Goal: Task Accomplishment & Management: Manage account settings

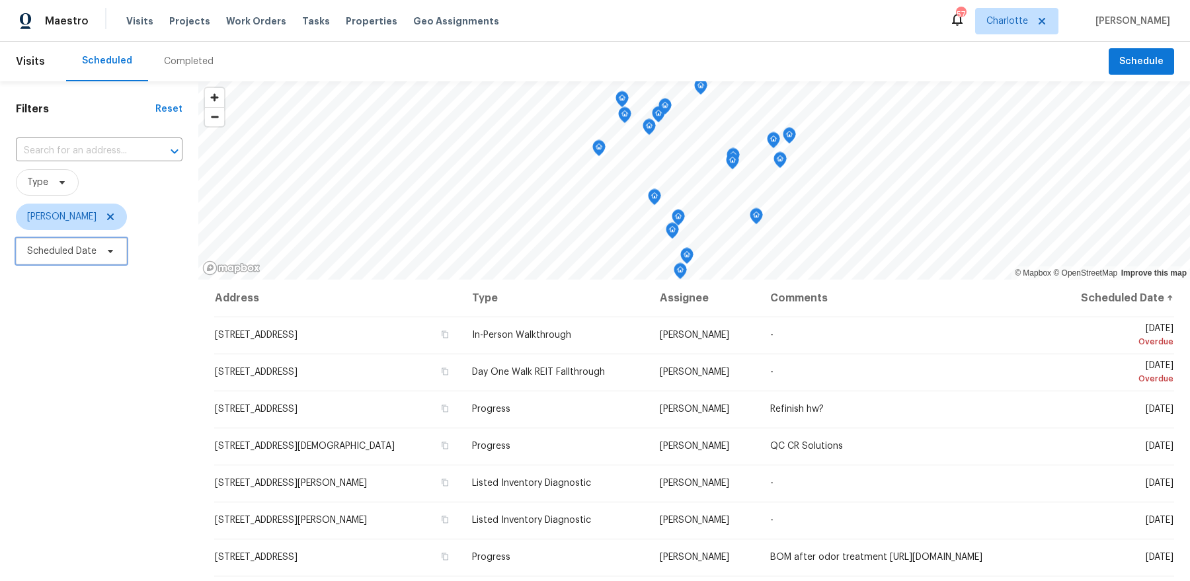
click at [101, 252] on span at bounding box center [108, 251] width 15 height 11
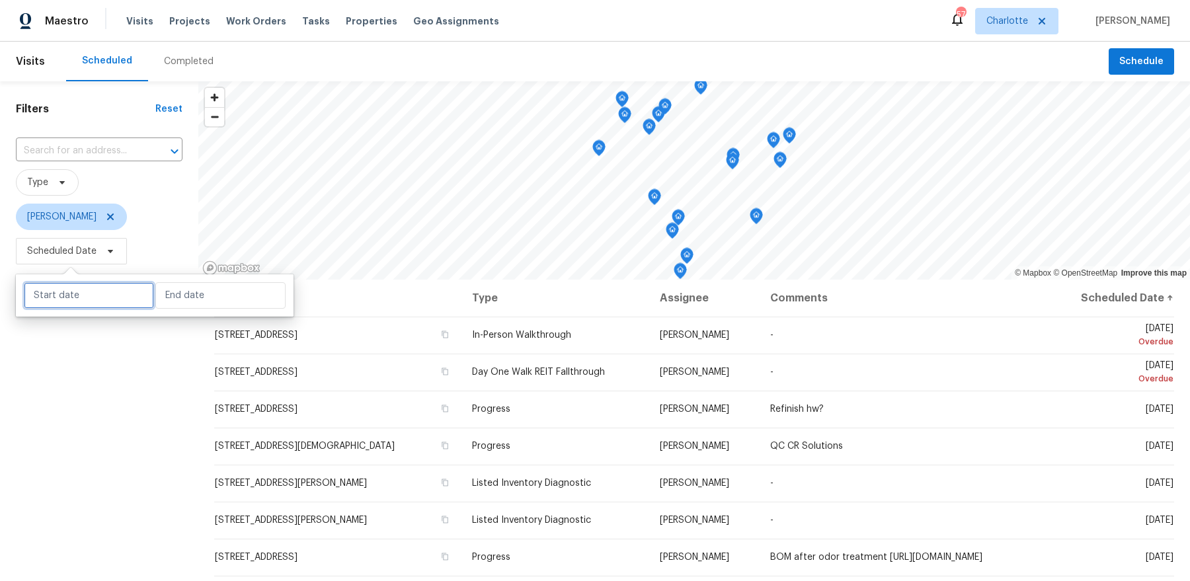
click at [87, 289] on input "text" at bounding box center [89, 295] width 130 height 26
select select "7"
select select "2025"
select select "8"
select select "2025"
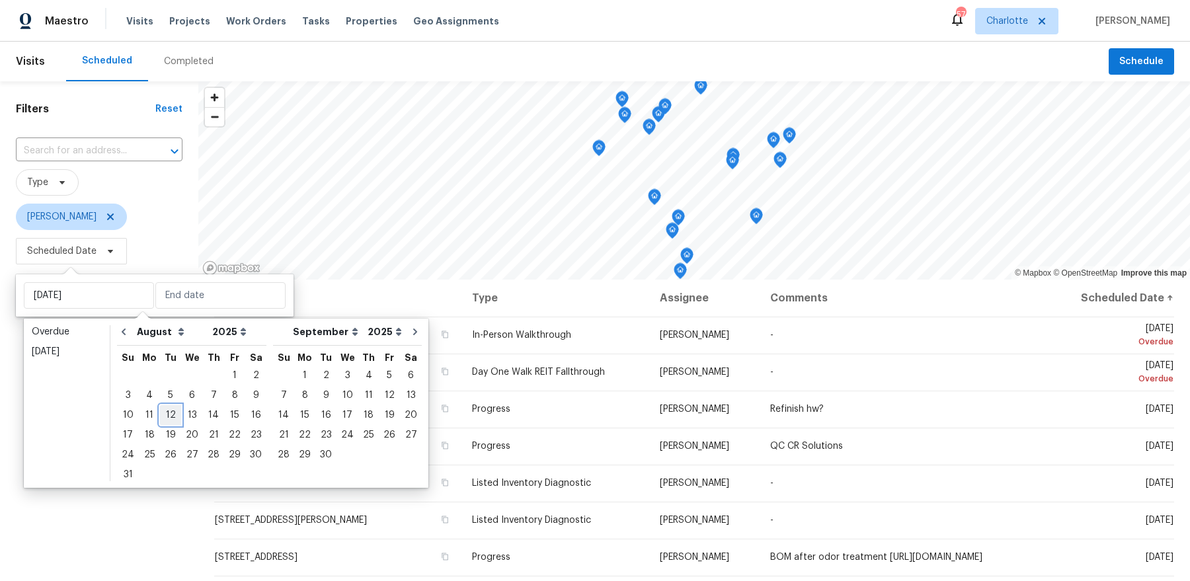
click at [167, 415] on div "12" at bounding box center [170, 415] width 21 height 19
type input "Tue, Aug 12"
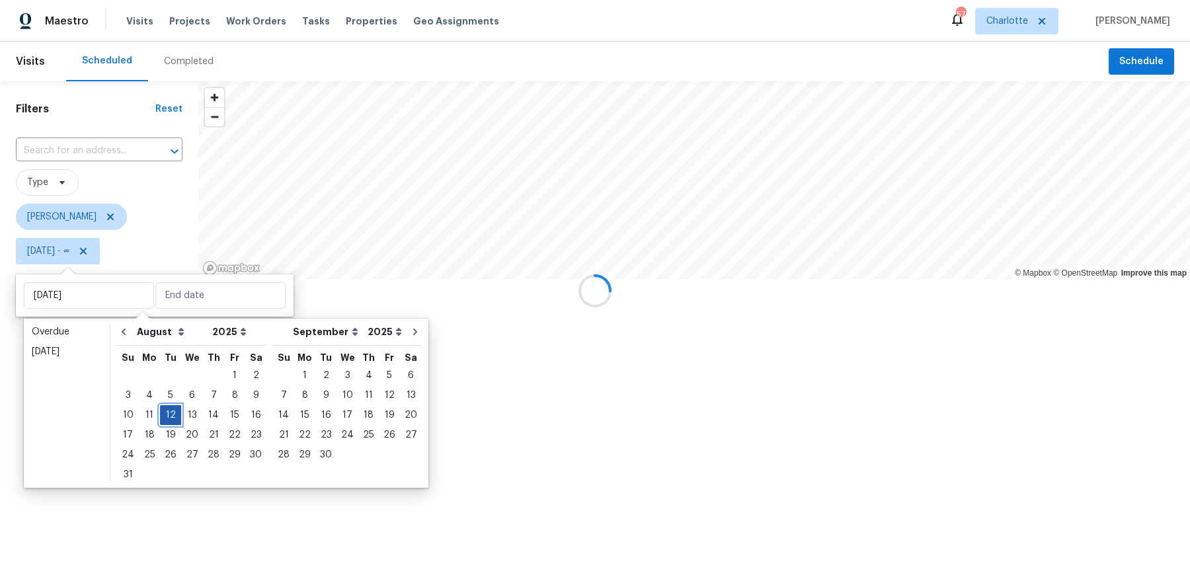
click at [167, 415] on div "12" at bounding box center [170, 415] width 21 height 19
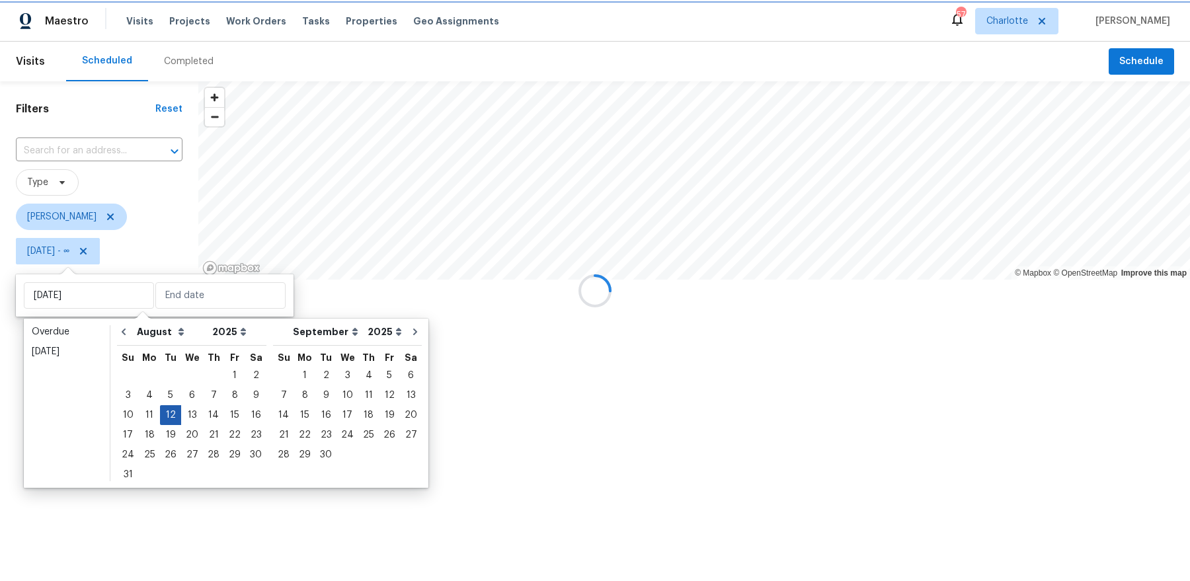
type input "Tue, Aug 12"
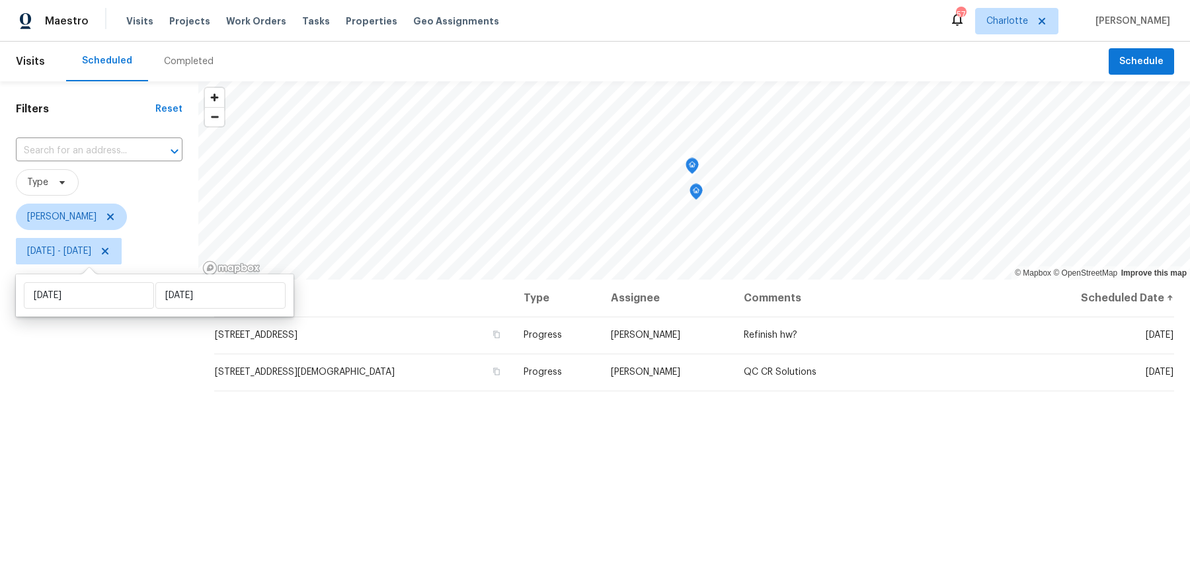
click at [122, 438] on div "Filters Reset ​ Type Dan Baquero Tue, Aug 12 - Tue, Aug 12" at bounding box center [99, 412] width 198 height 663
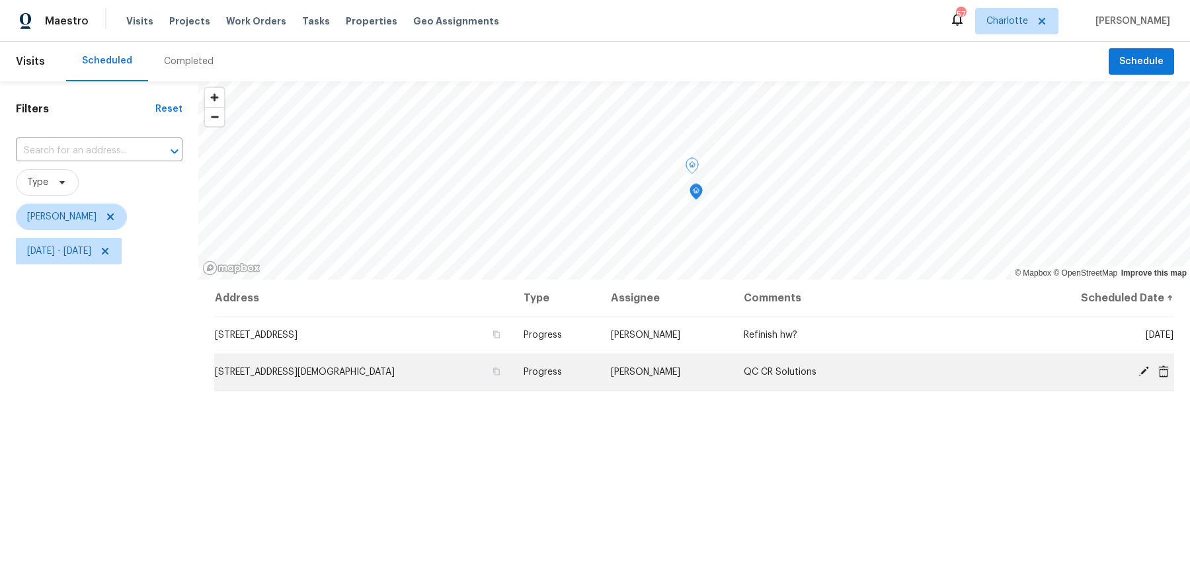
click at [328, 368] on span "7007 Church Wood Ln, Huntersville, NC 28078" at bounding box center [305, 372] width 180 height 9
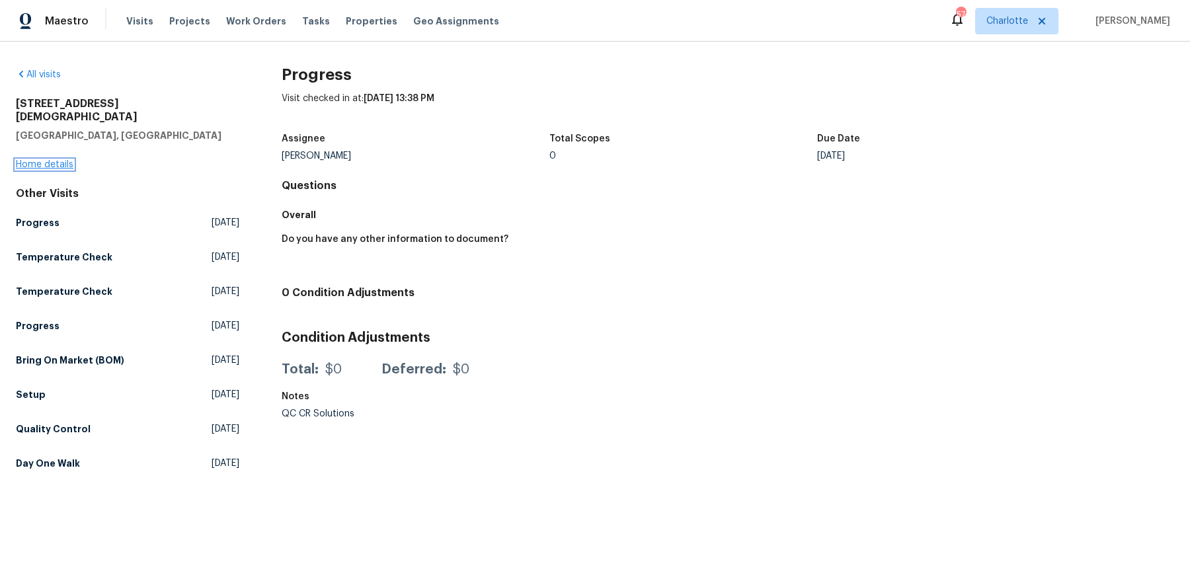
click at [51, 160] on link "Home details" at bounding box center [45, 164] width 58 height 9
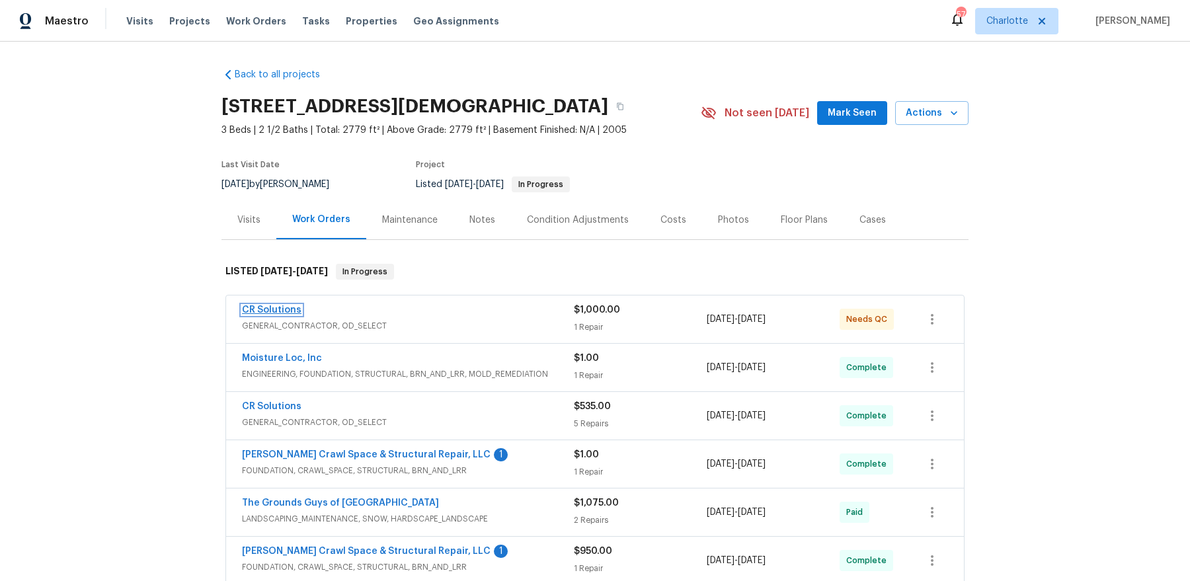
click at [268, 305] on link "CR Solutions" at bounding box center [272, 309] width 60 height 9
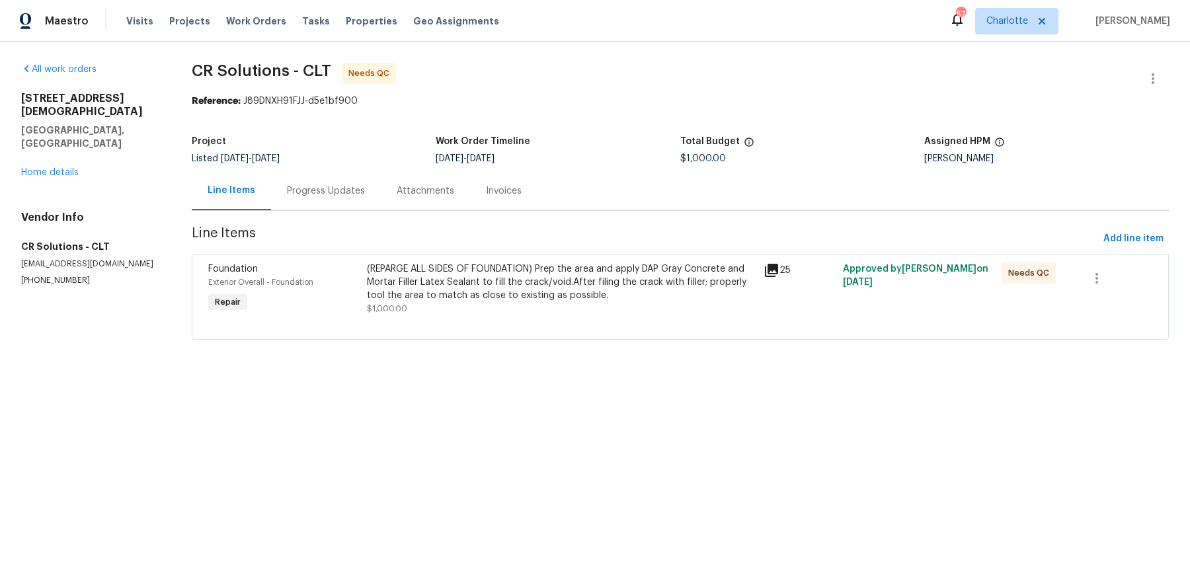
click at [308, 186] on div "Progress Updates" at bounding box center [326, 190] width 78 height 13
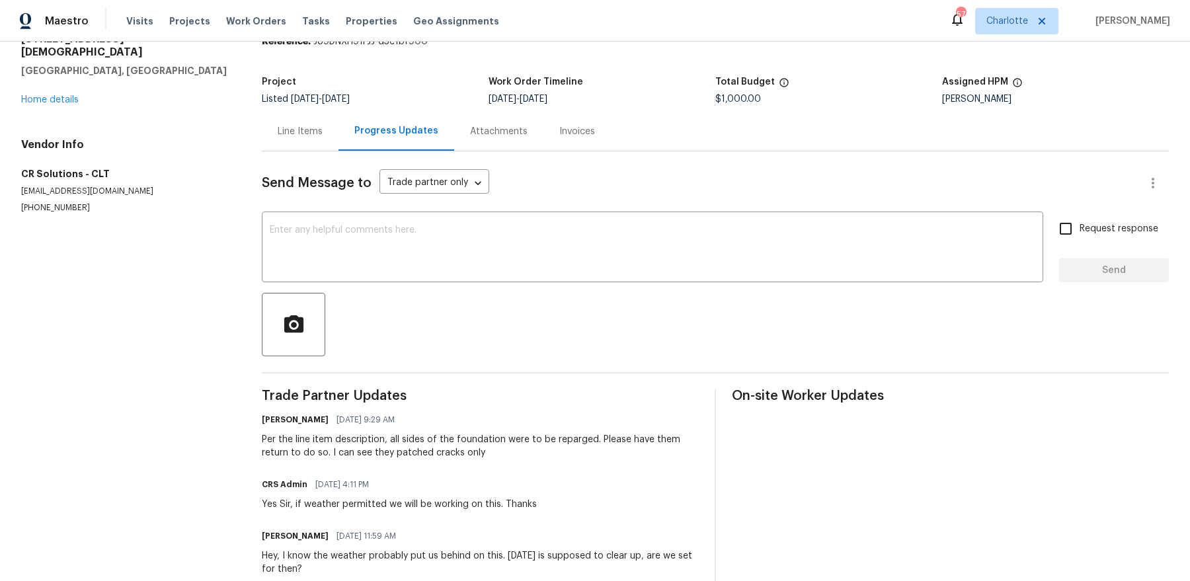
scroll to position [259, 0]
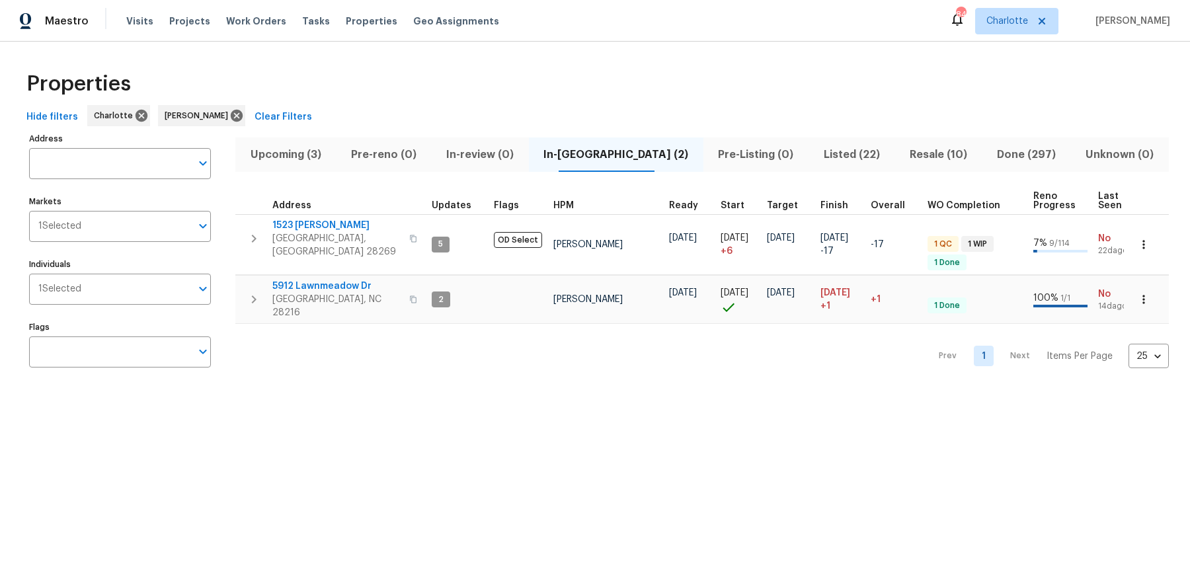
click at [305, 157] on span "Upcoming (3)" at bounding box center [285, 154] width 85 height 19
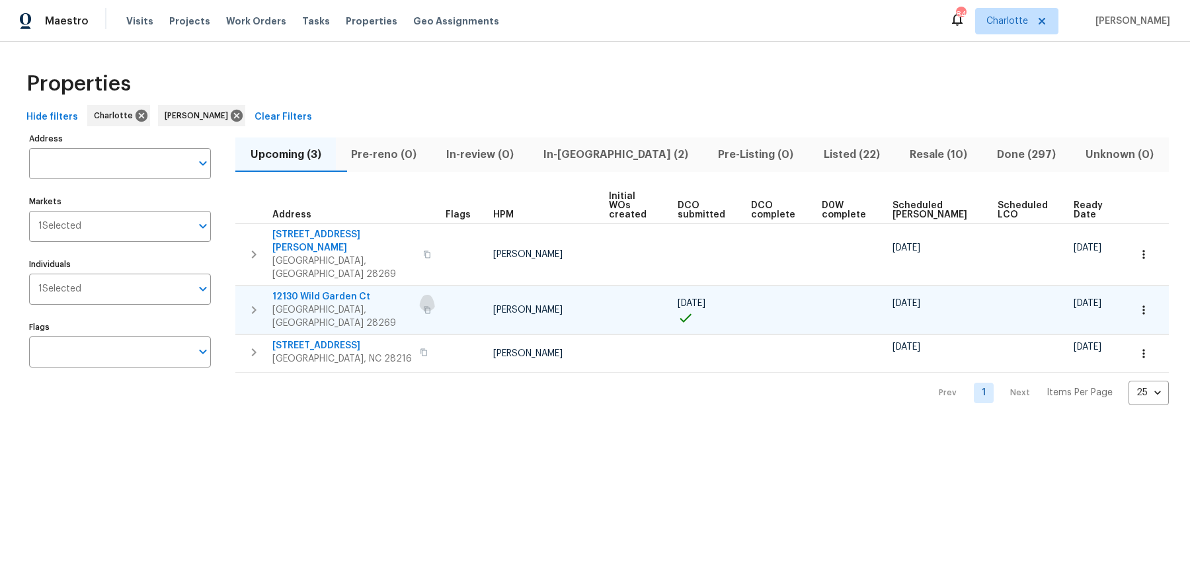
click at [423, 306] on icon "button" at bounding box center [427, 310] width 8 height 8
click at [823, 157] on span "Listed (22)" at bounding box center [852, 154] width 70 height 19
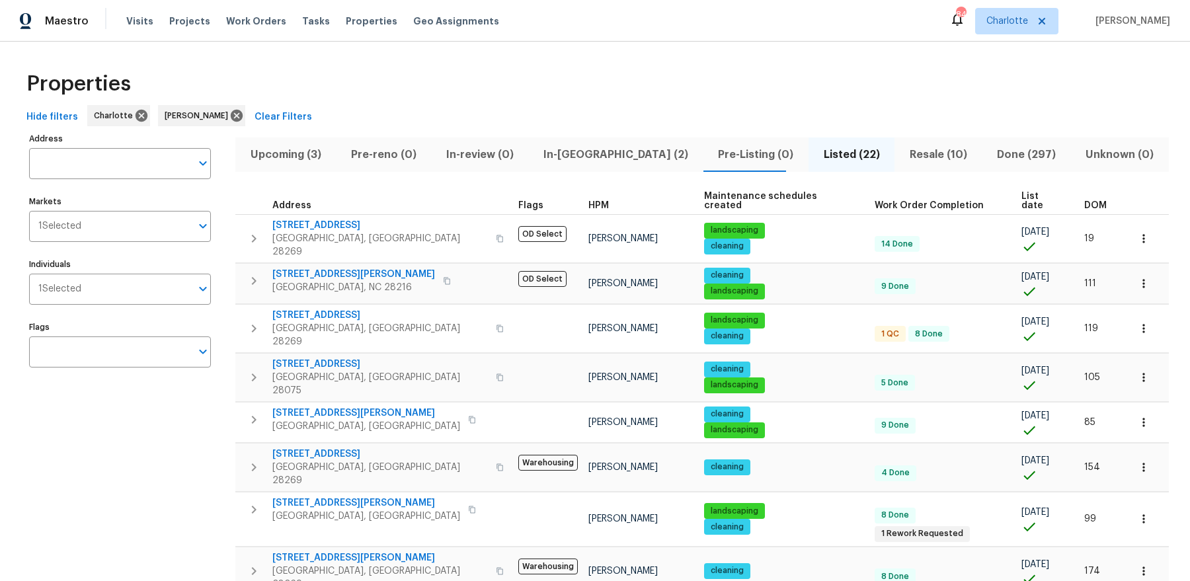
click at [1022, 196] on span "List date" at bounding box center [1042, 201] width 40 height 19
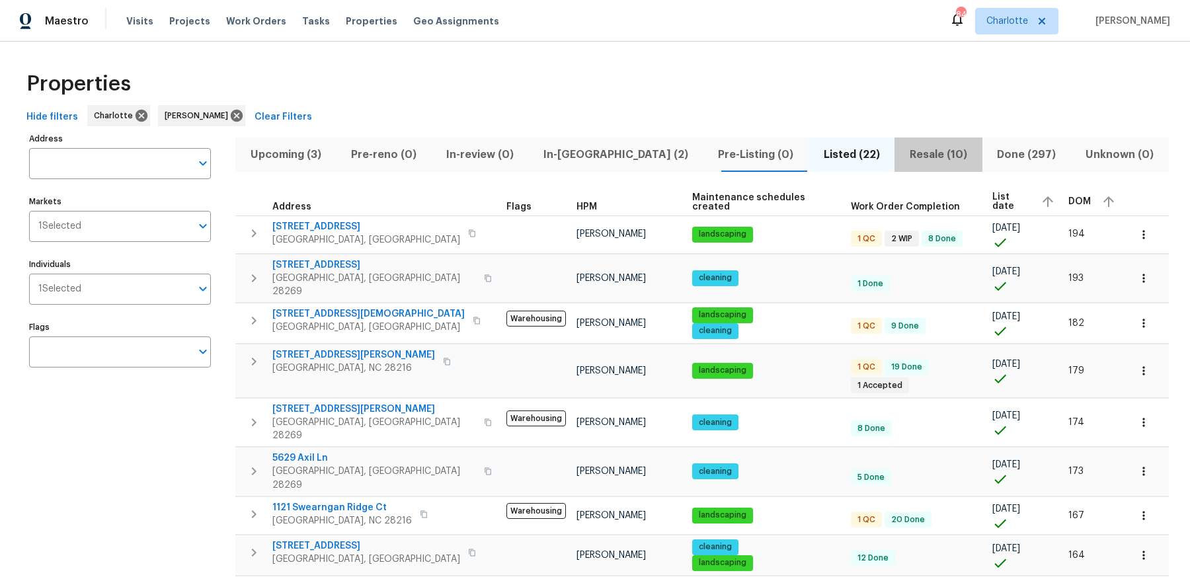
click at [895, 164] on button "Resale (10)" at bounding box center [938, 155] width 87 height 34
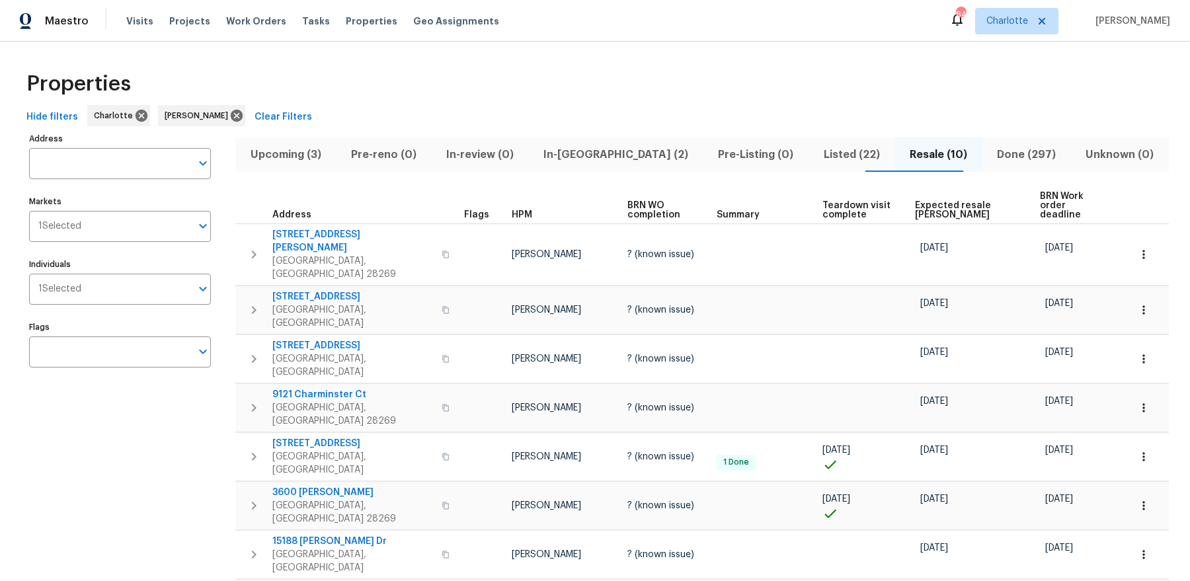
click at [955, 201] on span "Expected resale COE" at bounding box center [966, 210] width 102 height 19
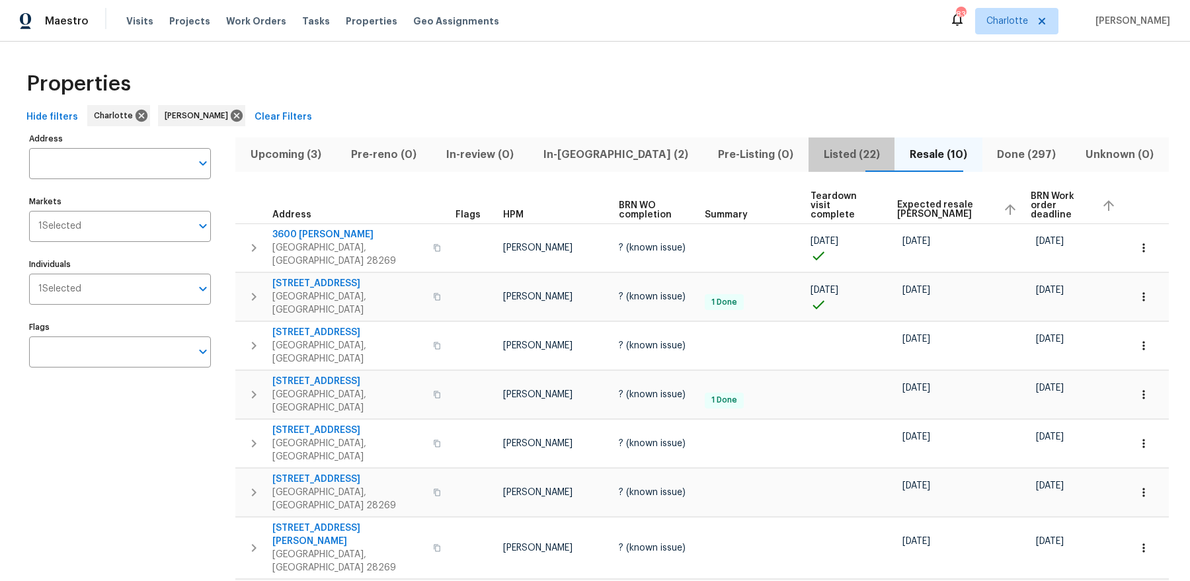
click at [832, 147] on span "Listed (22)" at bounding box center [852, 154] width 70 height 19
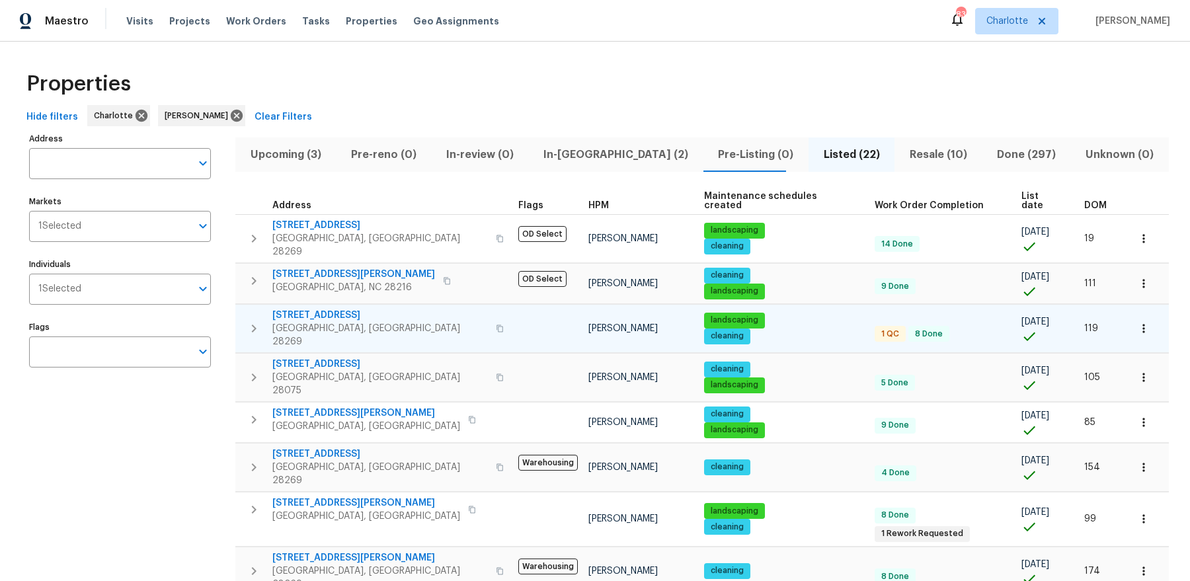
click at [324, 309] on span "4437 Devonhill Ln" at bounding box center [380, 315] width 216 height 13
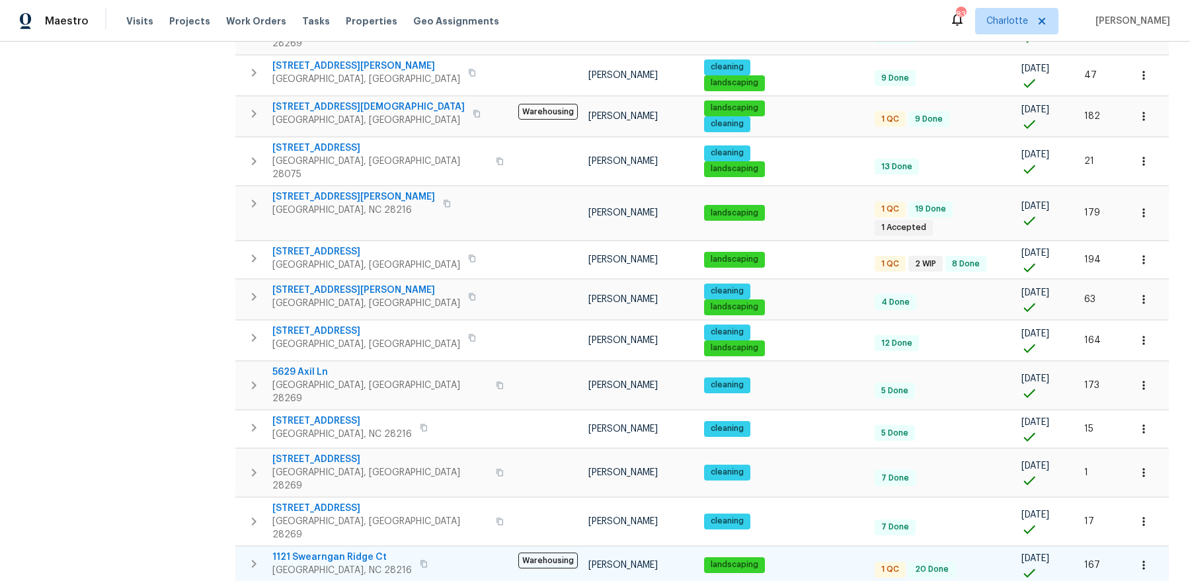
scroll to position [472, 0]
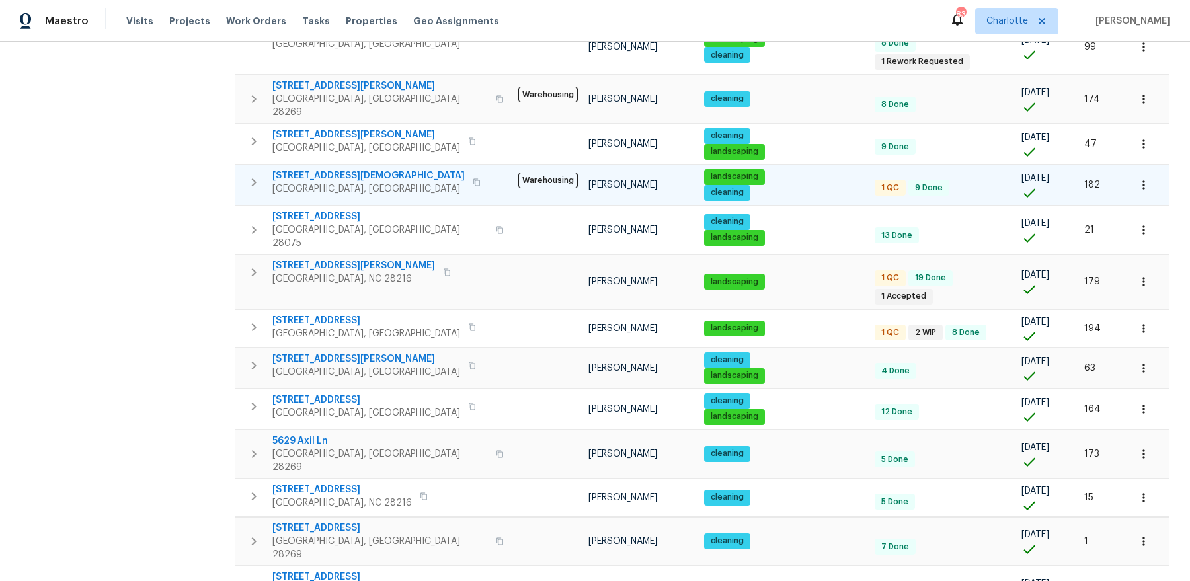
click at [329, 169] on span "7007 Church Wood Ln" at bounding box center [368, 175] width 192 height 13
click at [306, 259] on span "8353 Ainsworth St" at bounding box center [353, 265] width 163 height 13
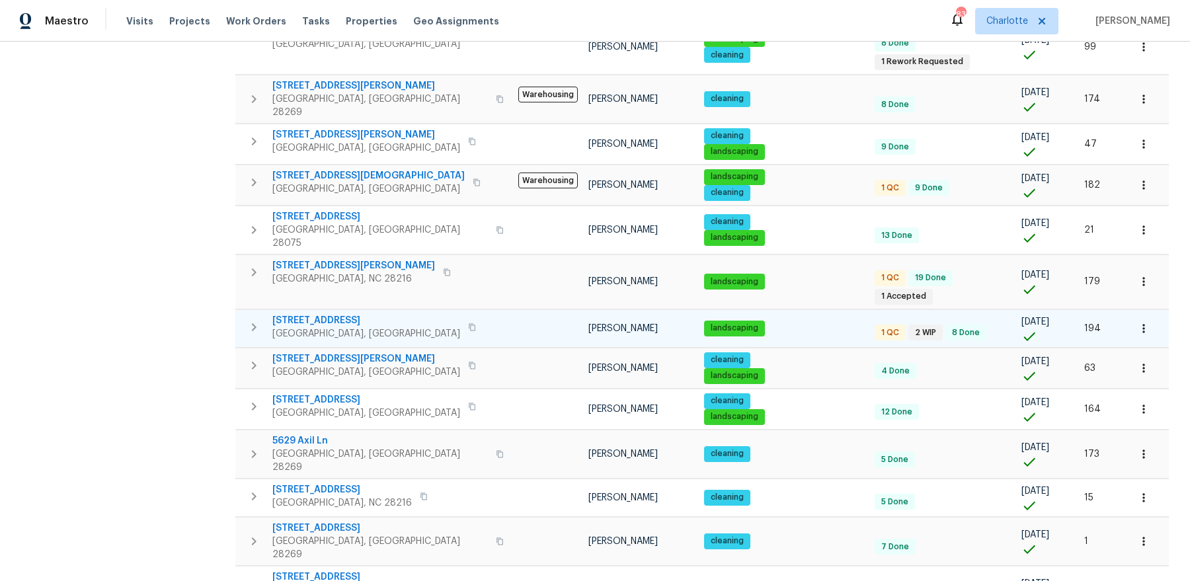
click at [304, 314] on span "8806 Glenside St" at bounding box center [366, 320] width 188 height 13
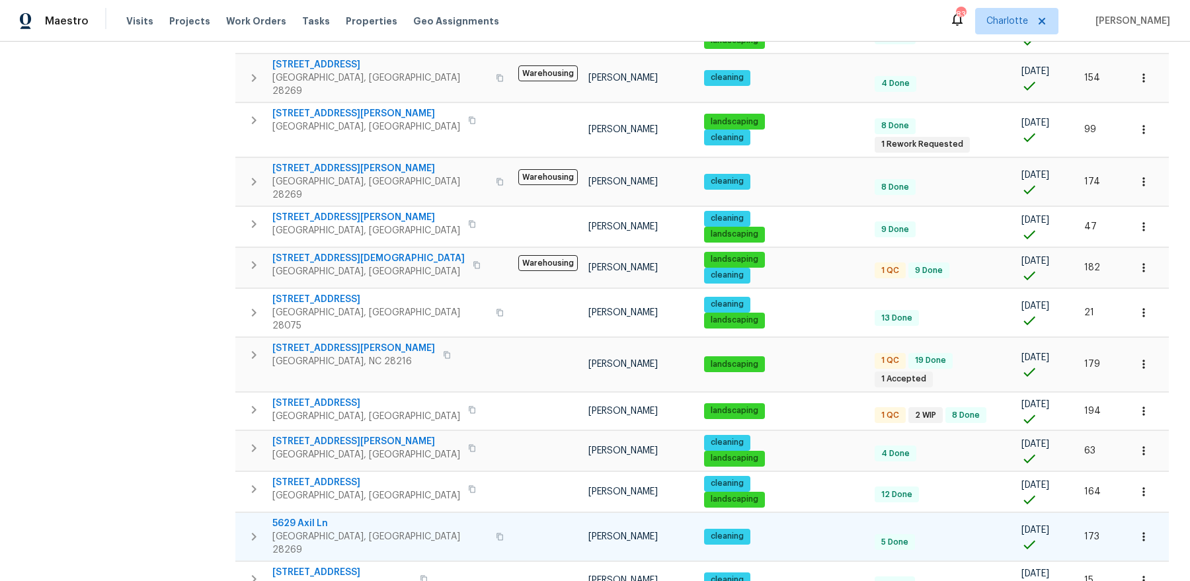
scroll to position [317, 0]
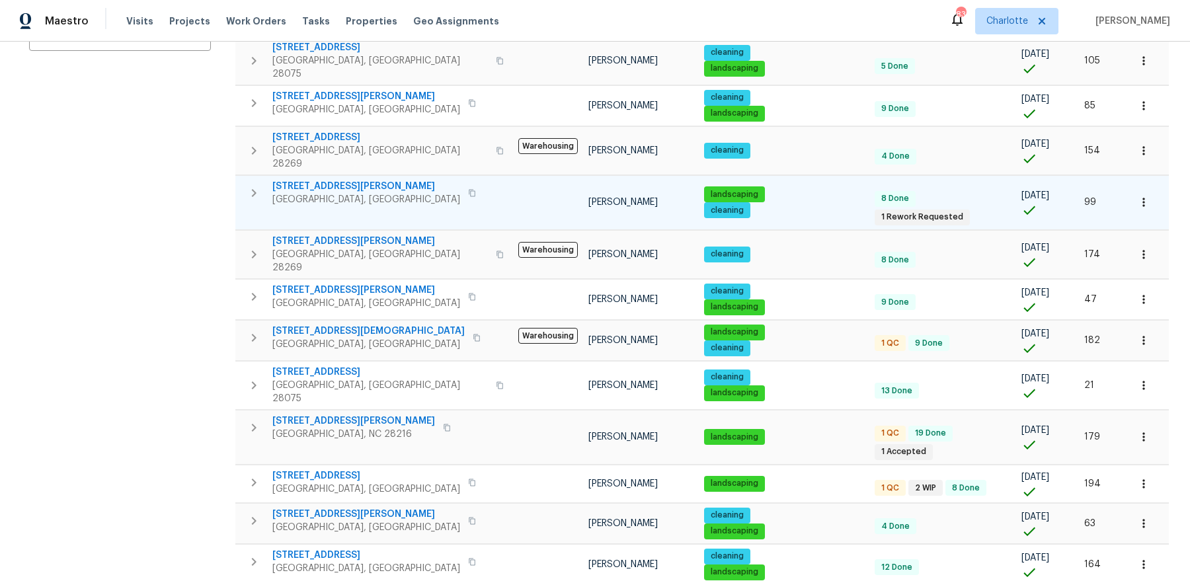
click at [468, 189] on icon "button" at bounding box center [472, 193] width 8 height 8
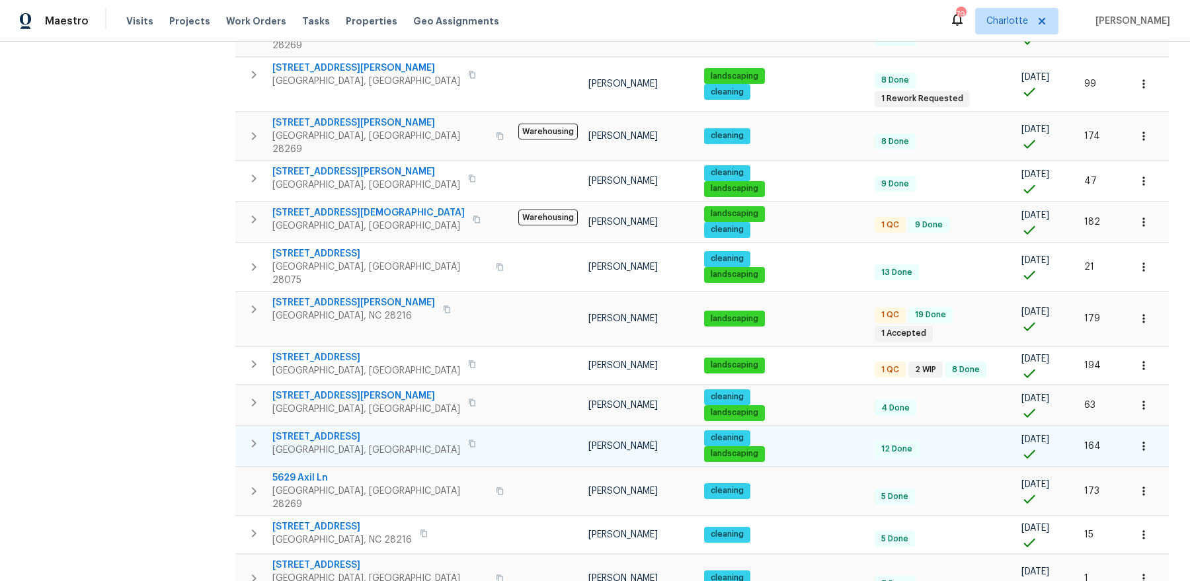
scroll to position [0, 0]
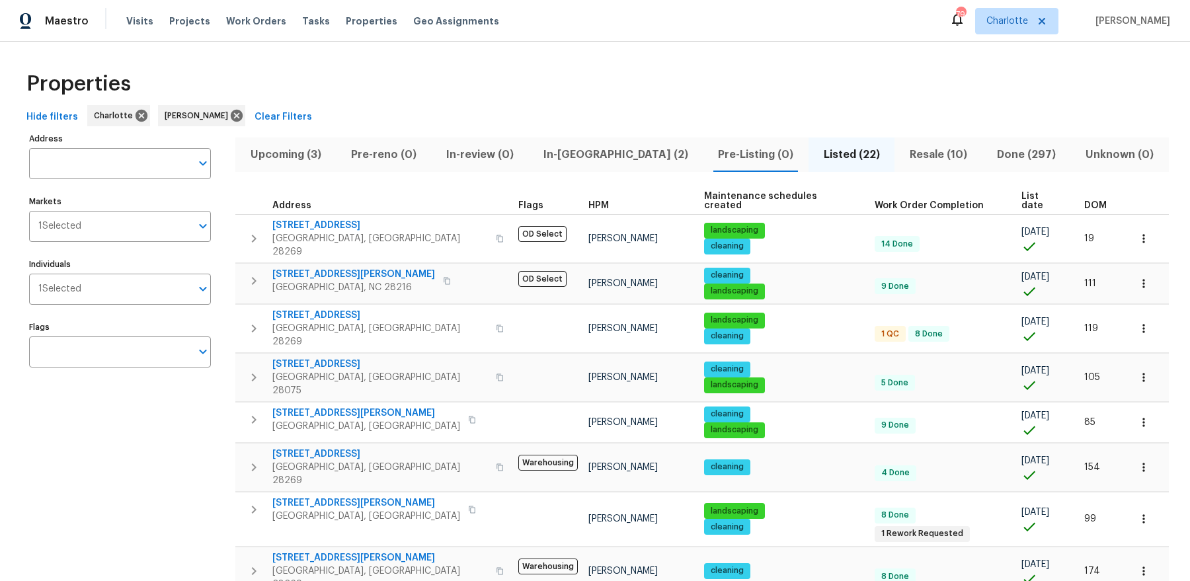
click at [1016, 188] on th "List date" at bounding box center [1047, 201] width 63 height 27
click at [1016, 190] on th "List date" at bounding box center [1047, 201] width 63 height 27
click at [1022, 192] on span "List date" at bounding box center [1042, 201] width 40 height 19
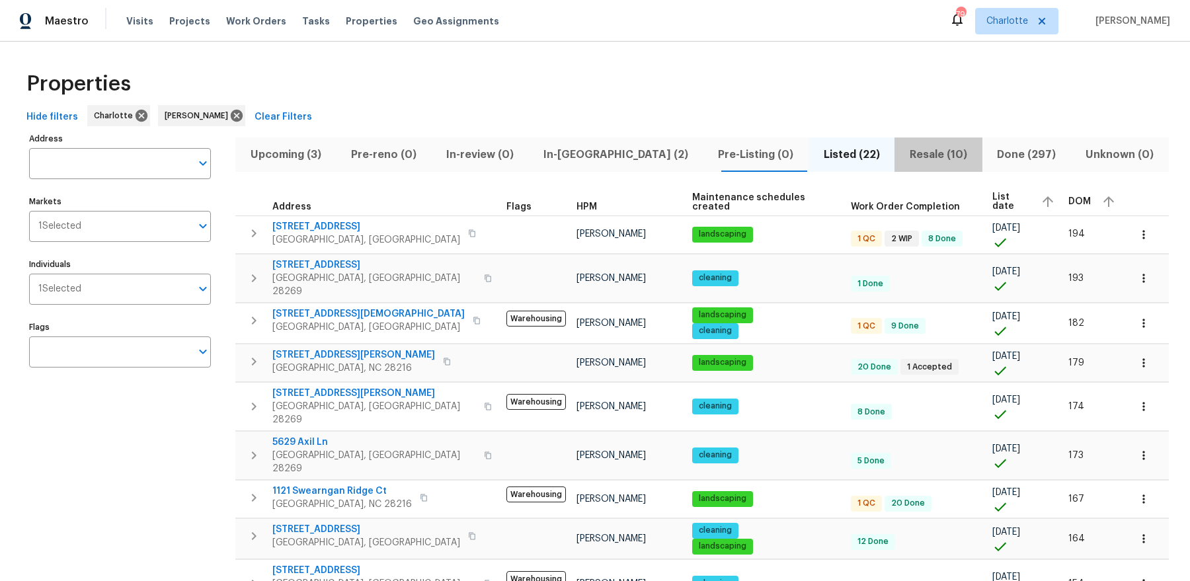
click at [903, 147] on span "Resale (10)" at bounding box center [938, 154] width 71 height 19
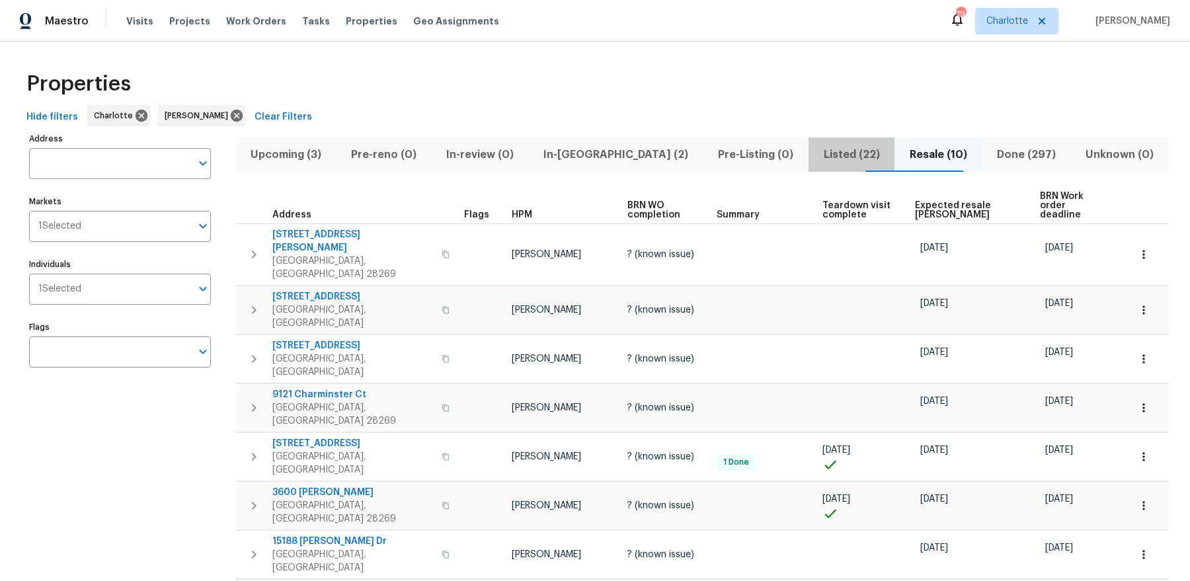
click at [817, 155] on span "Listed (22)" at bounding box center [852, 154] width 70 height 19
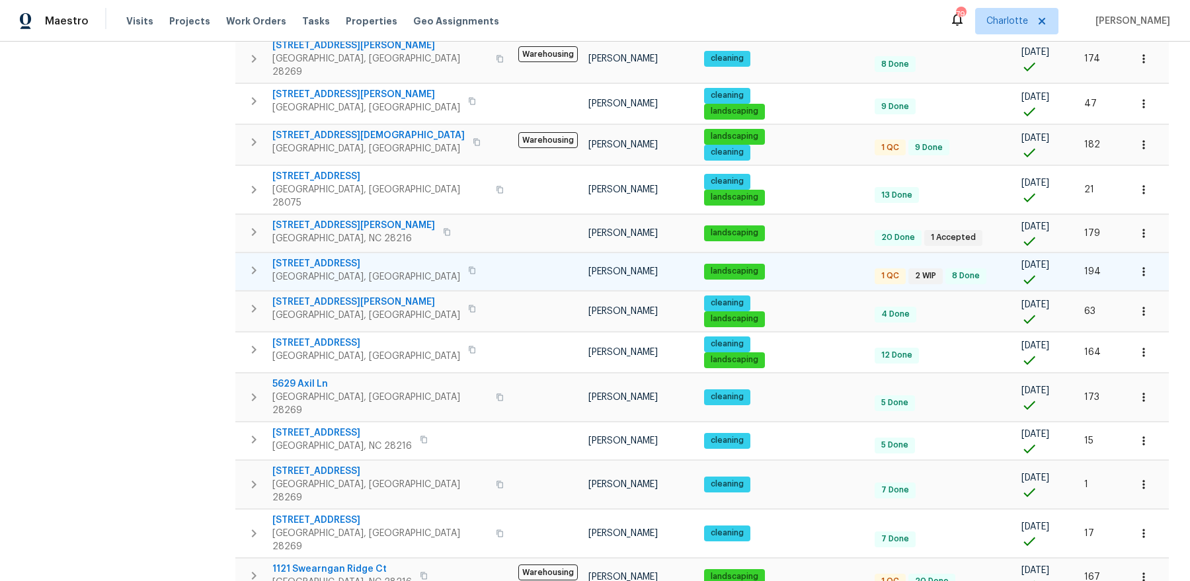
scroll to position [541, 0]
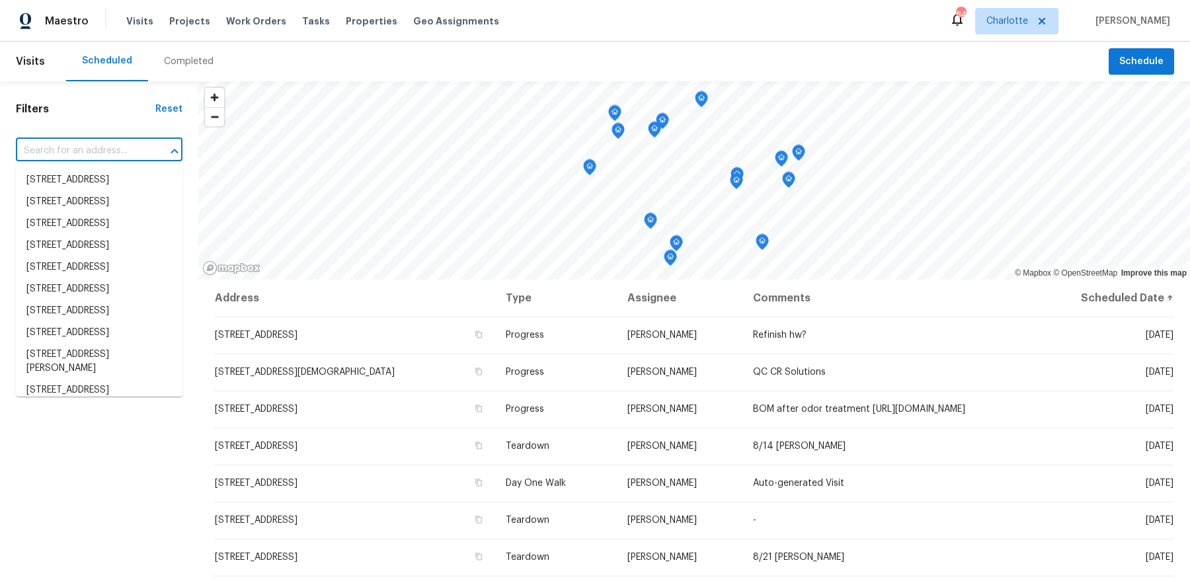
click at [68, 145] on input "text" at bounding box center [81, 151] width 130 height 20
paste input "Wild Garden"
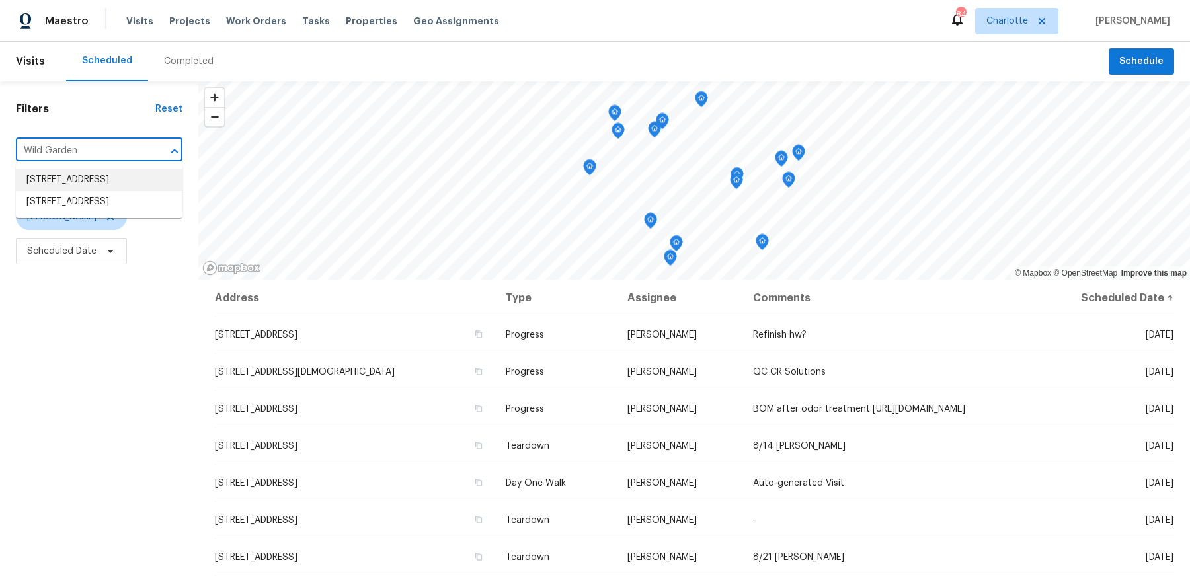
type input "Wild Garden"
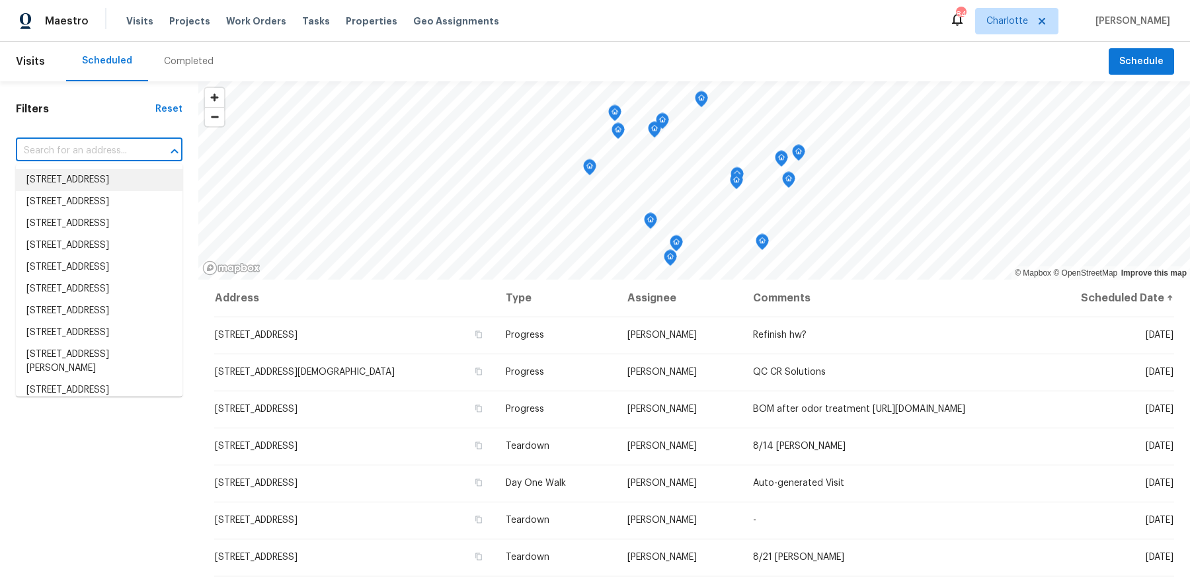
paste input "Wild Garden"
type input "Wild Garden"
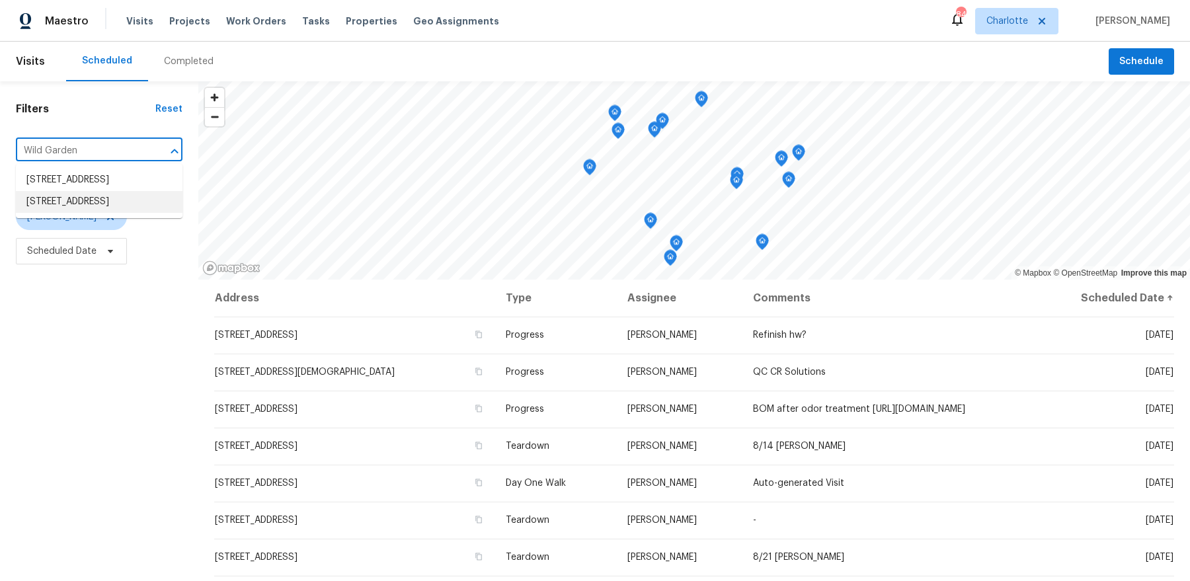
click at [98, 213] on li "12130 Wild Garden Ct, Charlotte, NC 28269" at bounding box center [99, 202] width 167 height 22
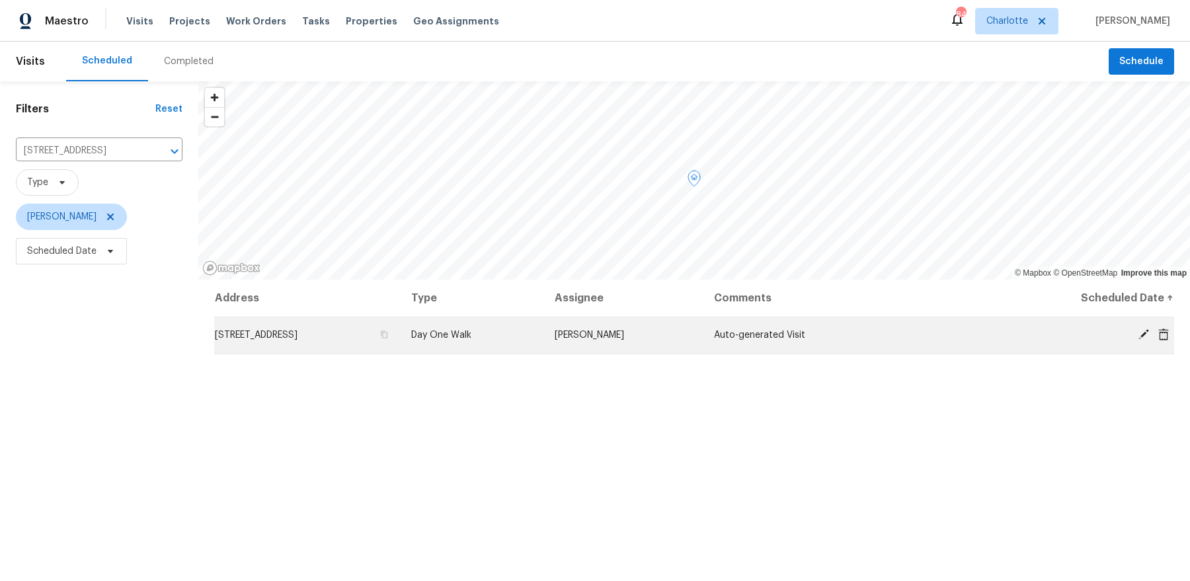
click at [1140, 335] on icon at bounding box center [1144, 335] width 12 height 12
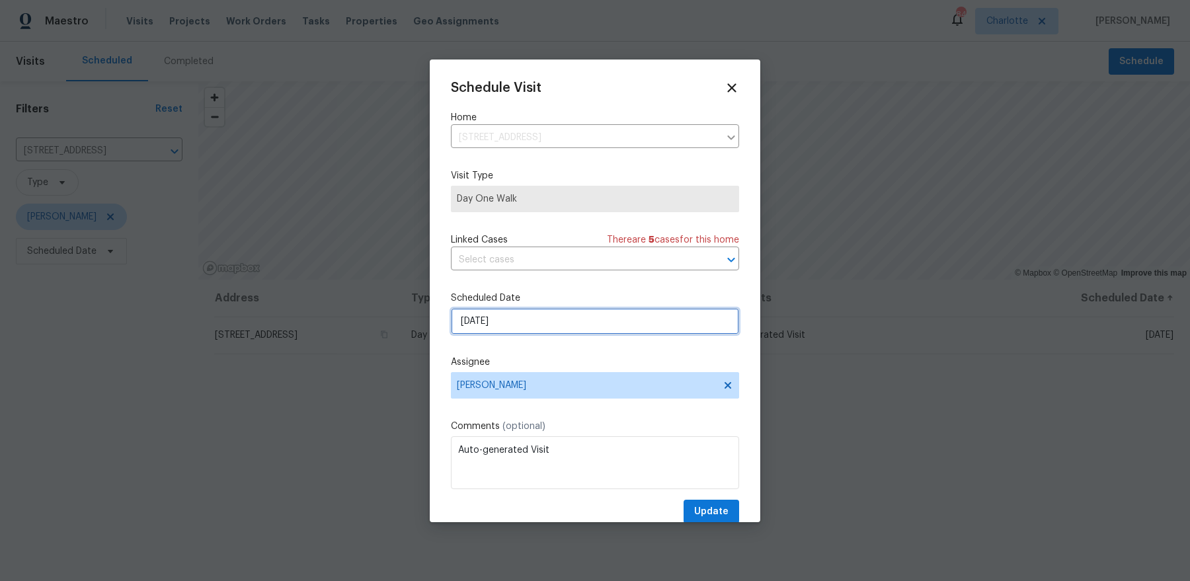
click at [511, 320] on input "8/19/2025" at bounding box center [595, 321] width 288 height 26
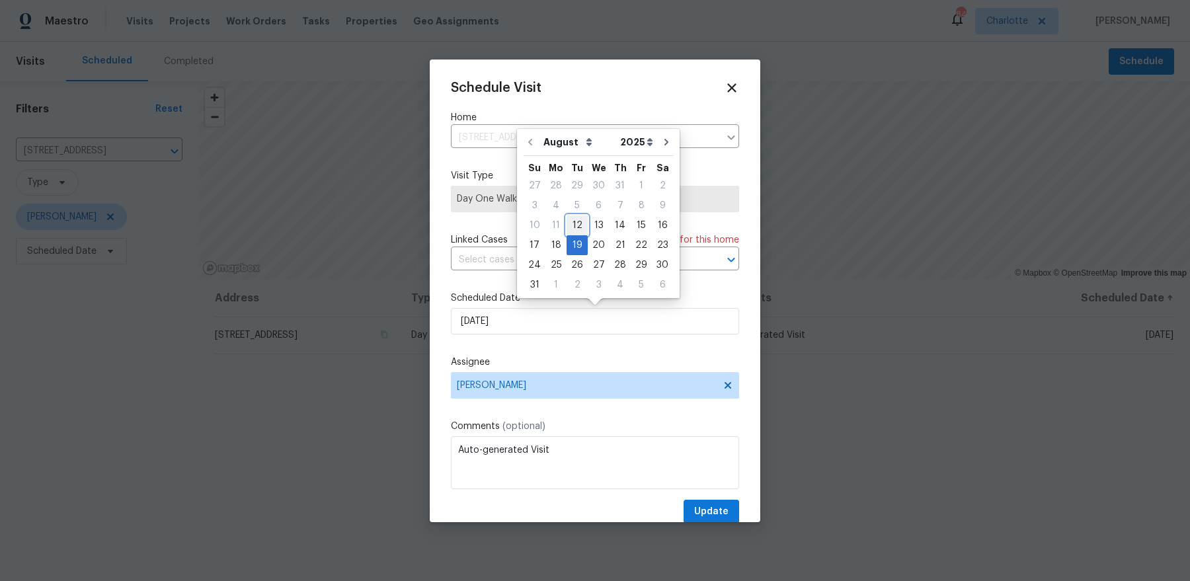
click at [574, 225] on div "12" at bounding box center [577, 225] width 21 height 19
type input "8/12/2025"
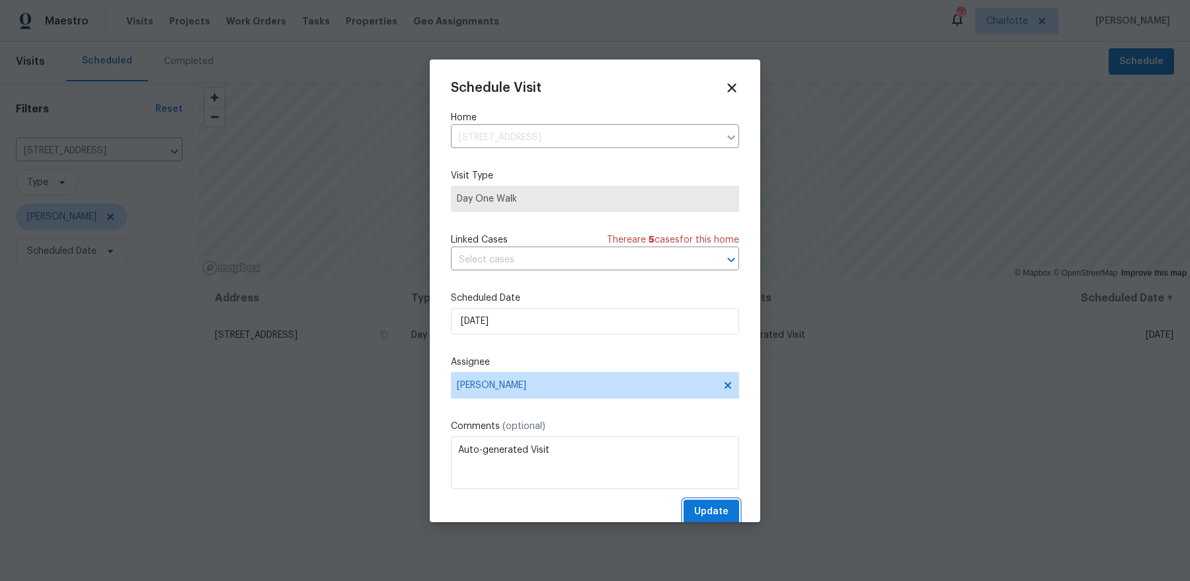
click at [708, 510] on span "Update" at bounding box center [711, 512] width 34 height 17
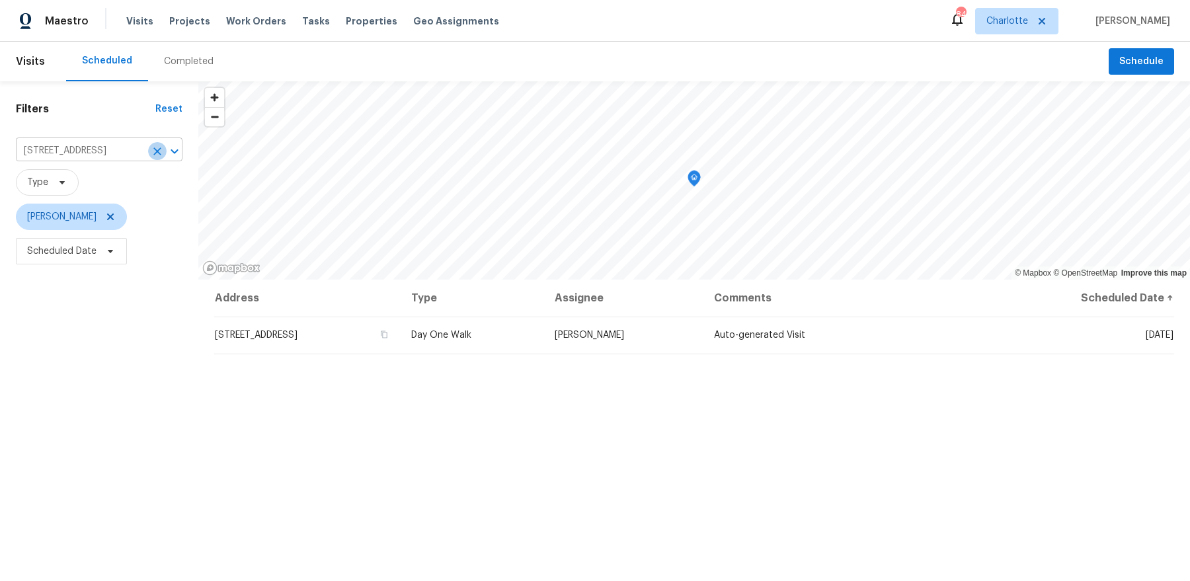
click at [156, 151] on icon "Clear" at bounding box center [157, 151] width 8 height 8
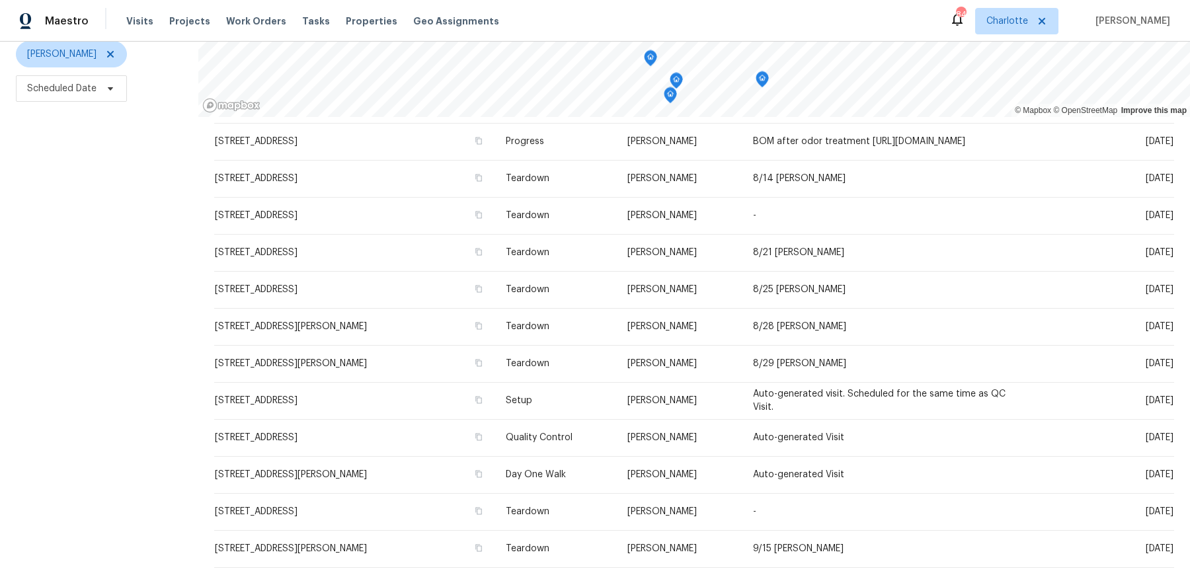
scroll to position [113, 0]
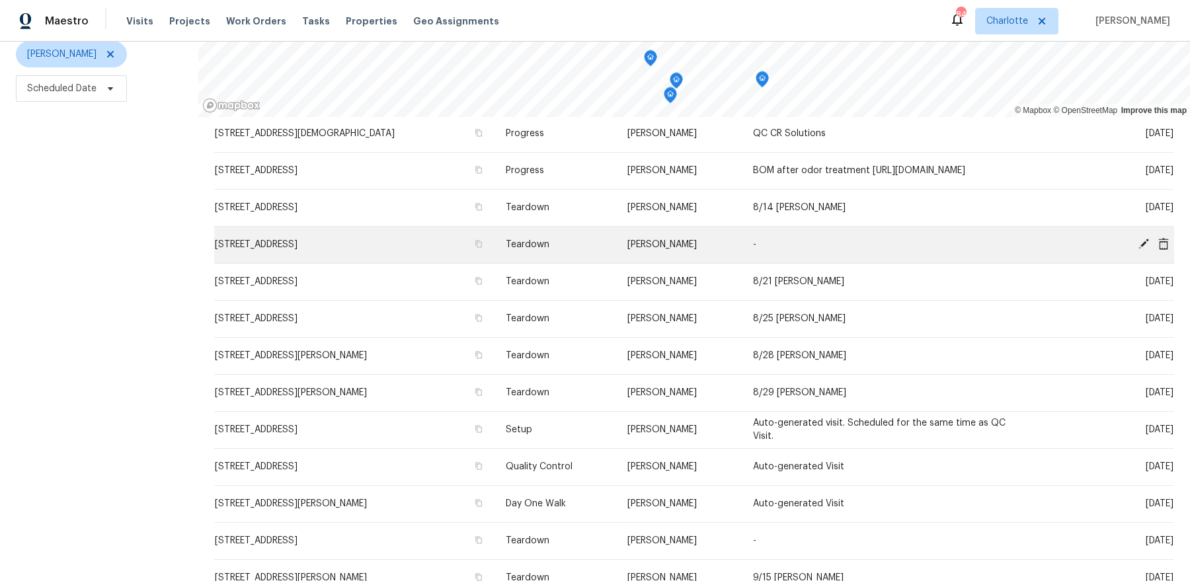
click at [1142, 245] on icon at bounding box center [1144, 244] width 12 height 12
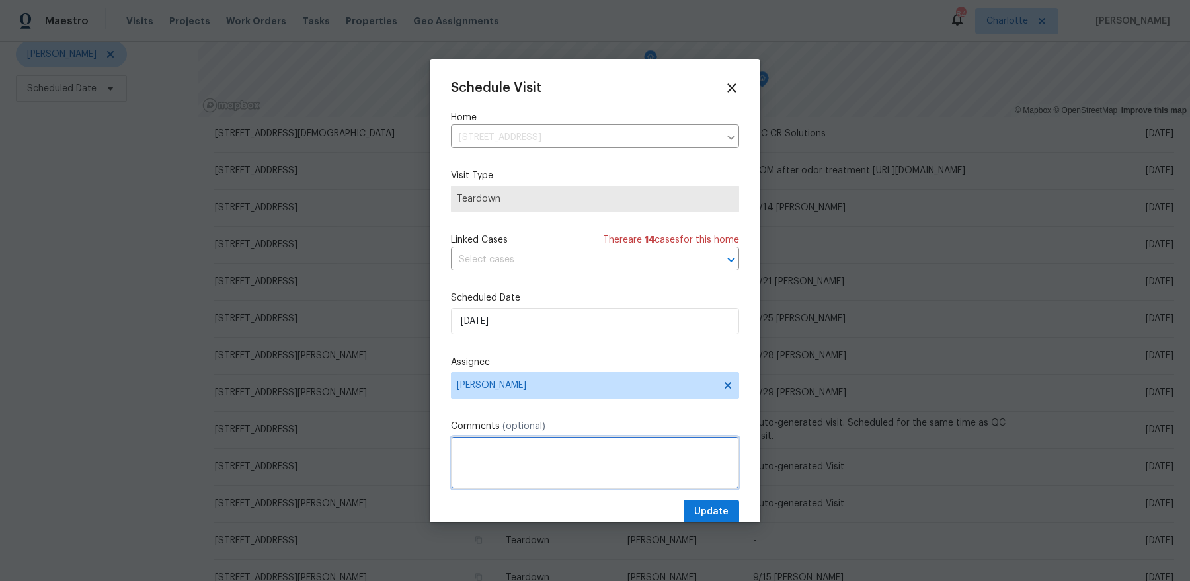
click at [536, 463] on textarea at bounding box center [595, 462] width 288 height 53
type textarea "8/25 COE"
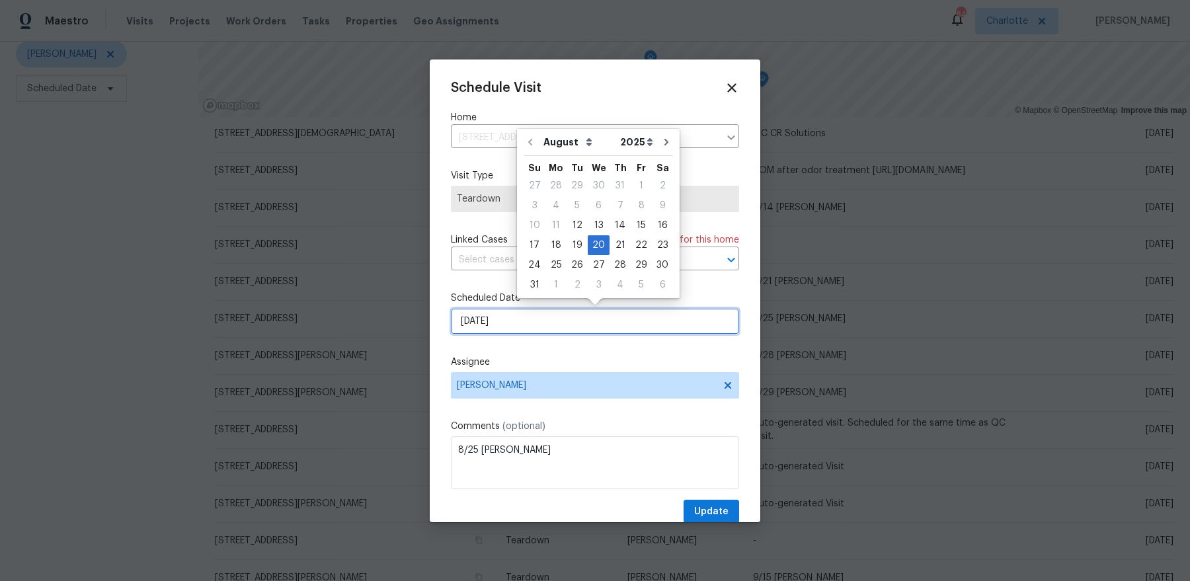
click at [545, 326] on input "8/20/2025" at bounding box center [595, 321] width 288 height 26
click at [557, 264] on div "25" at bounding box center [555, 265] width 21 height 19
type input "8/25/2025"
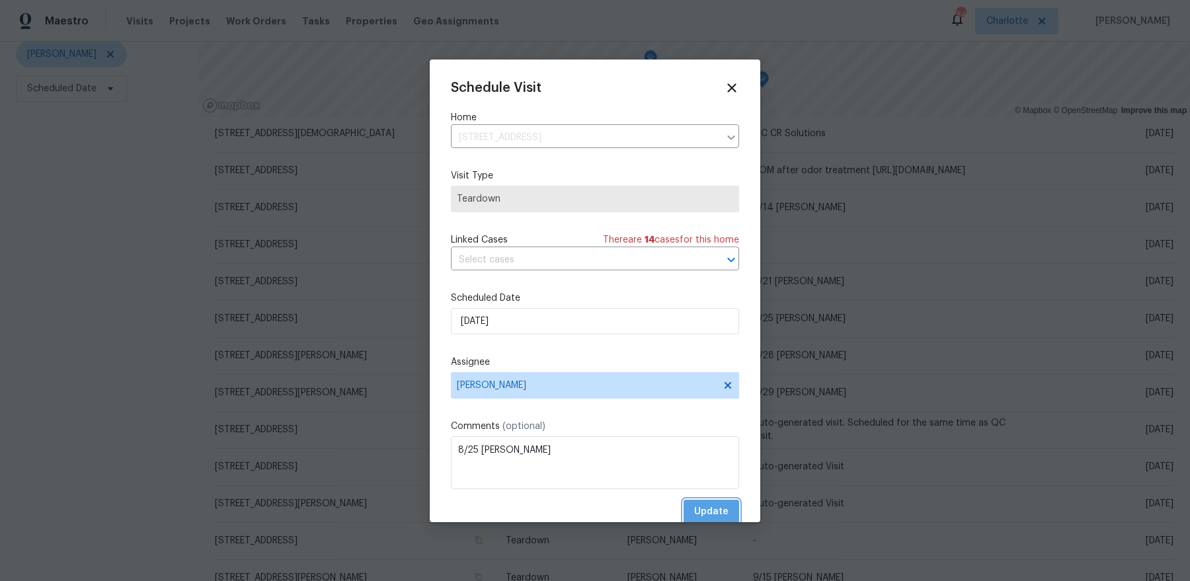
click at [721, 513] on span "Update" at bounding box center [711, 512] width 34 height 17
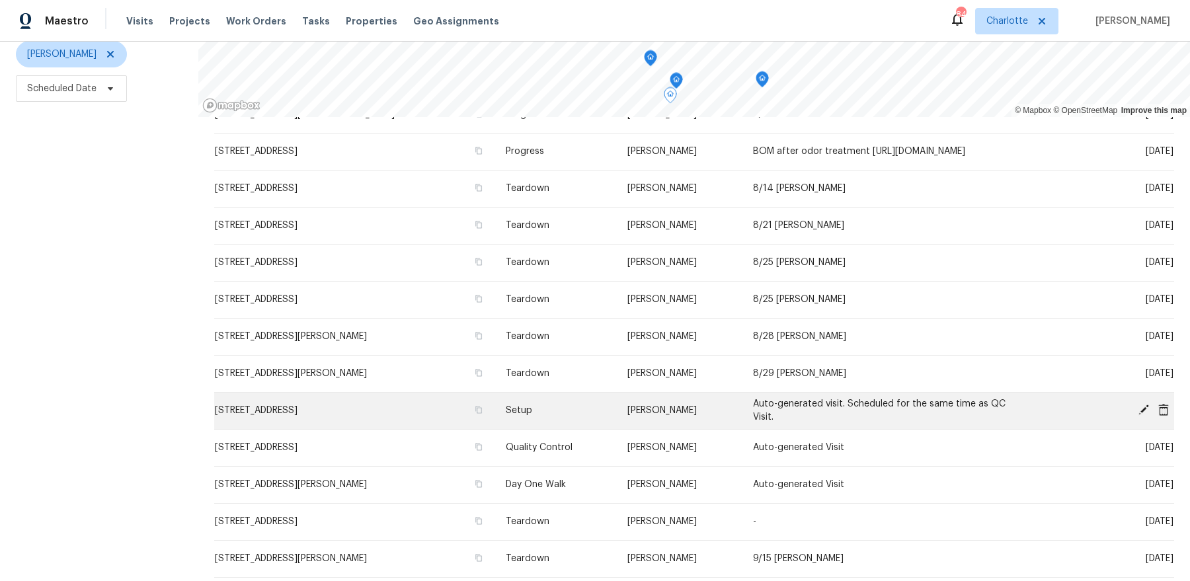
scroll to position [134, 0]
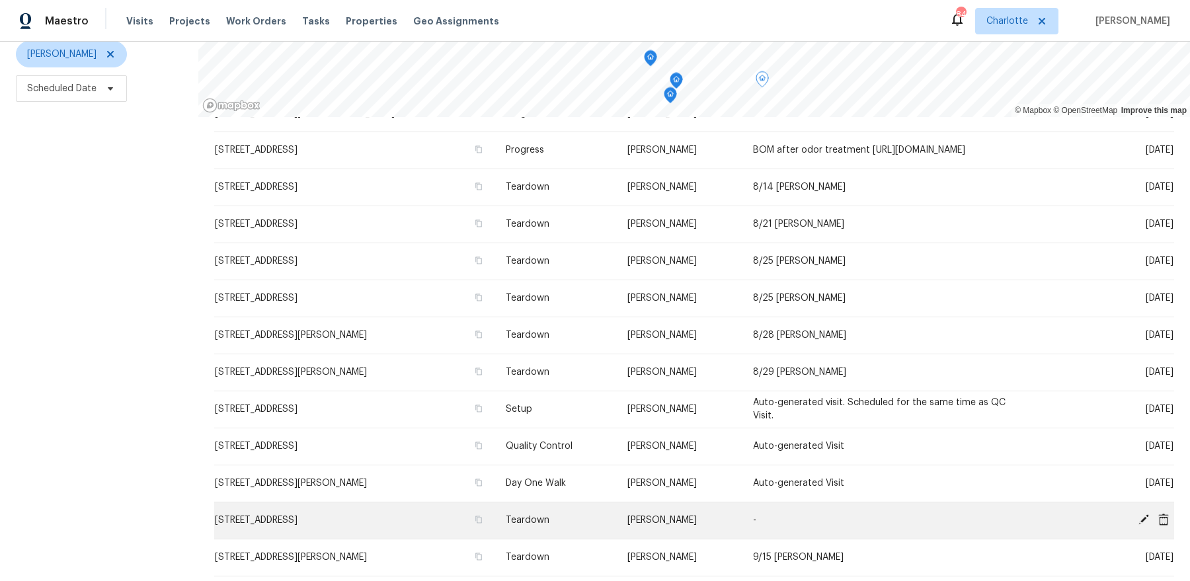
click at [1145, 520] on icon at bounding box center [1144, 519] width 11 height 11
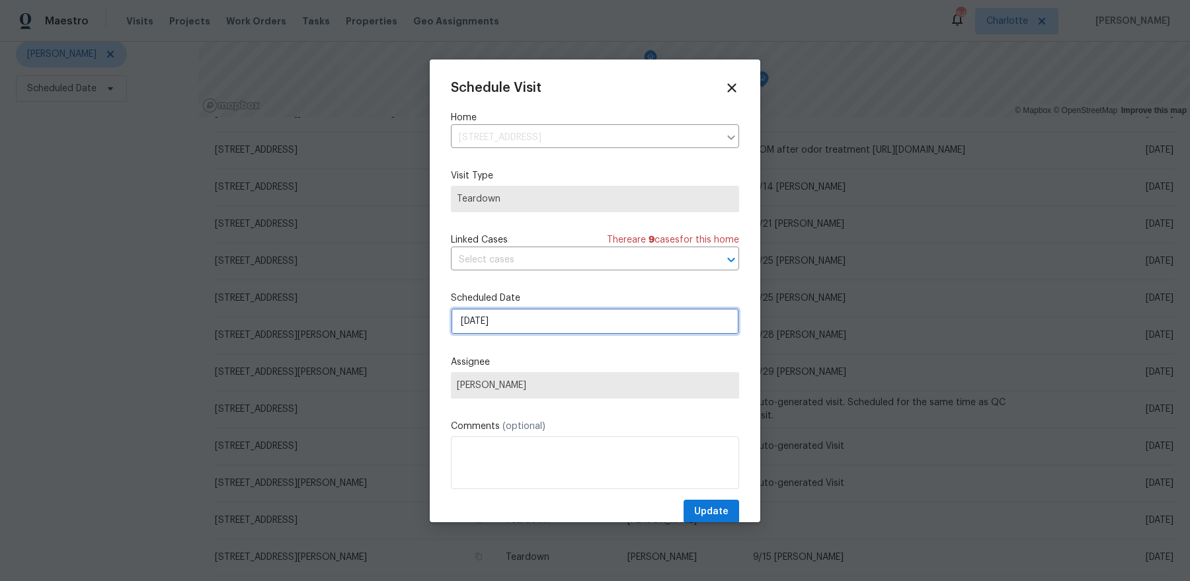
select select "8"
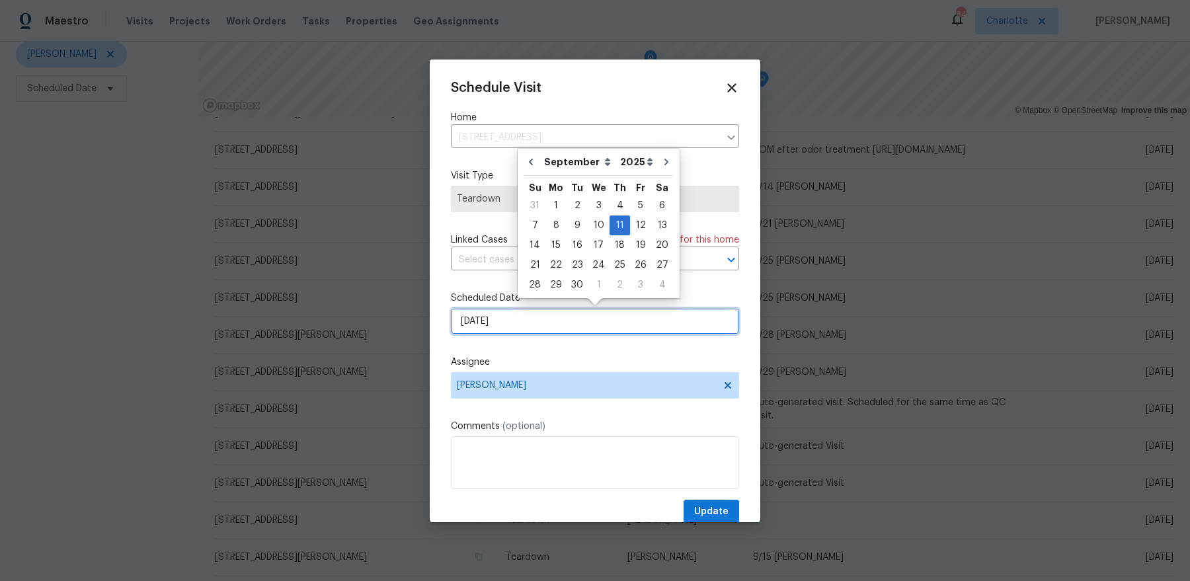
click at [516, 318] on input "9/11/2025" at bounding box center [595, 321] width 288 height 26
click at [636, 225] on div "12" at bounding box center [640, 225] width 21 height 19
type input "9/12/2025"
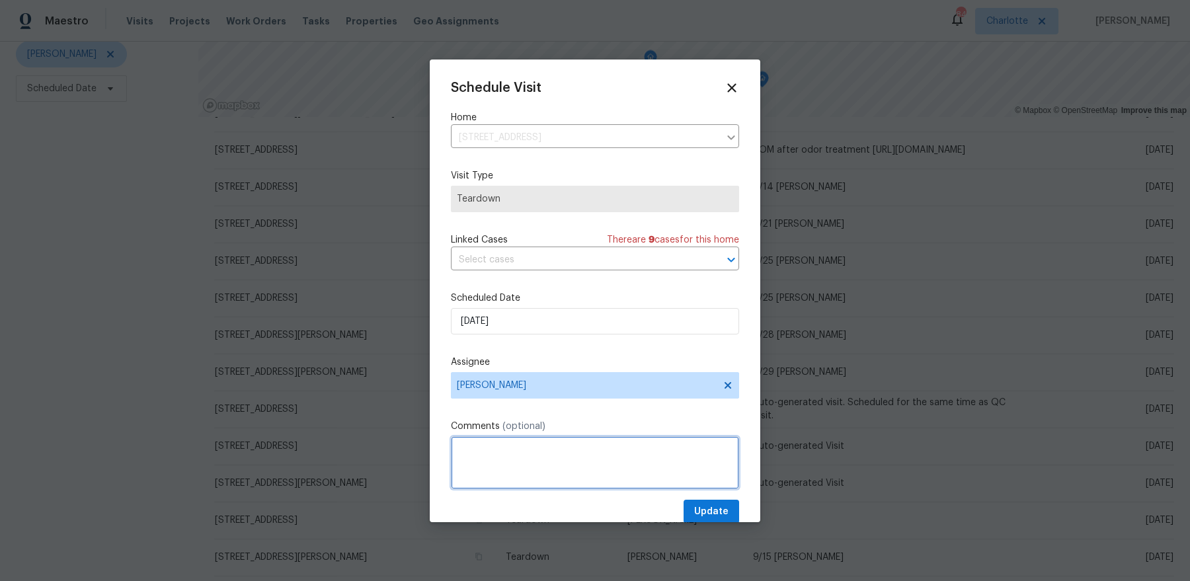
click at [578, 453] on textarea at bounding box center [595, 462] width 288 height 53
click at [508, 451] on textarea "9/11 COE" at bounding box center [595, 462] width 288 height 53
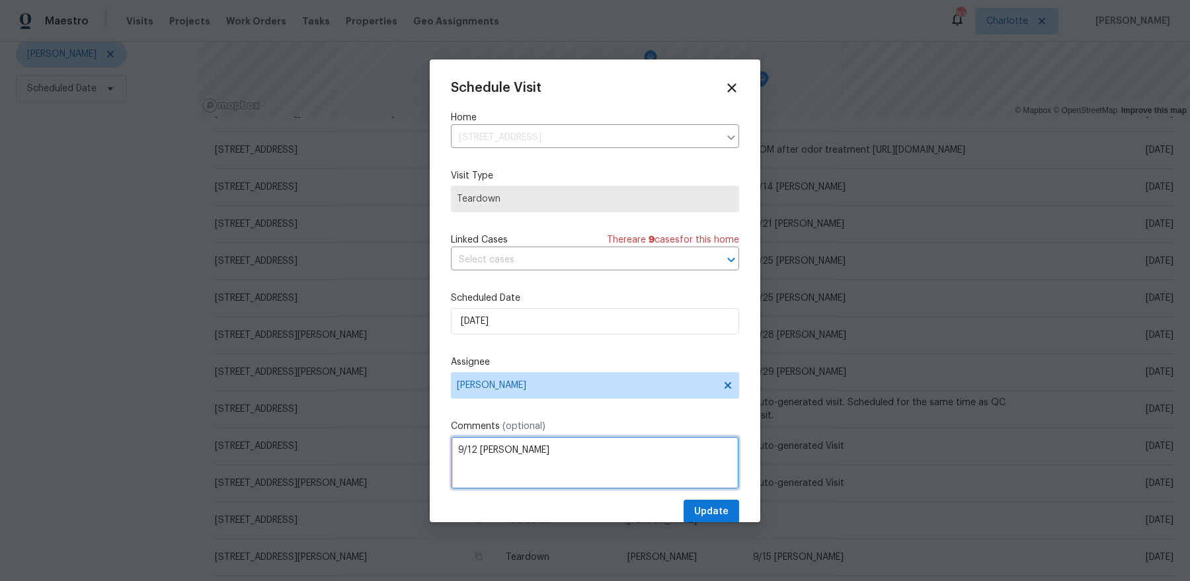
type textarea "9/12 COE"
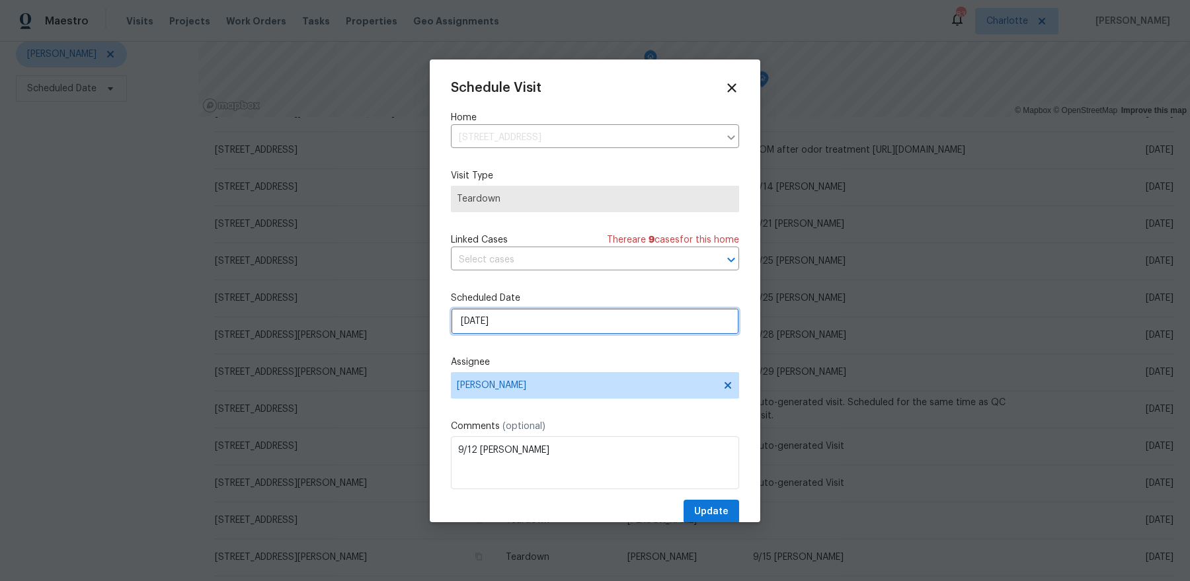
click at [502, 314] on input "9/12/2025" at bounding box center [595, 321] width 288 height 26
select select "8"
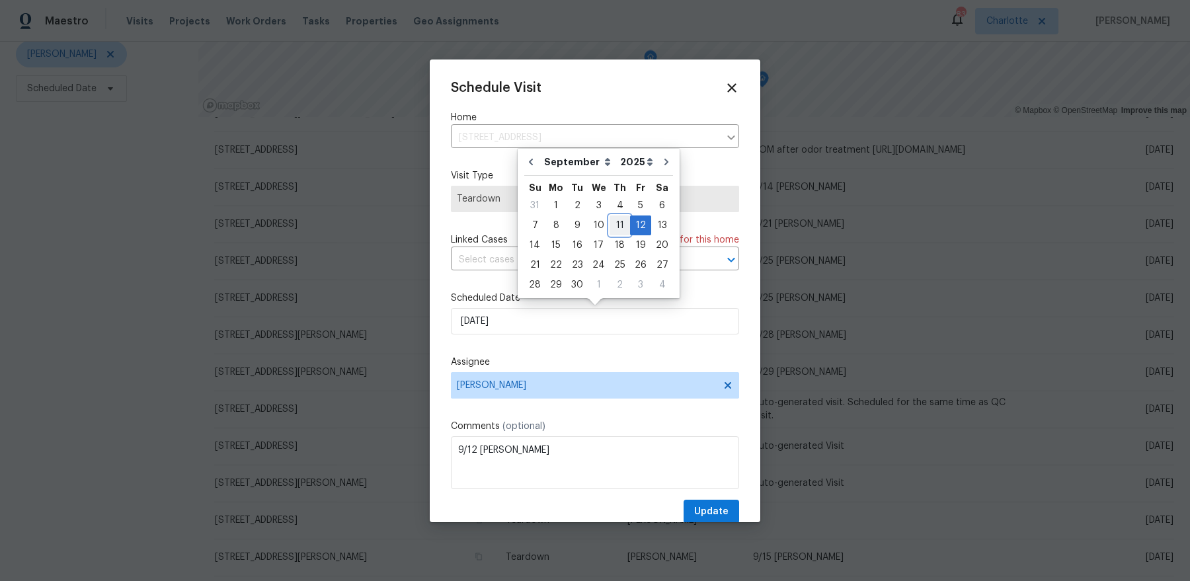
click at [617, 225] on div "11" at bounding box center [620, 225] width 20 height 19
type input "9/11/2025"
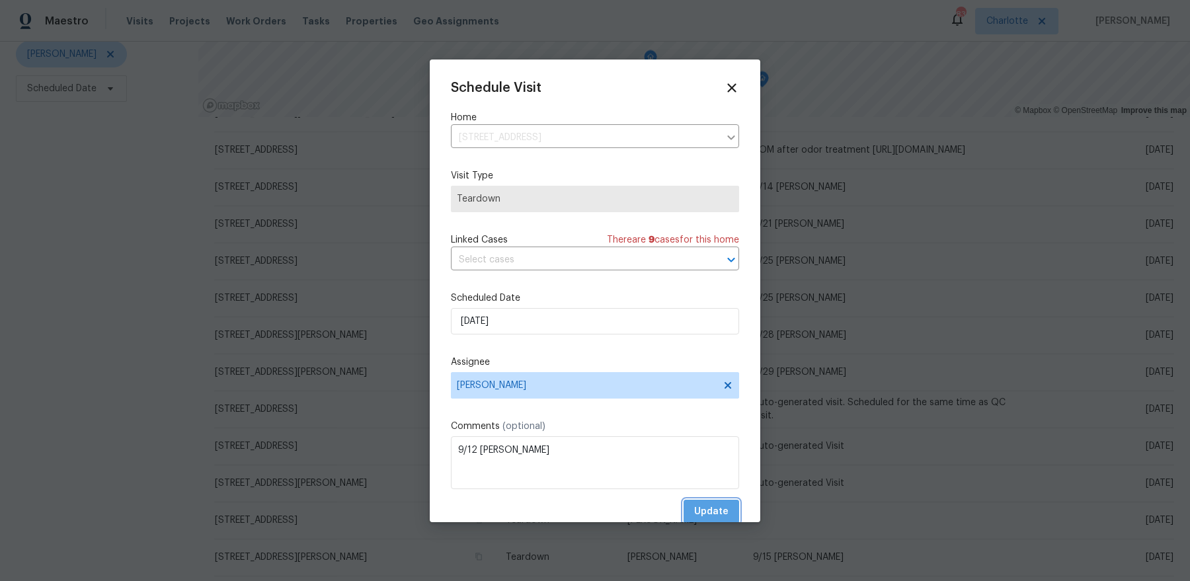
click at [710, 505] on span "Update" at bounding box center [711, 512] width 34 height 17
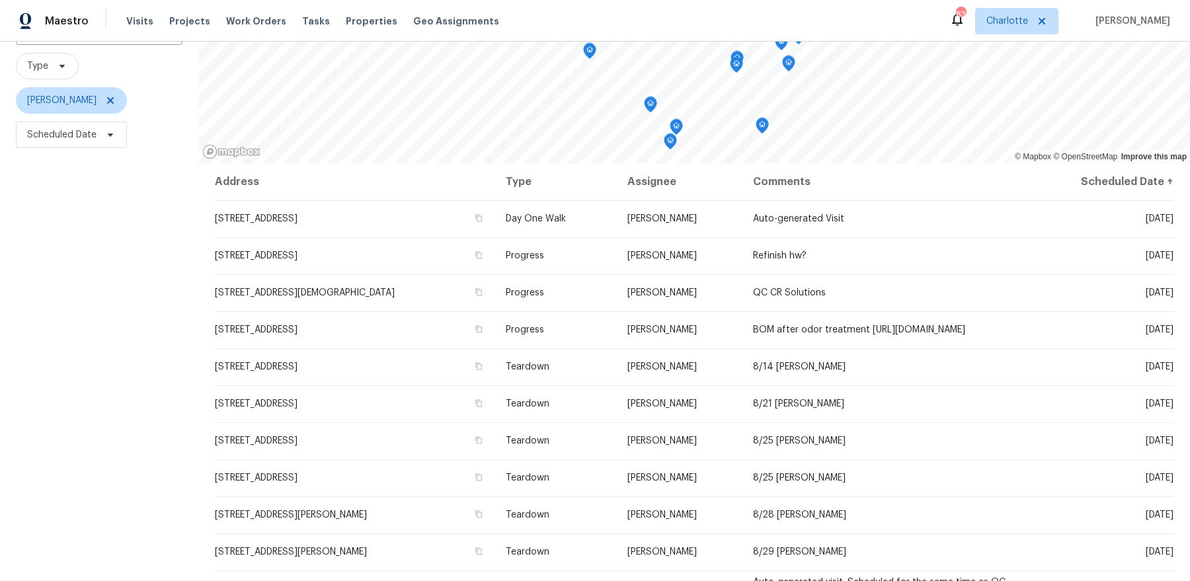
scroll to position [69, 0]
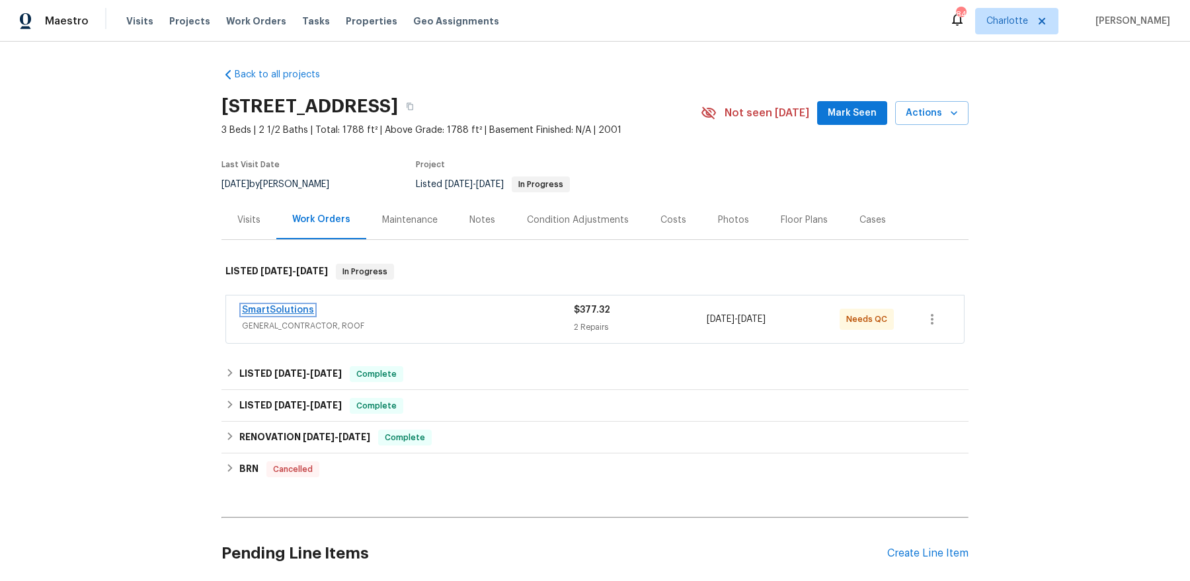
click at [288, 308] on link "SmartSolutions" at bounding box center [278, 309] width 72 height 9
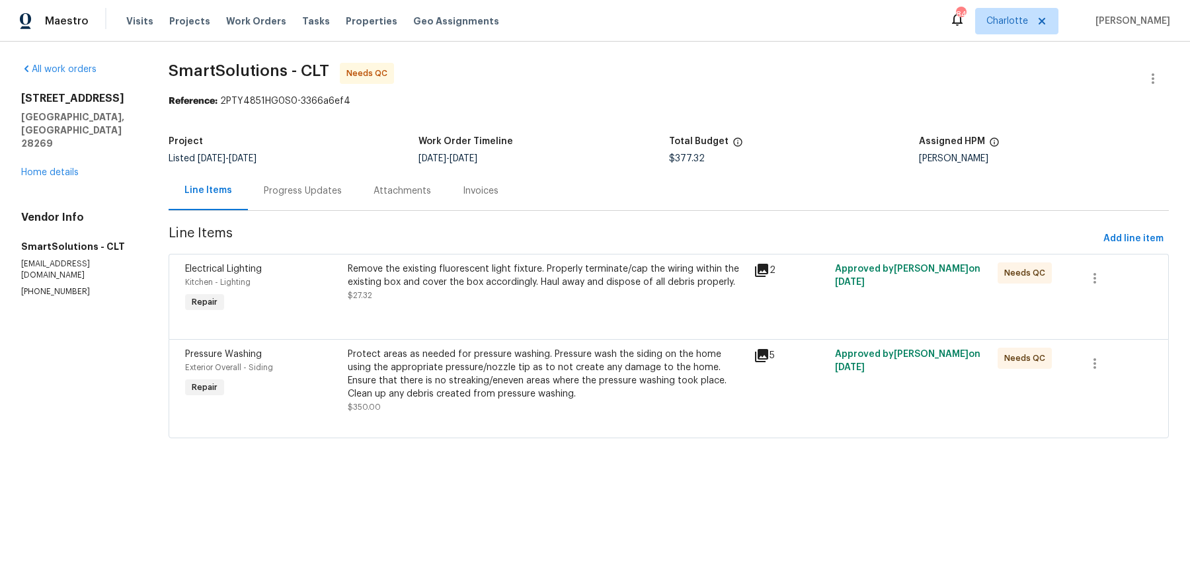
click at [768, 264] on icon at bounding box center [761, 270] width 13 height 13
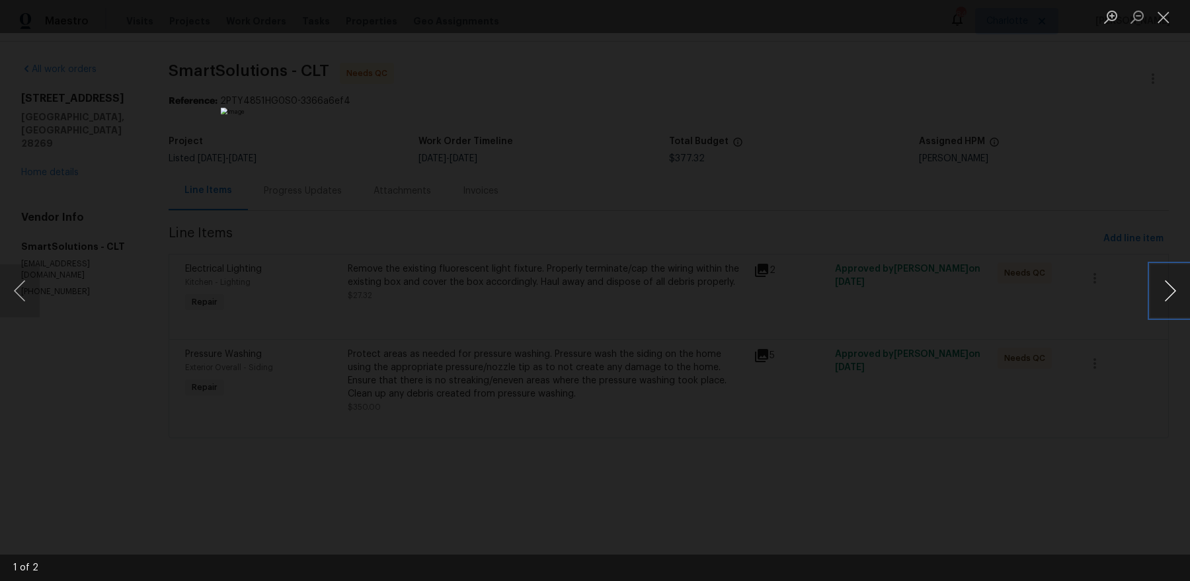
click at [951, 282] on button "Next image" at bounding box center [1171, 290] width 40 height 53
click at [951, 231] on div "Lightbox" at bounding box center [595, 290] width 1190 height 581
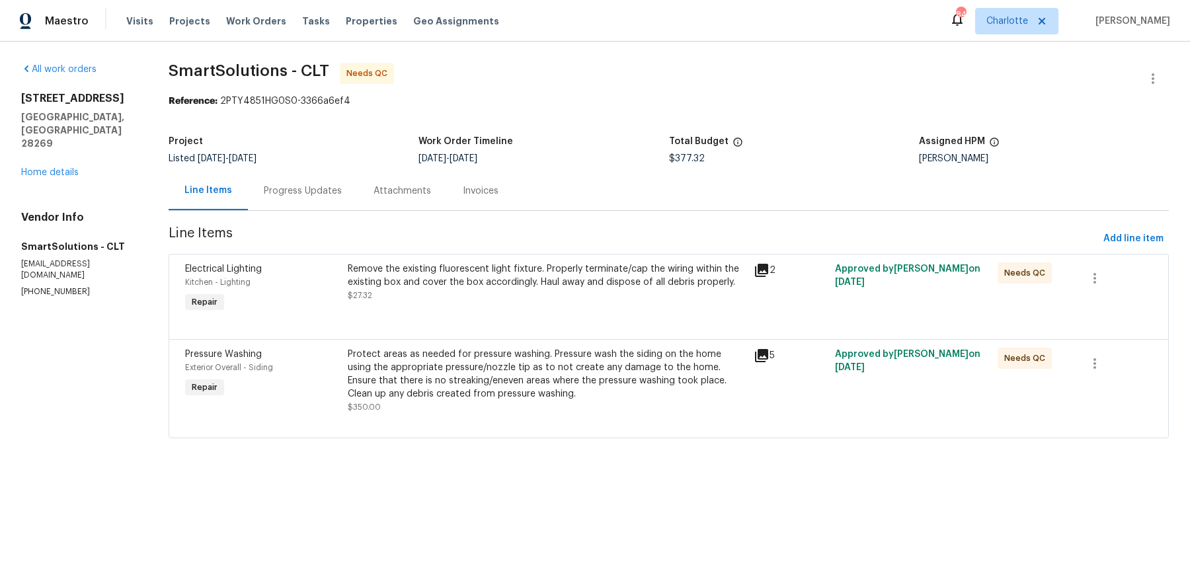
click at [428, 292] on div "Remove the existing fluorescent light fixture. Properly terminate/cap the wirin…" at bounding box center [547, 282] width 399 height 40
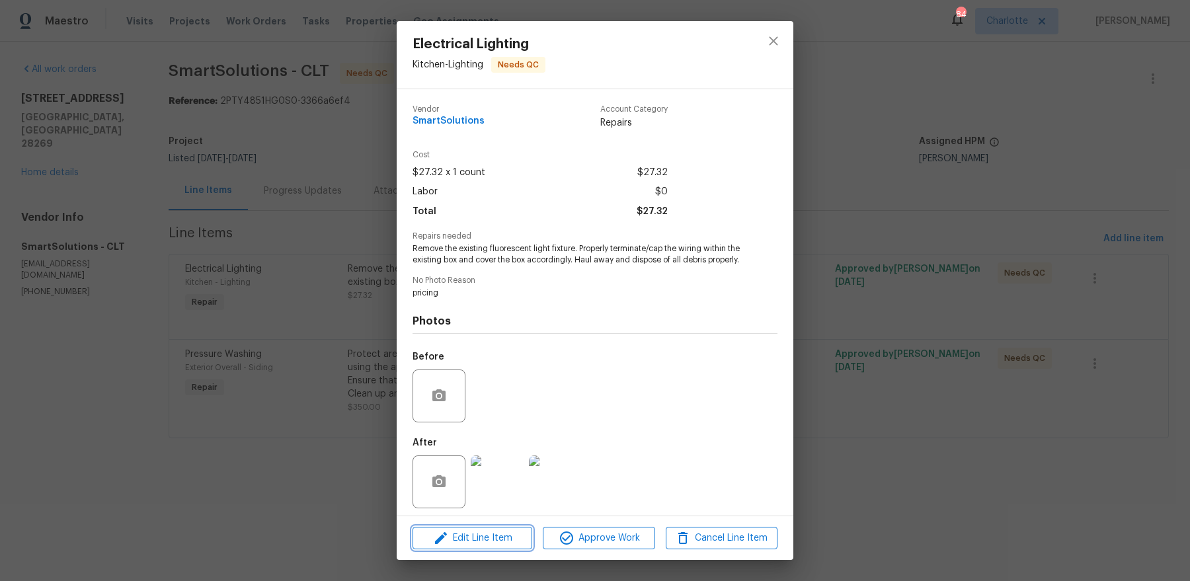
click at [497, 464] on button "Edit Line Item" at bounding box center [473, 538] width 120 height 23
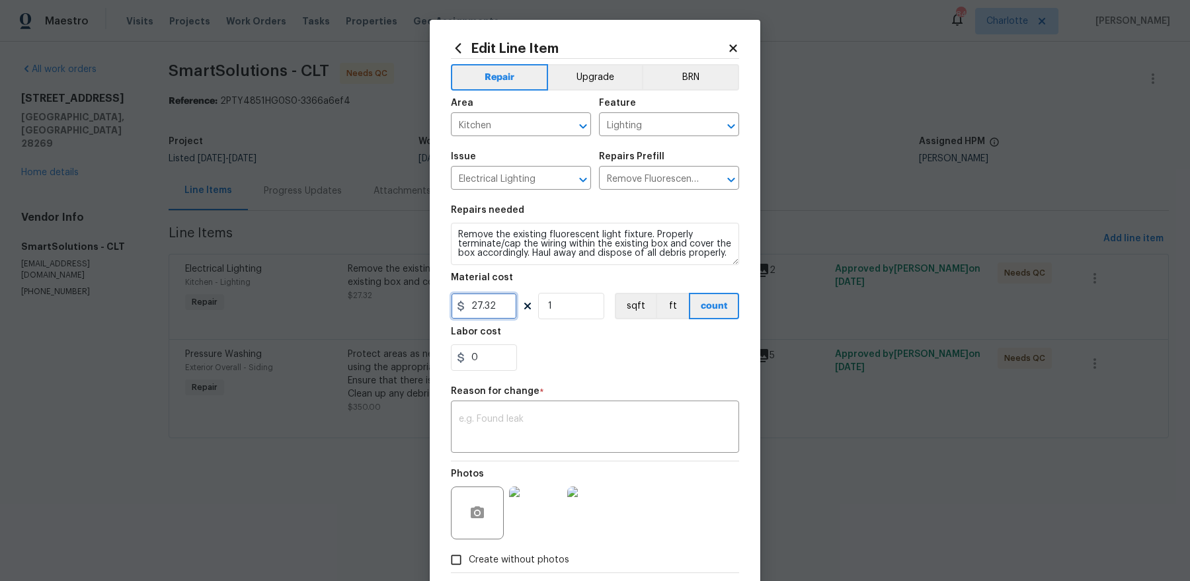
click at [490, 306] on input "27.32" at bounding box center [484, 306] width 66 height 26
type input "100"
click at [544, 430] on textarea at bounding box center [595, 429] width 272 height 28
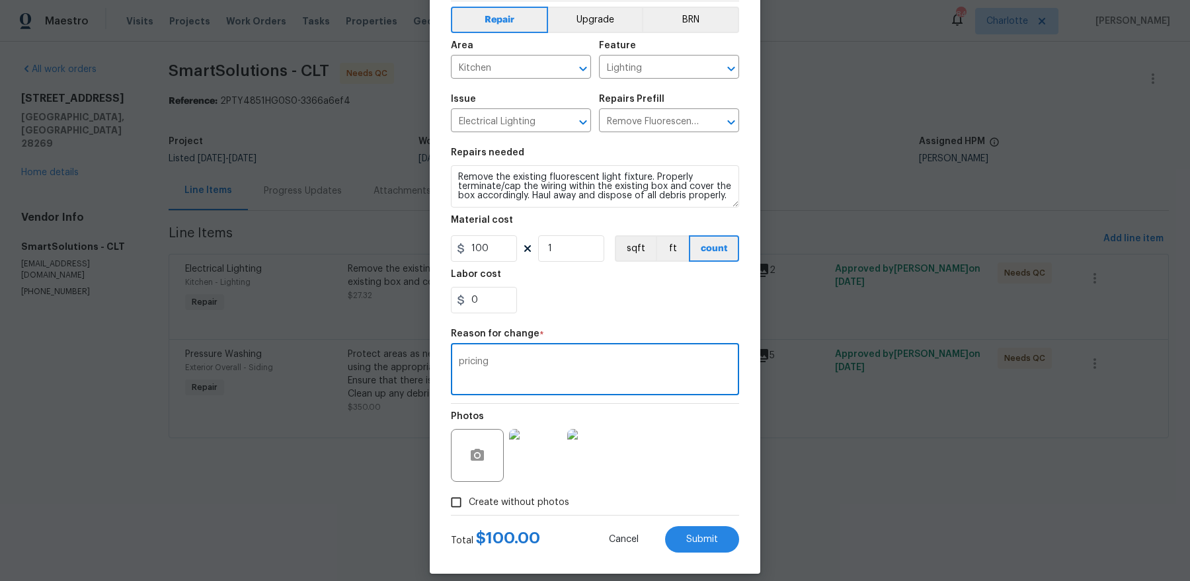
scroll to position [69, 0]
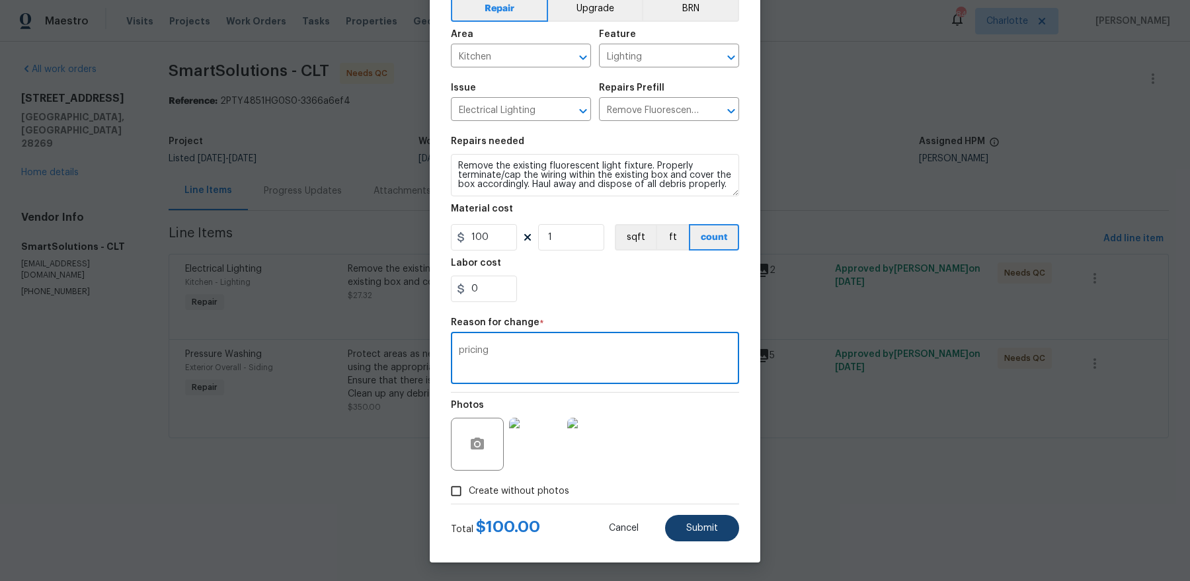
type textarea "pricing"
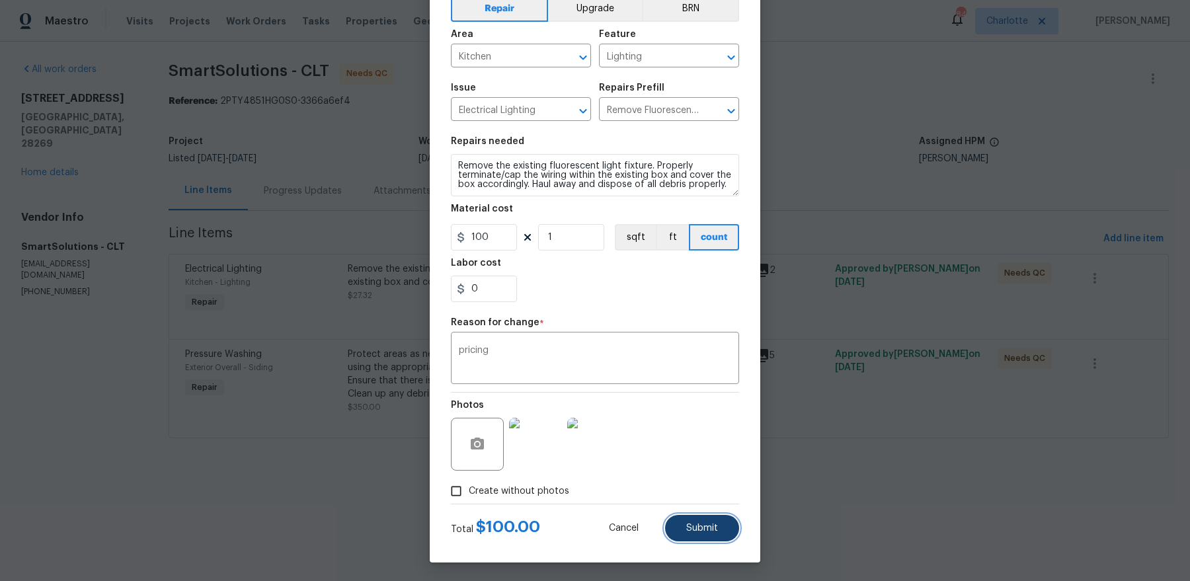
click at [702, 464] on span "Submit" at bounding box center [702, 529] width 32 height 10
type input "27.32"
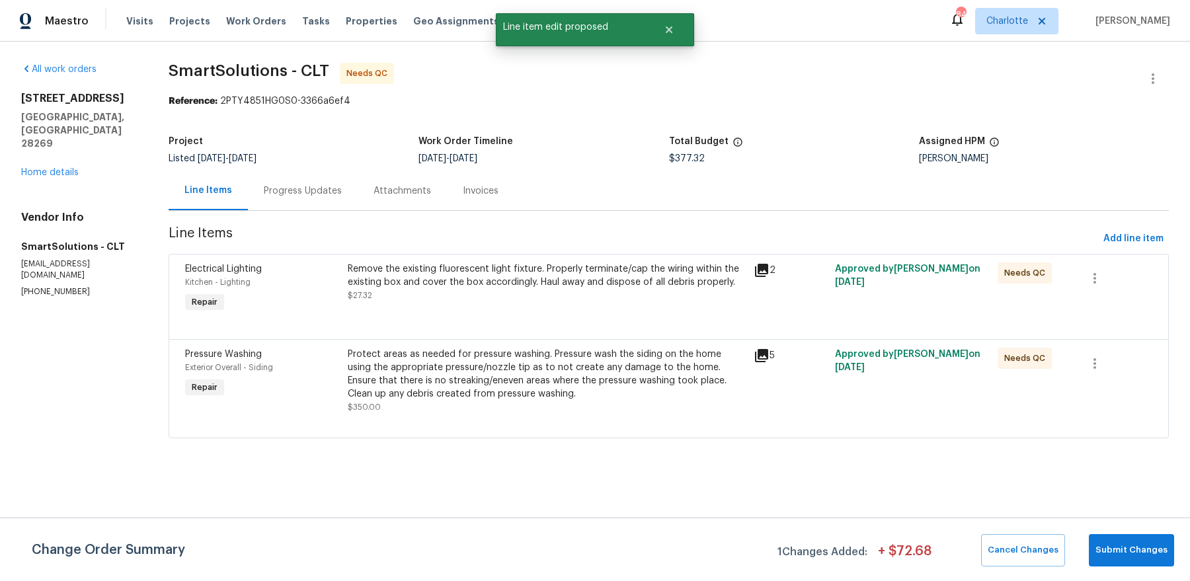
scroll to position [0, 0]
click at [951, 464] on button "Submit Changes" at bounding box center [1131, 550] width 85 height 32
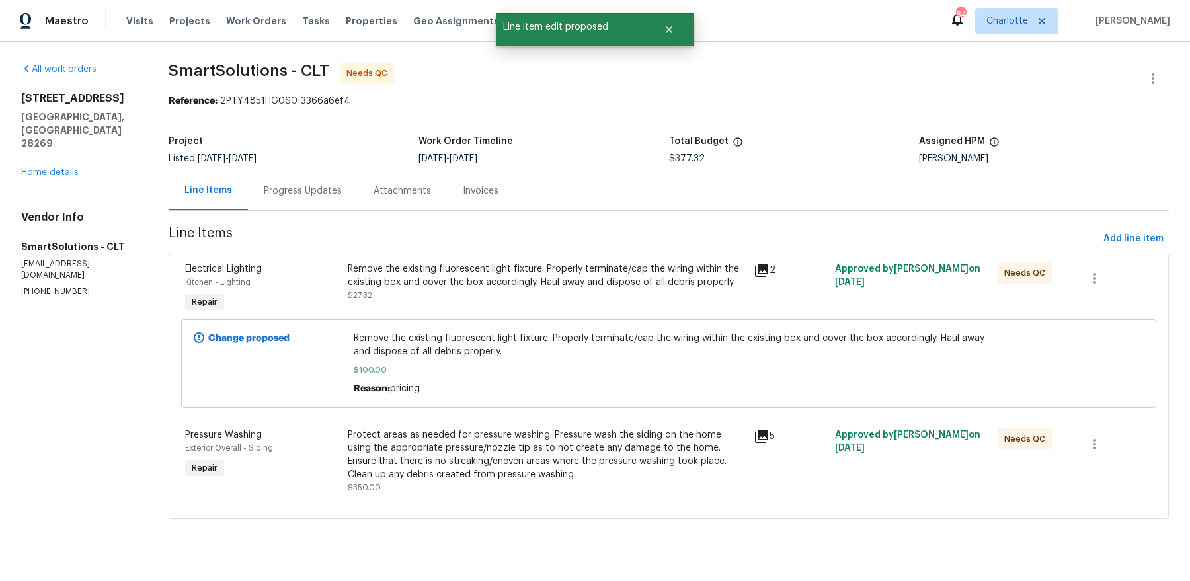
click at [503, 298] on div "Remove the existing fluorescent light fixture. Properly terminate/cap the wirin…" at bounding box center [547, 282] width 399 height 40
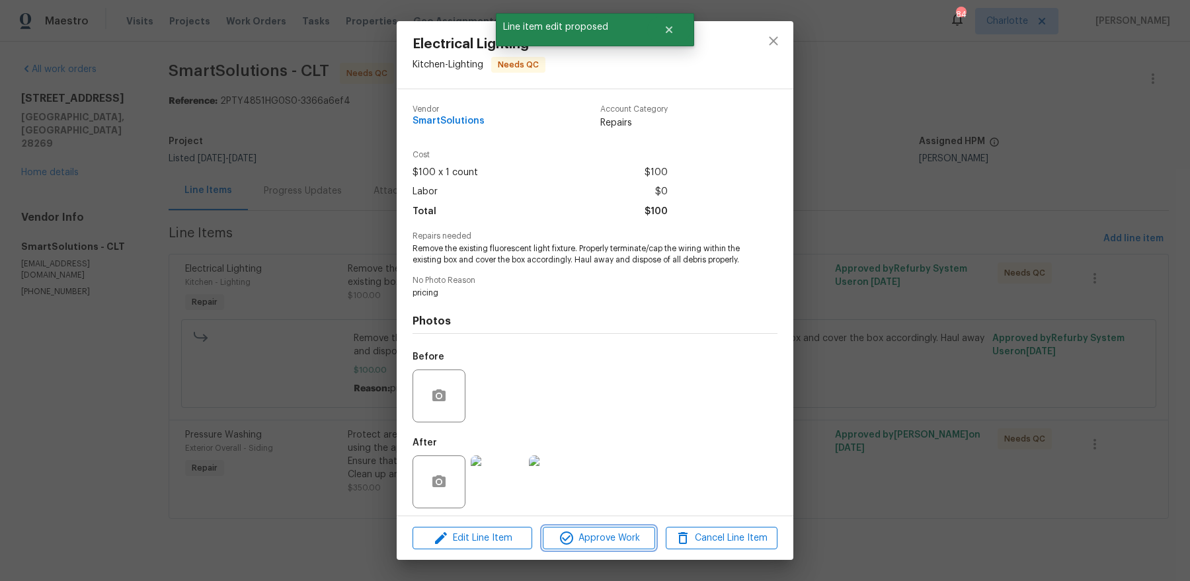
click at [600, 464] on button "Approve Work" at bounding box center [599, 538] width 112 height 23
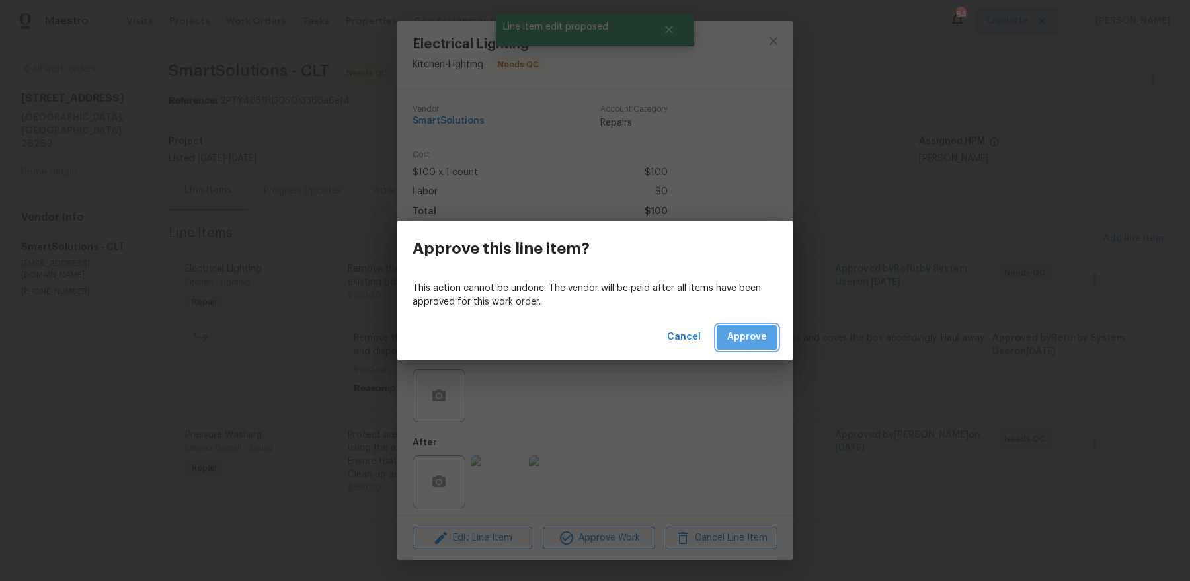
click at [760, 347] on button "Approve" at bounding box center [747, 337] width 61 height 24
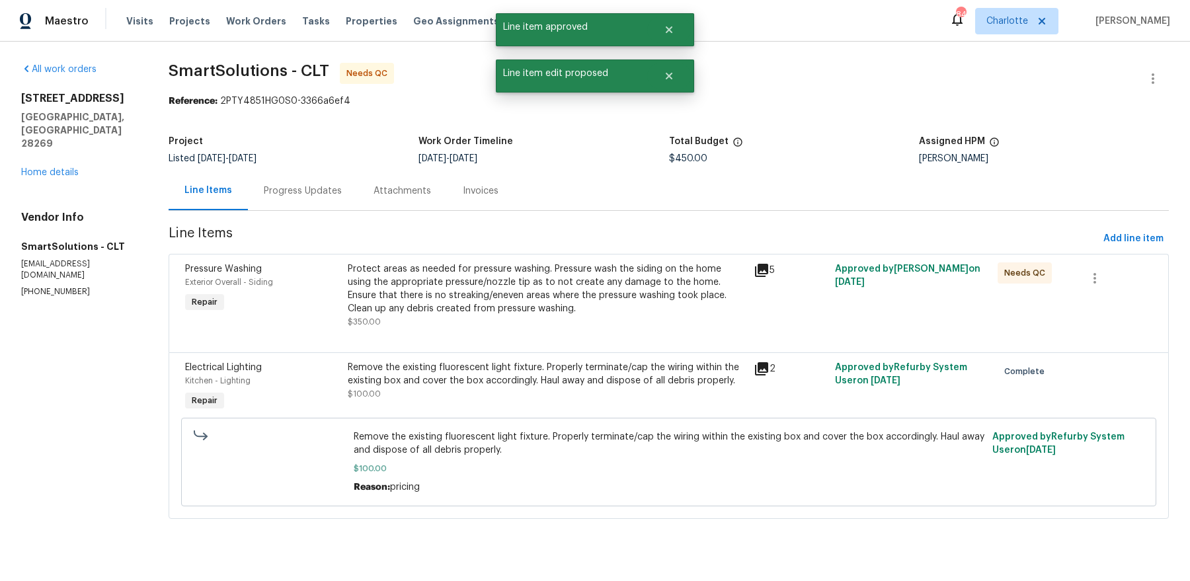
click at [587, 275] on div "Protect areas as needed for pressure washing. Pressure wash the siding on the h…" at bounding box center [547, 288] width 399 height 53
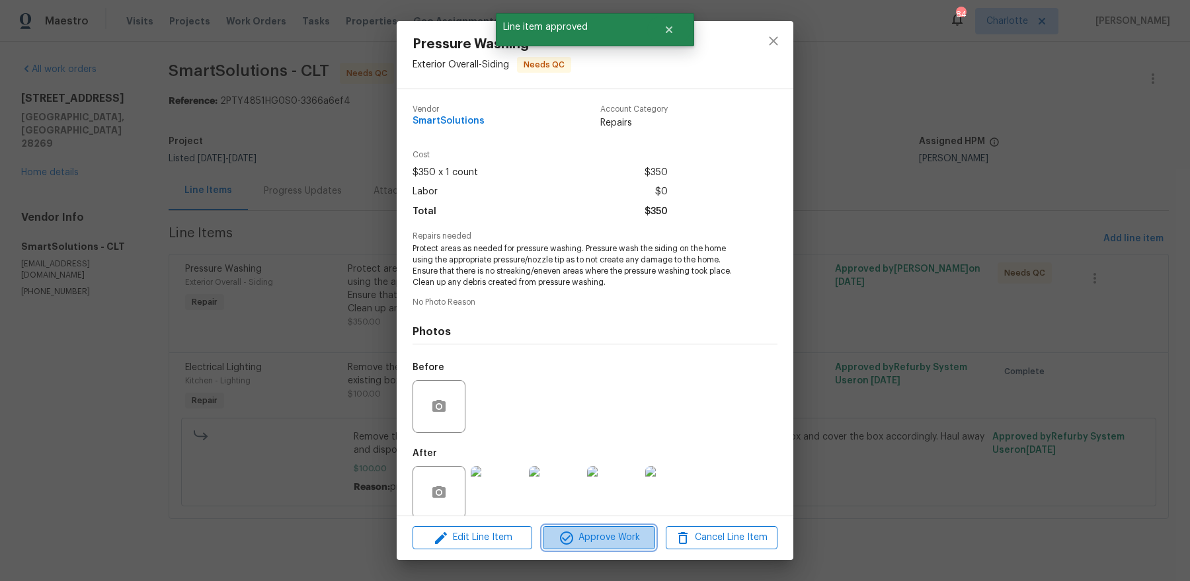
click at [615, 464] on span "Approve Work" at bounding box center [599, 538] width 104 height 17
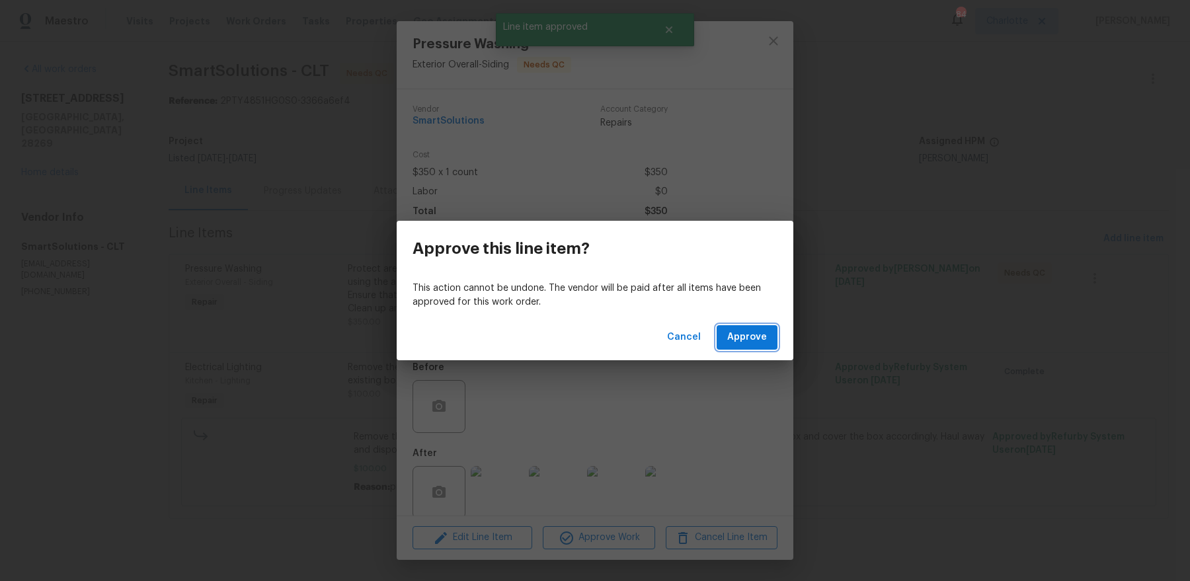
click at [766, 339] on span "Approve" at bounding box center [747, 337] width 40 height 17
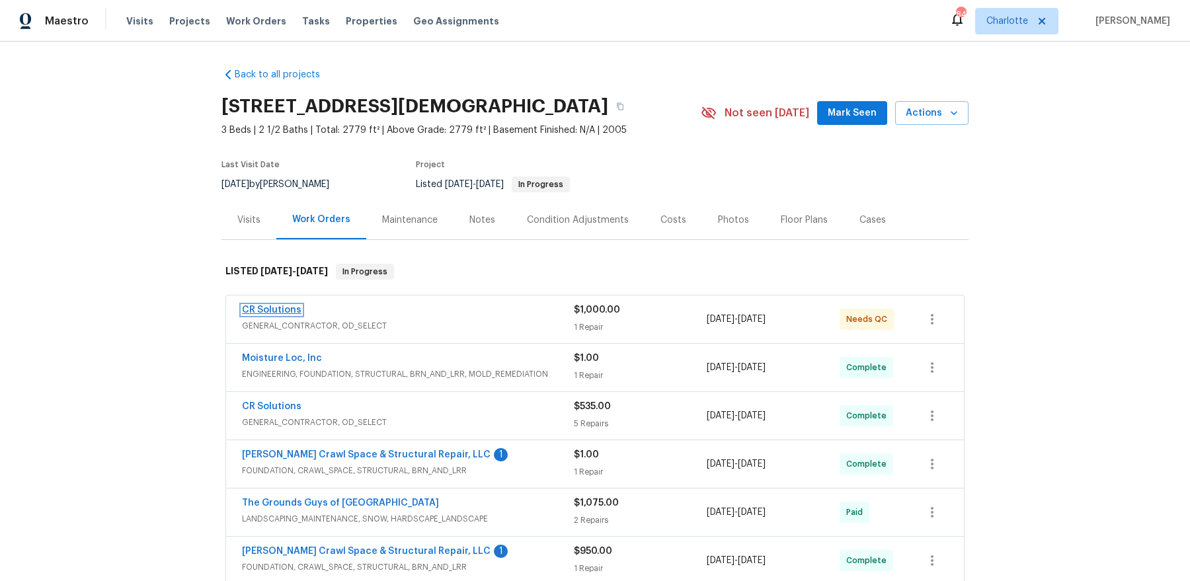
click at [273, 309] on link "CR Solutions" at bounding box center [272, 309] width 60 height 9
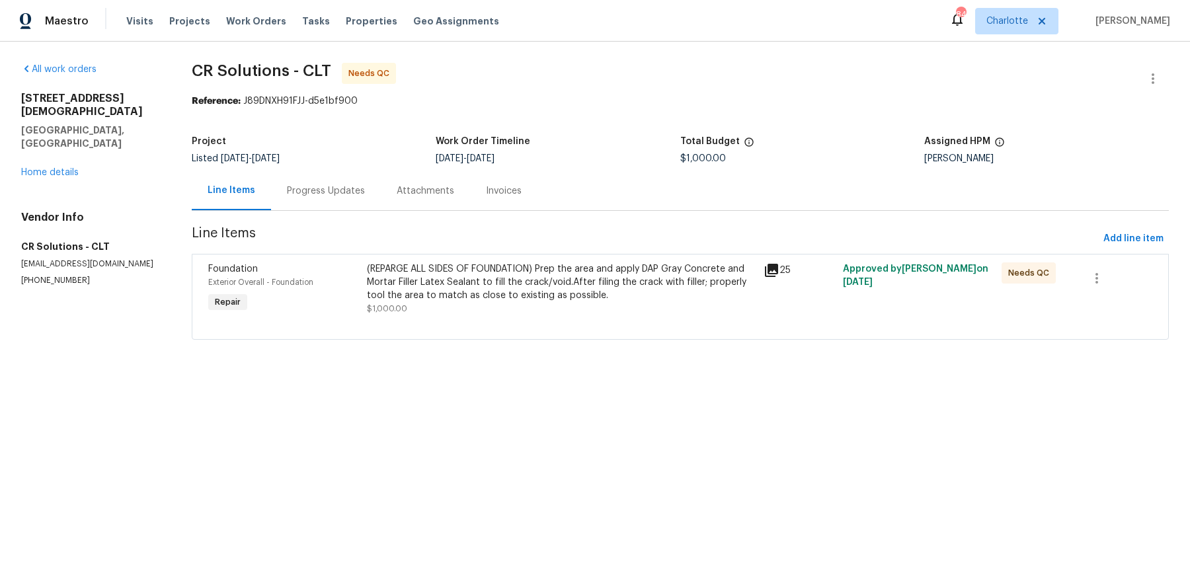
click at [319, 193] on div "Progress Updates" at bounding box center [326, 190] width 78 height 13
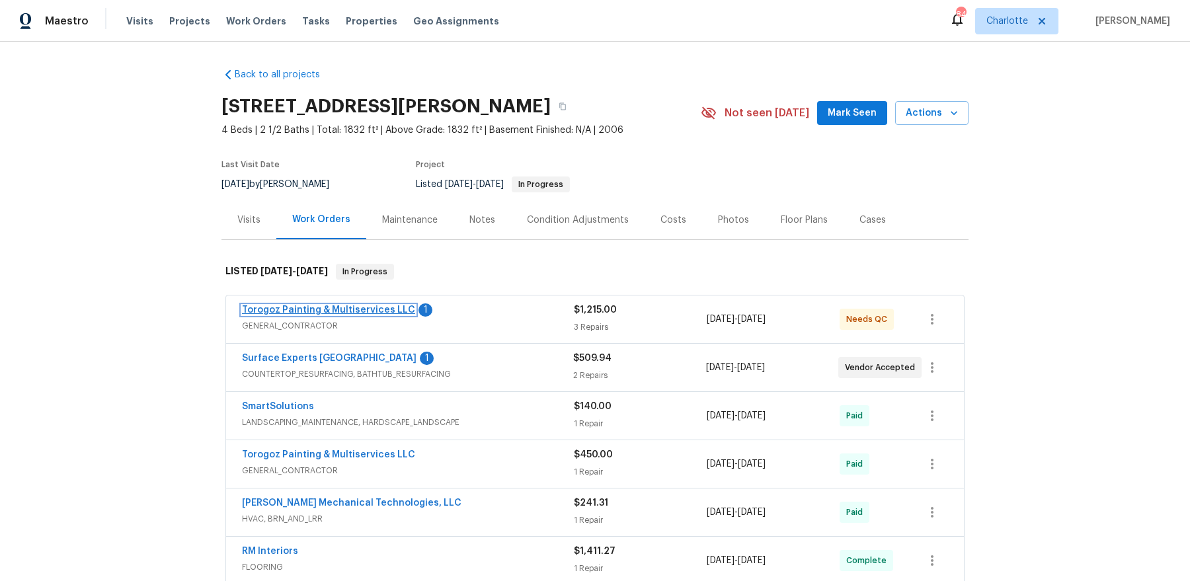
click at [370, 311] on link "Torogoz Painting & Multiservices LLC" at bounding box center [328, 309] width 173 height 9
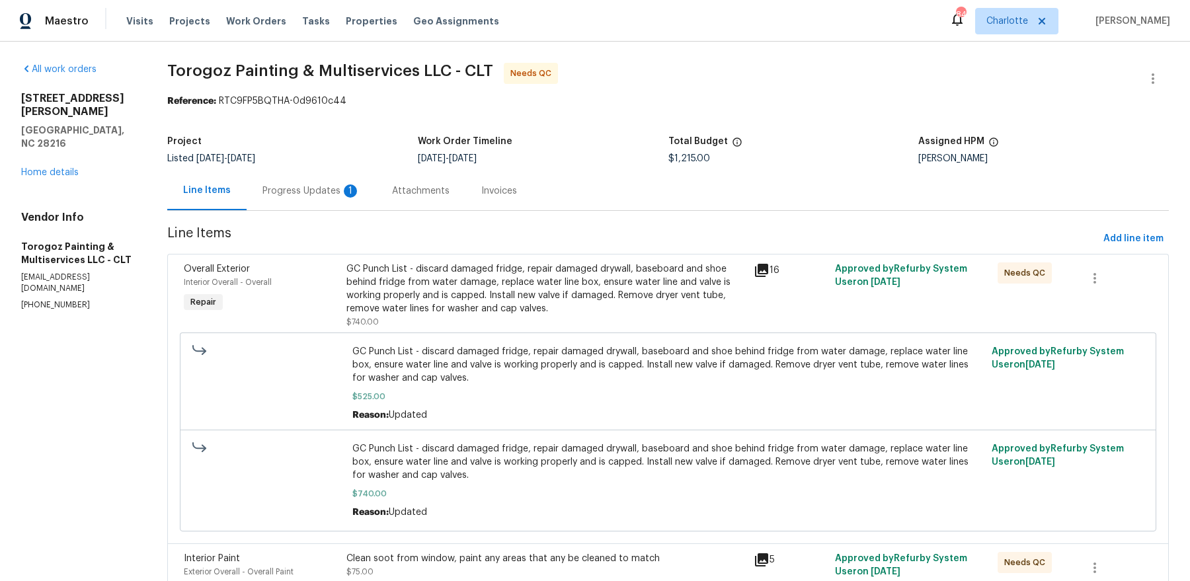
click at [352, 203] on div "Progress Updates 1" at bounding box center [312, 190] width 130 height 39
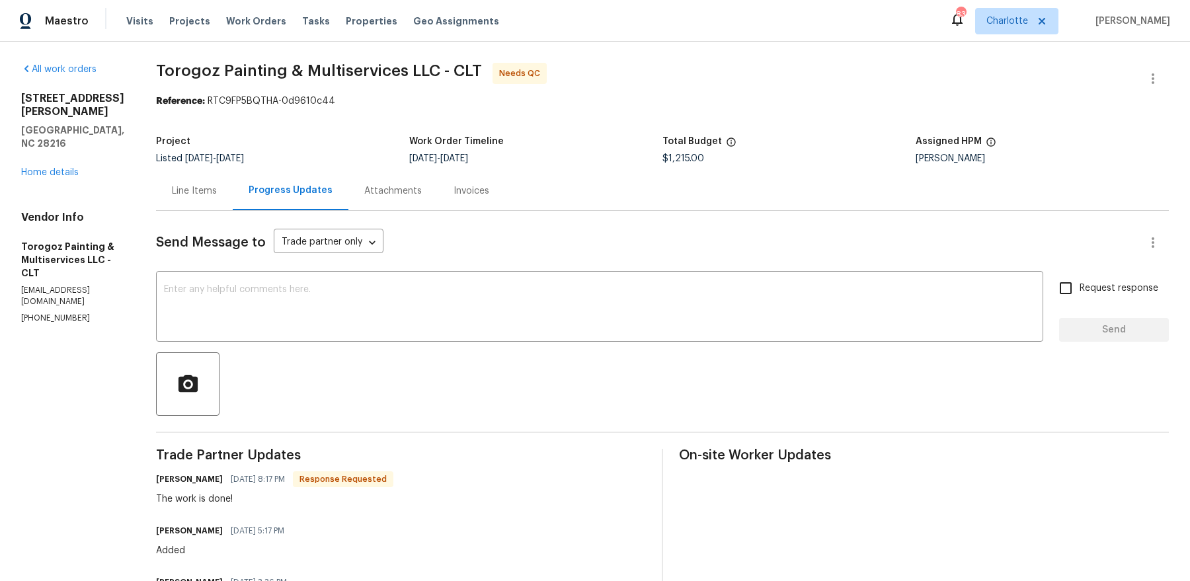
scroll to position [36, 0]
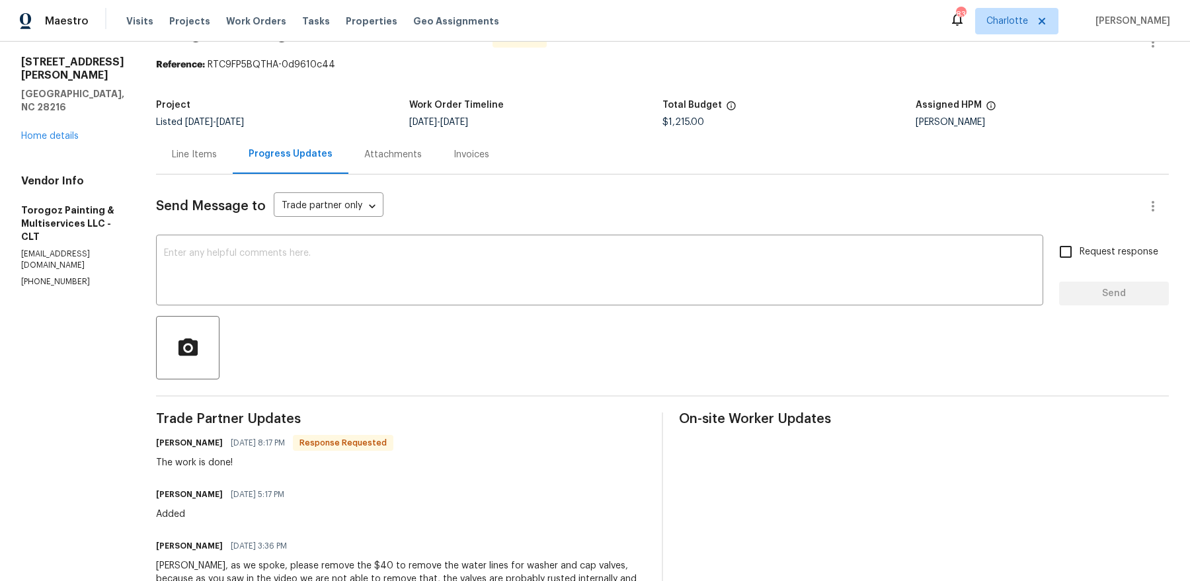
click at [217, 157] on div "Line Items" at bounding box center [194, 154] width 45 height 13
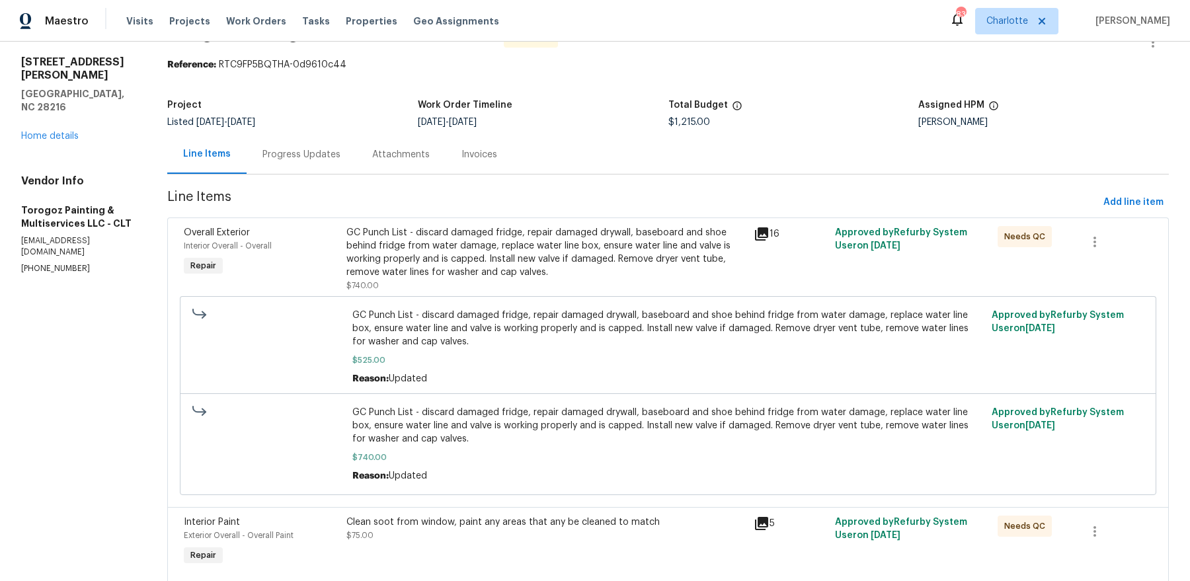
scroll to position [171, 0]
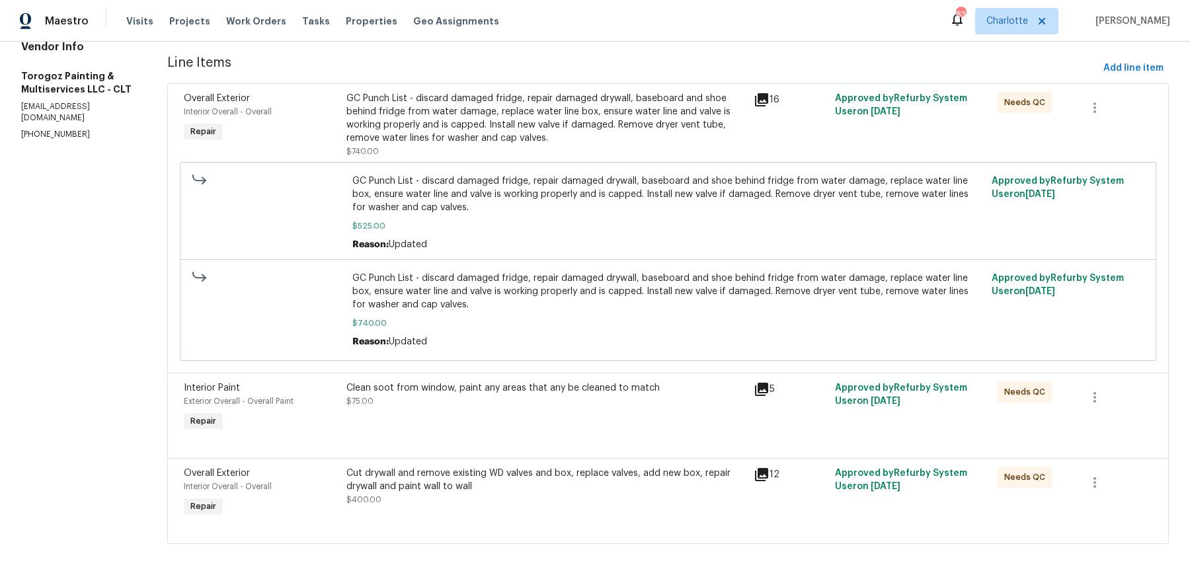
click at [768, 464] on icon at bounding box center [761, 474] width 13 height 13
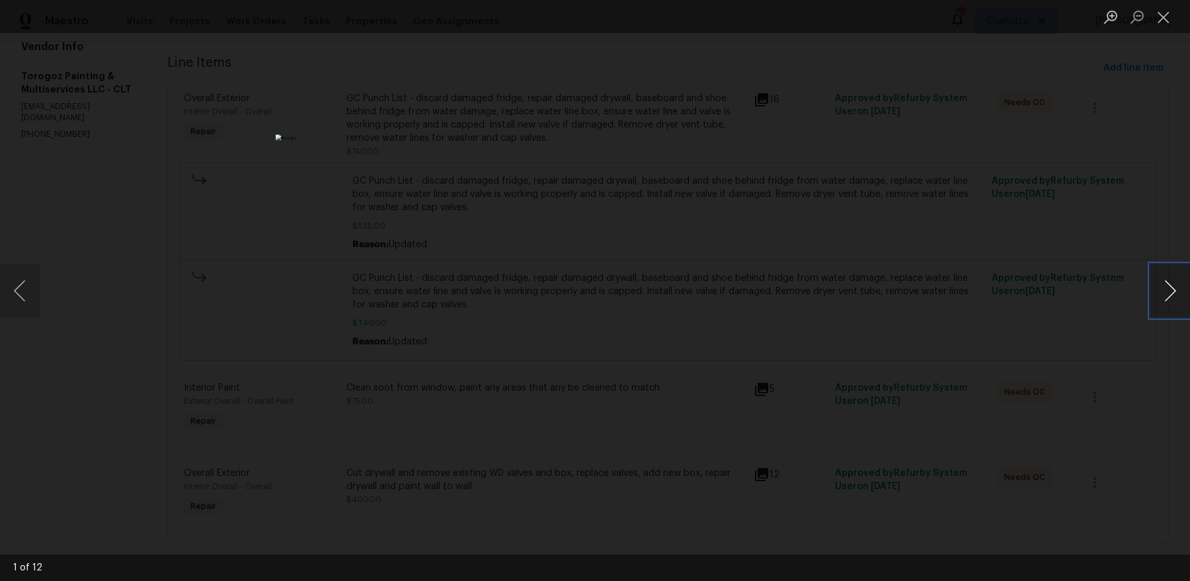
click at [951, 278] on button "Next image" at bounding box center [1171, 290] width 40 height 53
click at [951, 226] on div "Lightbox" at bounding box center [595, 290] width 1190 height 581
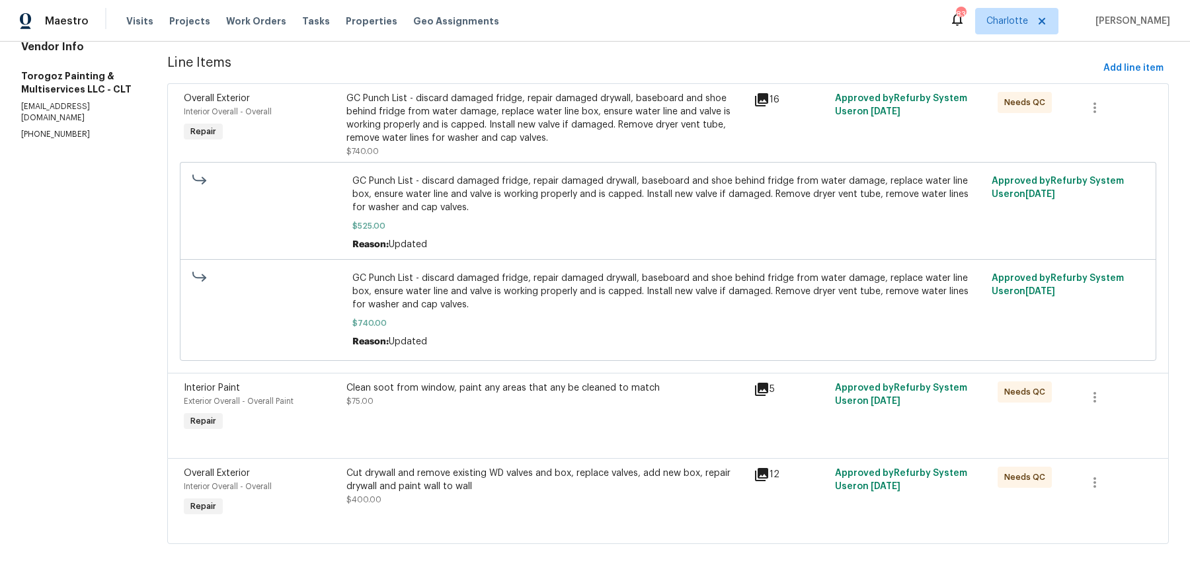
click at [770, 390] on icon at bounding box center [762, 390] width 16 height 16
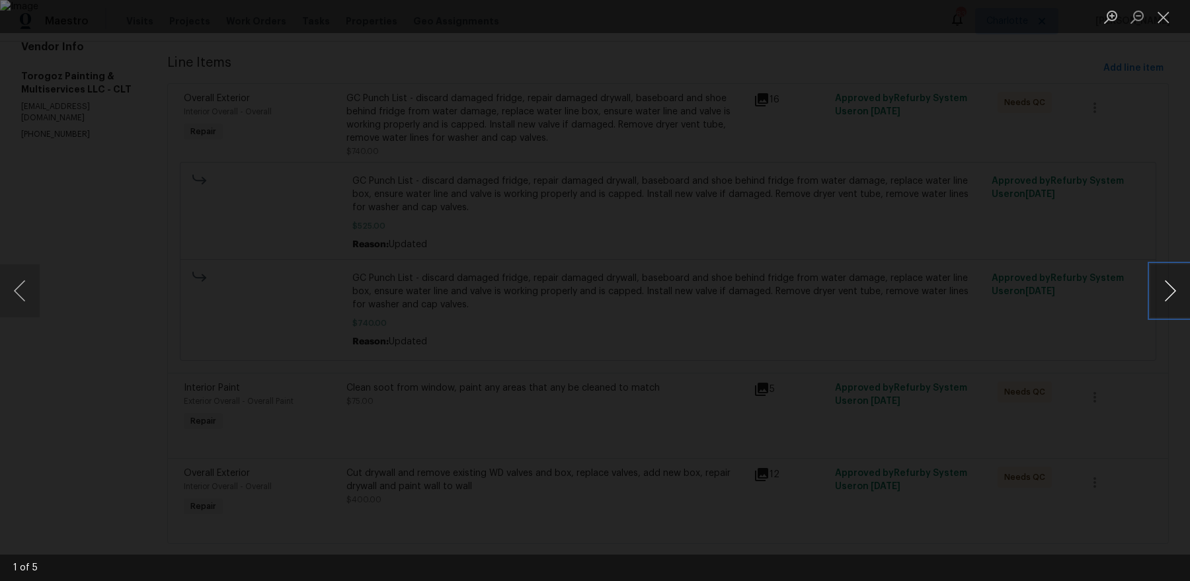
click at [951, 293] on button "Next image" at bounding box center [1171, 290] width 40 height 53
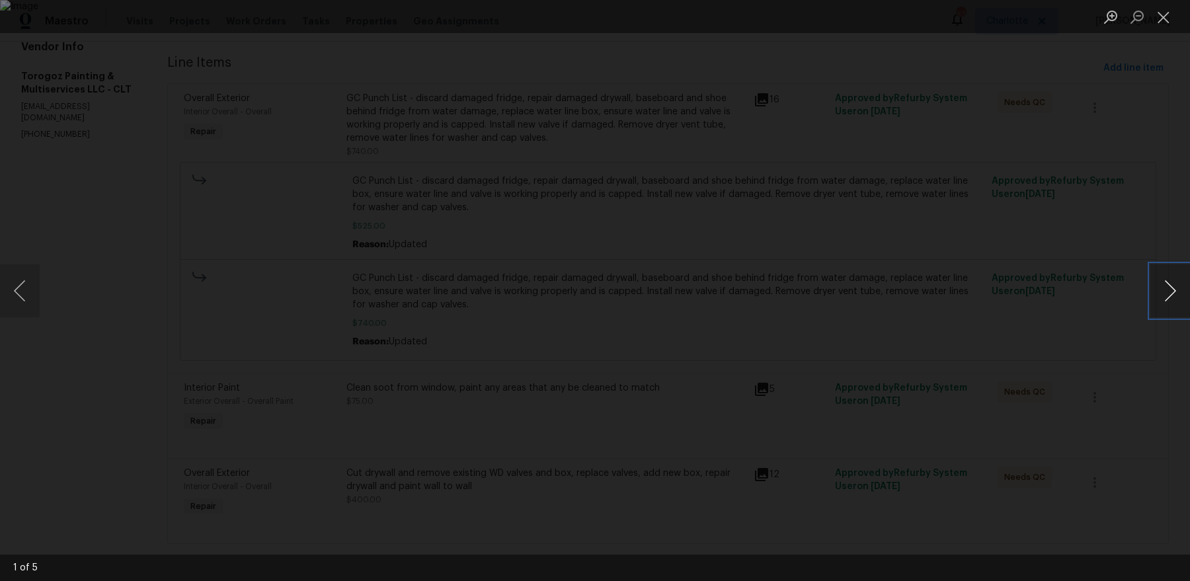
click at [951, 293] on button "Next image" at bounding box center [1171, 290] width 40 height 53
click at [951, 263] on div "Lightbox" at bounding box center [595, 290] width 1190 height 581
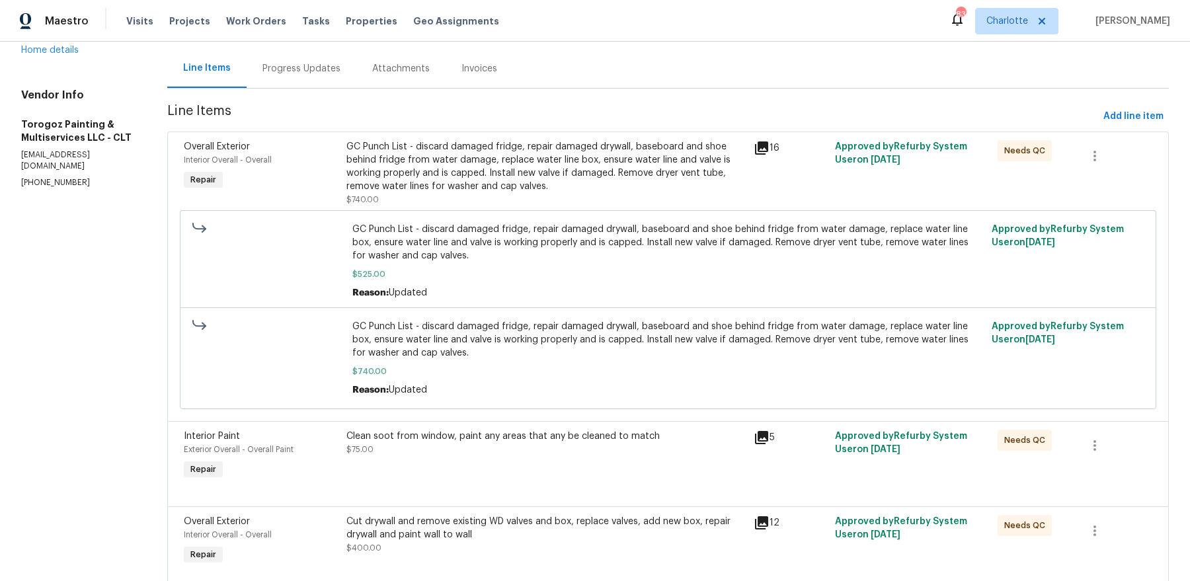
scroll to position [73, 0]
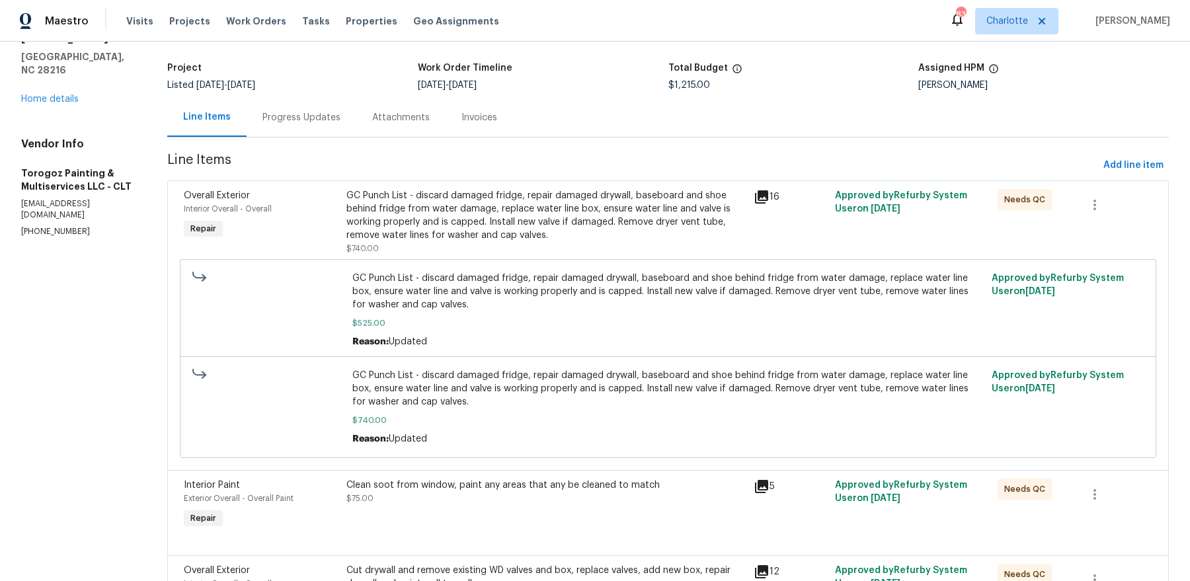
click at [765, 200] on icon at bounding box center [762, 197] width 16 height 16
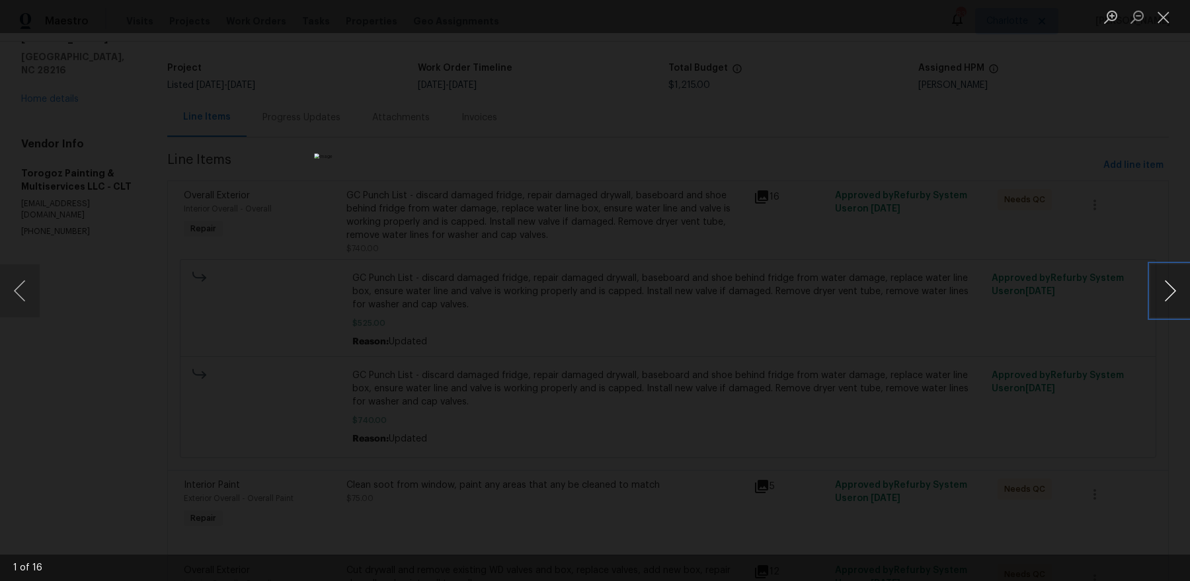
click at [951, 294] on button "Next image" at bounding box center [1171, 290] width 40 height 53
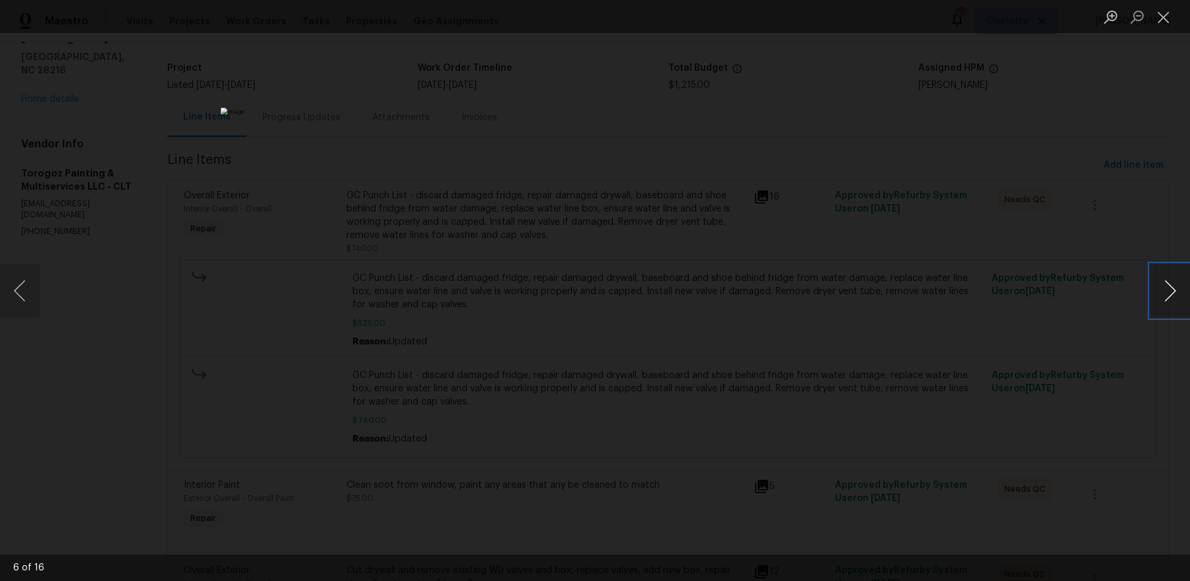
click at [951, 294] on button "Next image" at bounding box center [1171, 290] width 40 height 53
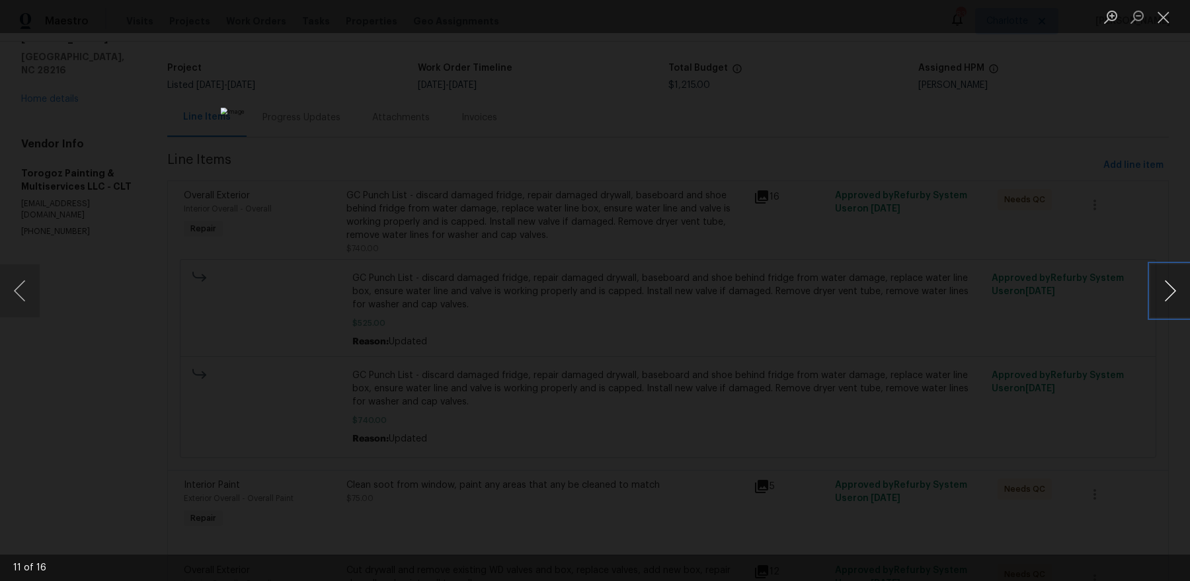
click at [951, 294] on button "Next image" at bounding box center [1171, 290] width 40 height 53
click at [951, 247] on div "Lightbox" at bounding box center [595, 290] width 1190 height 581
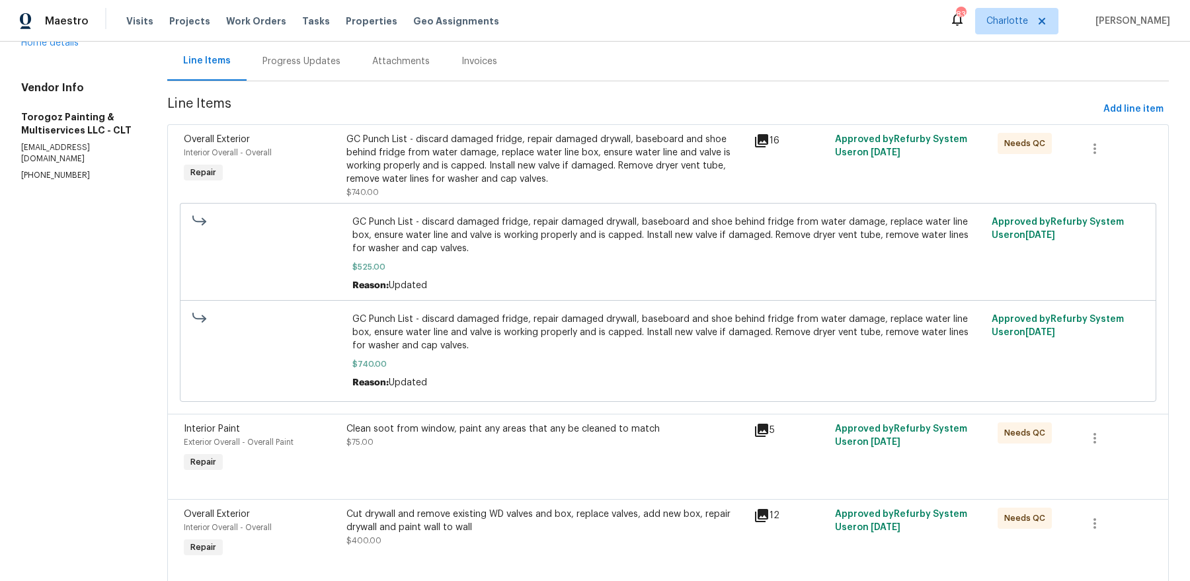
scroll to position [171, 0]
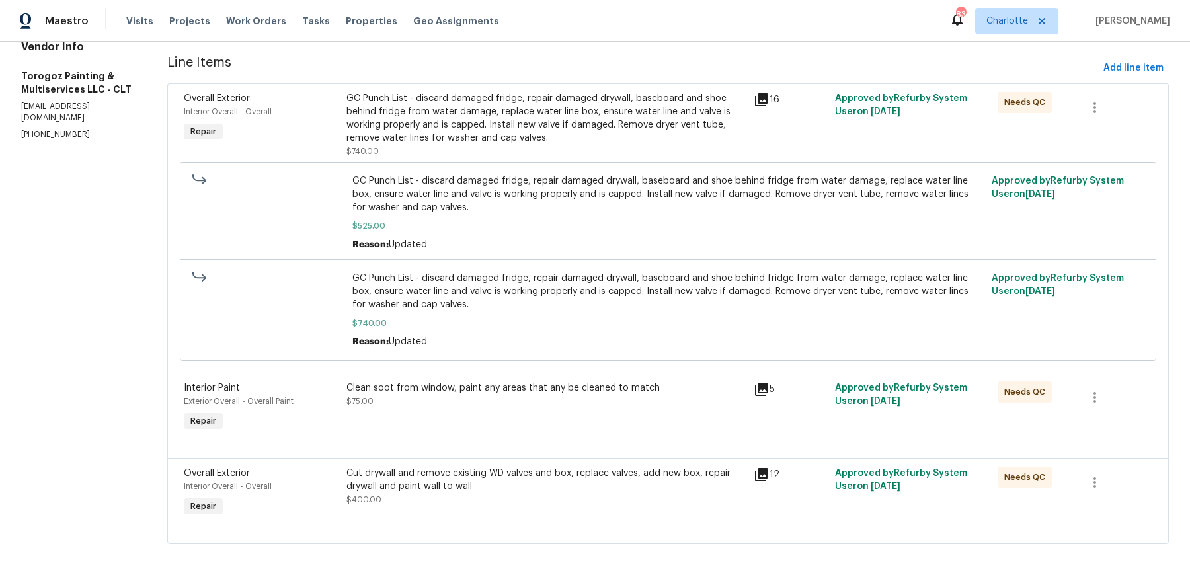
click at [594, 130] on div "GC Punch List - discard damaged fridge, repair damaged drywall, baseboard and s…" at bounding box center [545, 118] width 399 height 53
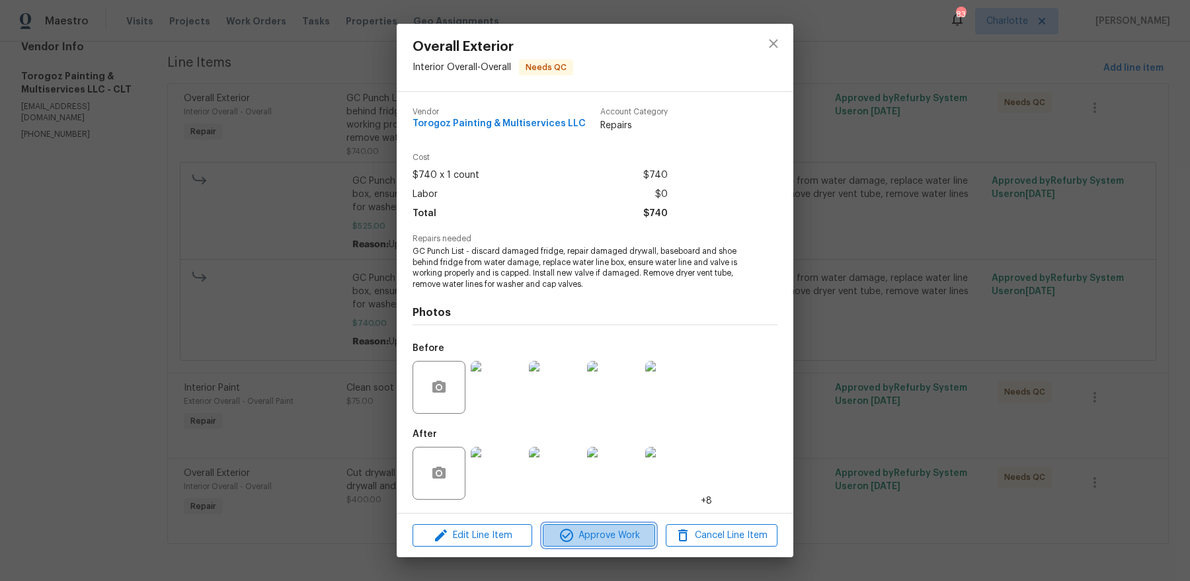
click at [629, 464] on span "Approve Work" at bounding box center [599, 536] width 104 height 17
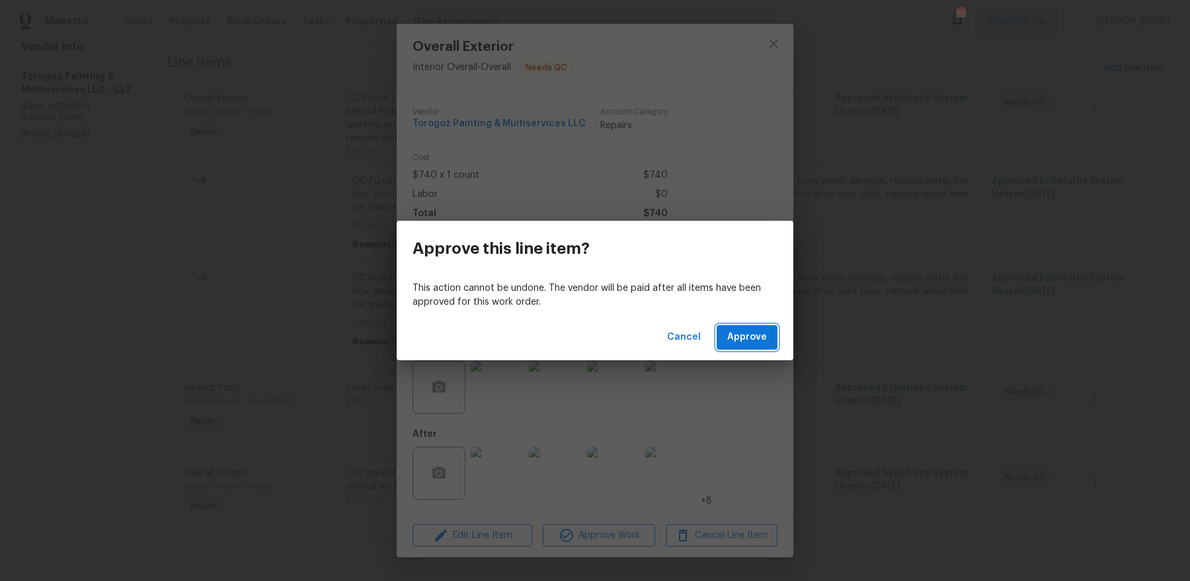
click at [762, 333] on span "Approve" at bounding box center [747, 337] width 40 height 17
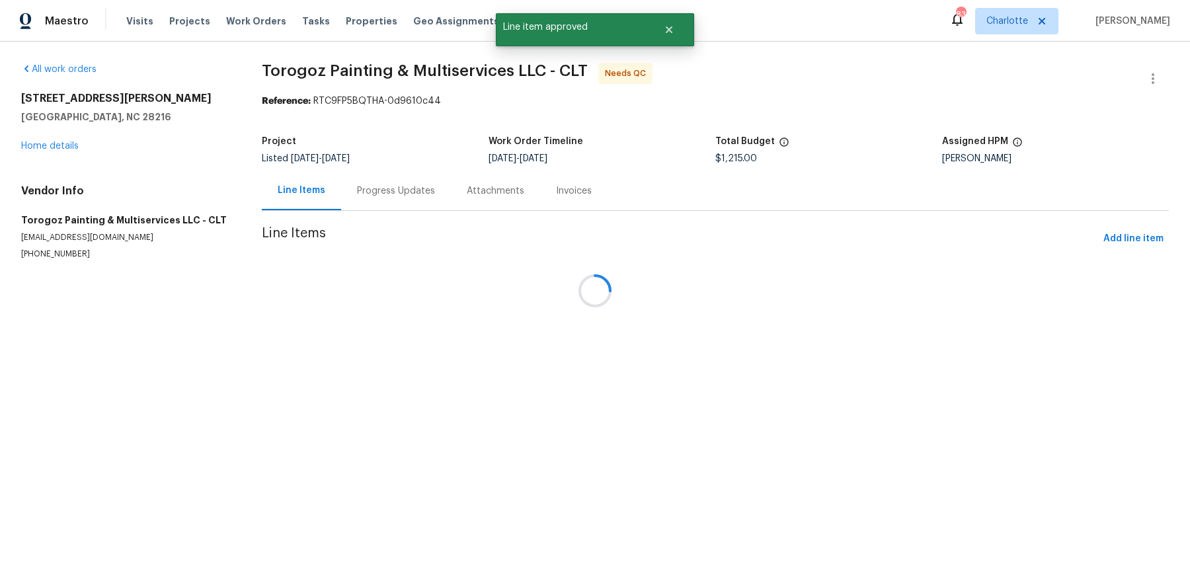
scroll to position [0, 0]
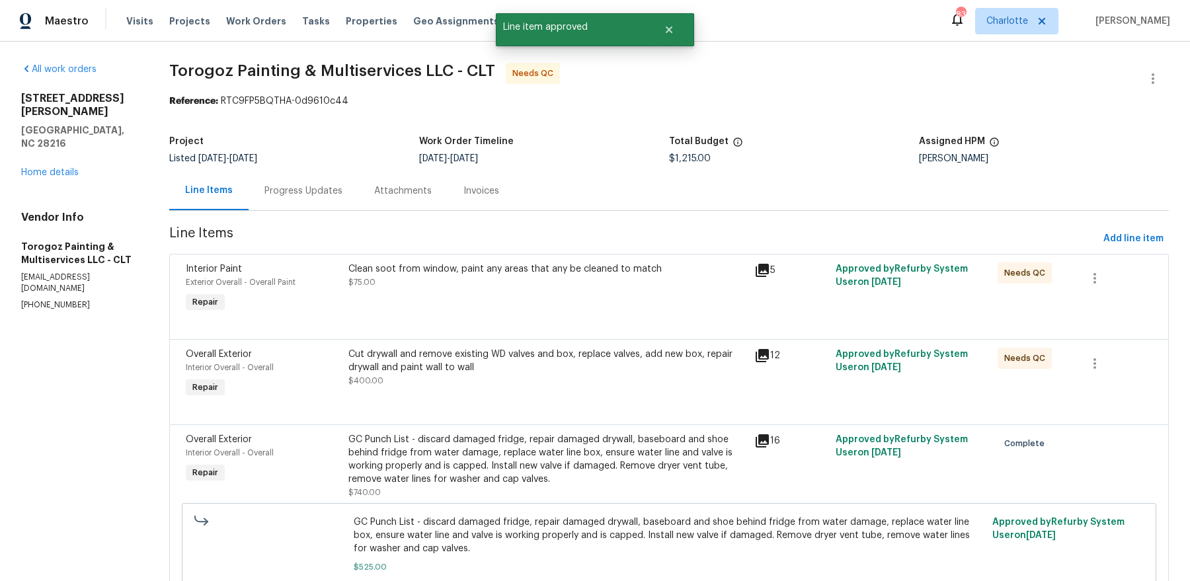
click at [588, 284] on div "Clean soot from window, paint any areas that any be cleaned to match $75.00" at bounding box center [547, 275] width 398 height 26
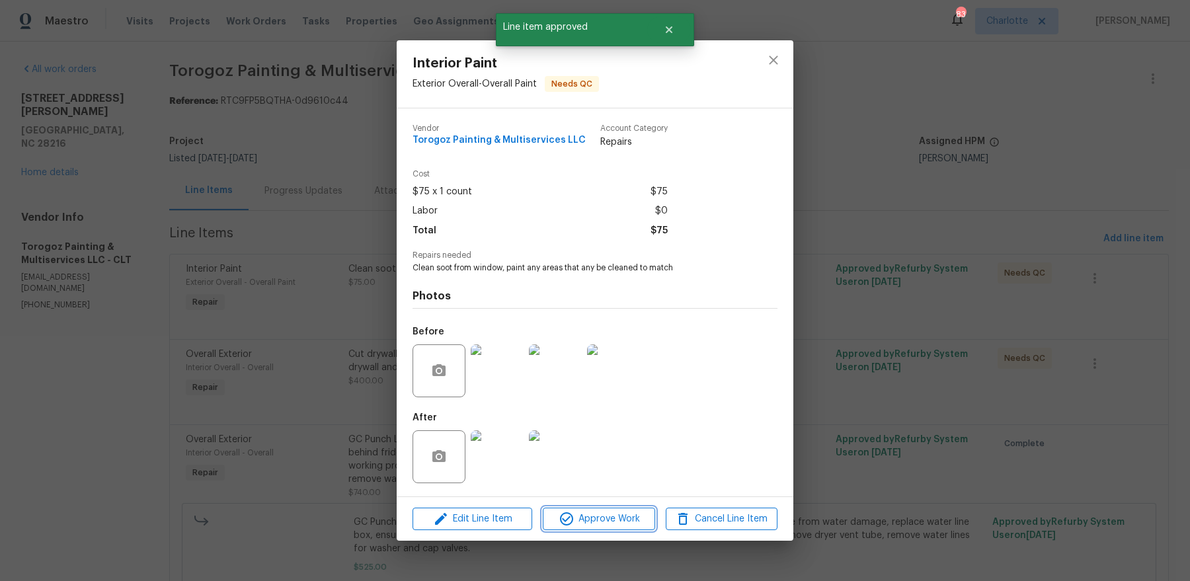
click at [589, 464] on span "Approve Work" at bounding box center [599, 519] width 104 height 17
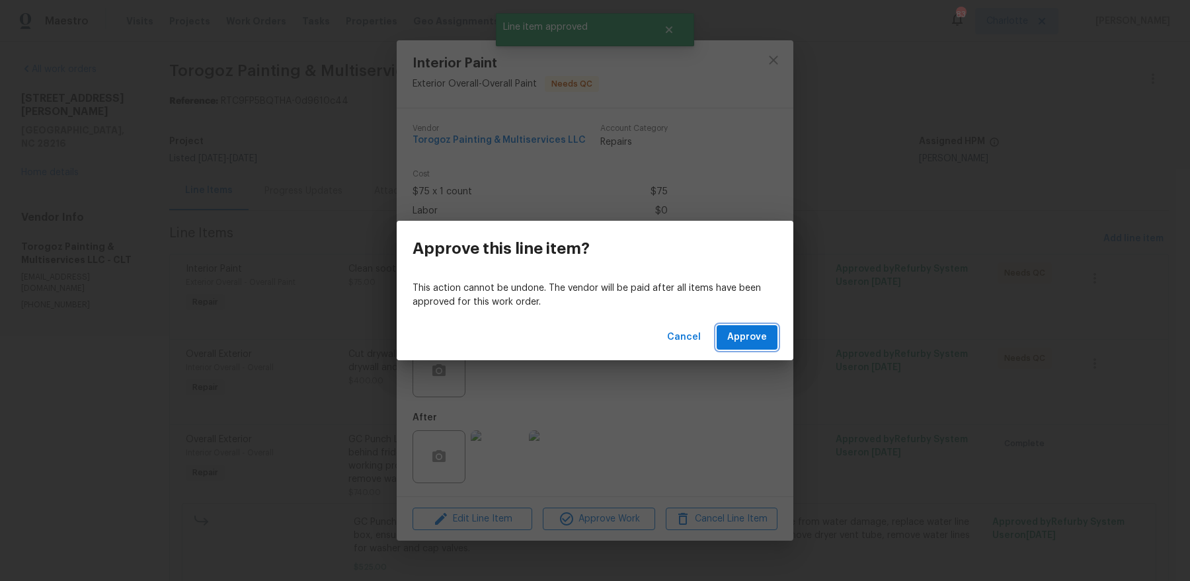
click at [757, 335] on span "Approve" at bounding box center [747, 337] width 40 height 17
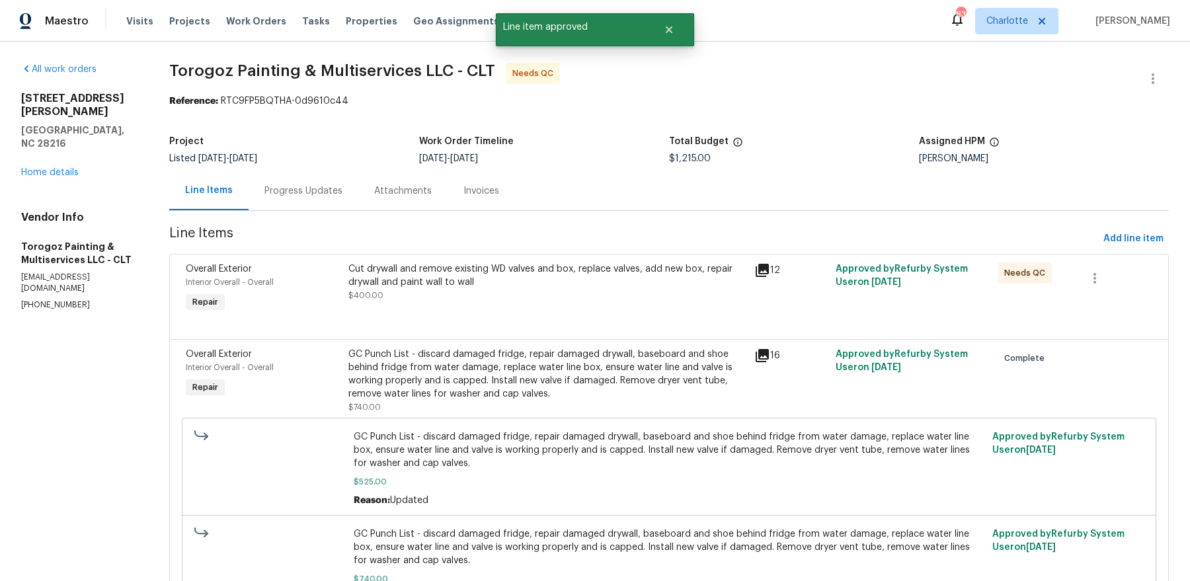
click at [605, 293] on div "Cut drywall and remove existing WD valves and box, replace valves, add new box,…" at bounding box center [547, 282] width 398 height 40
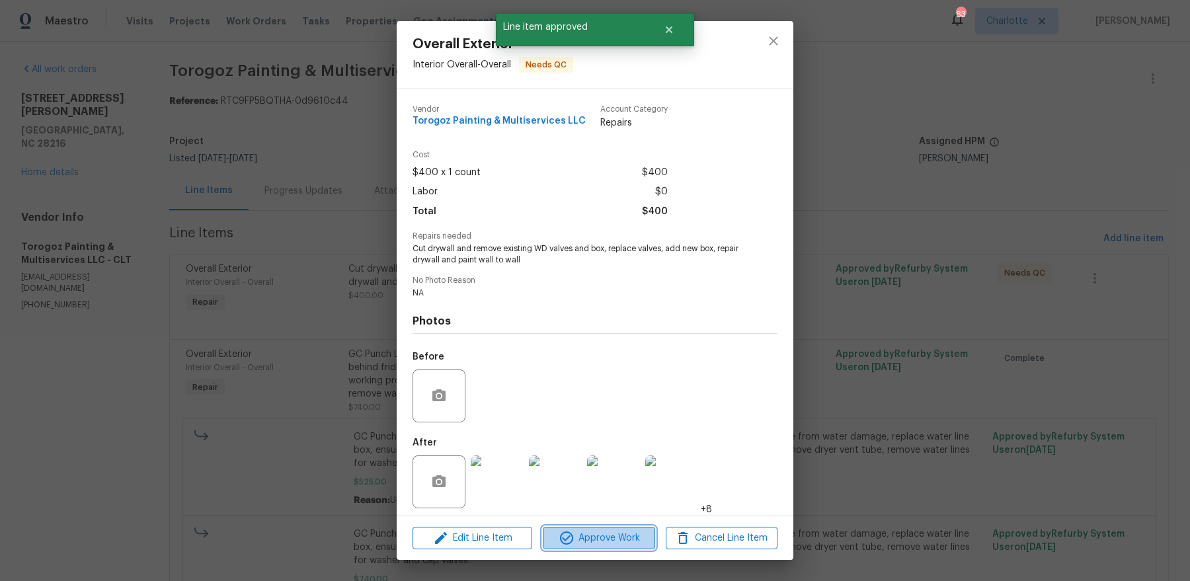
click at [610, 464] on span "Approve Work" at bounding box center [599, 538] width 104 height 17
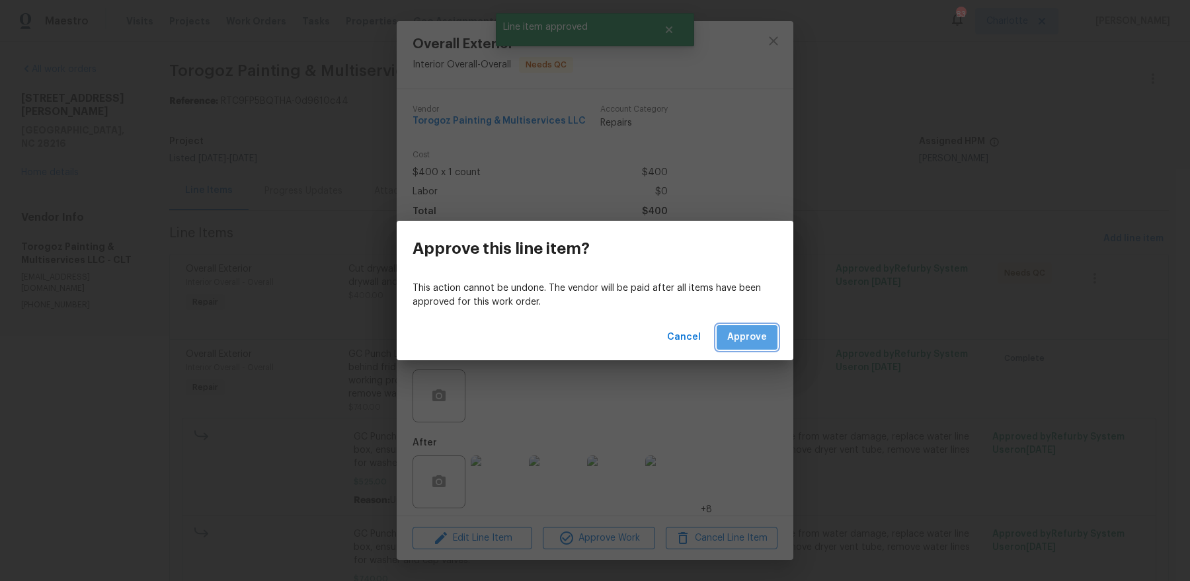
click at [739, 339] on span "Approve" at bounding box center [747, 337] width 40 height 17
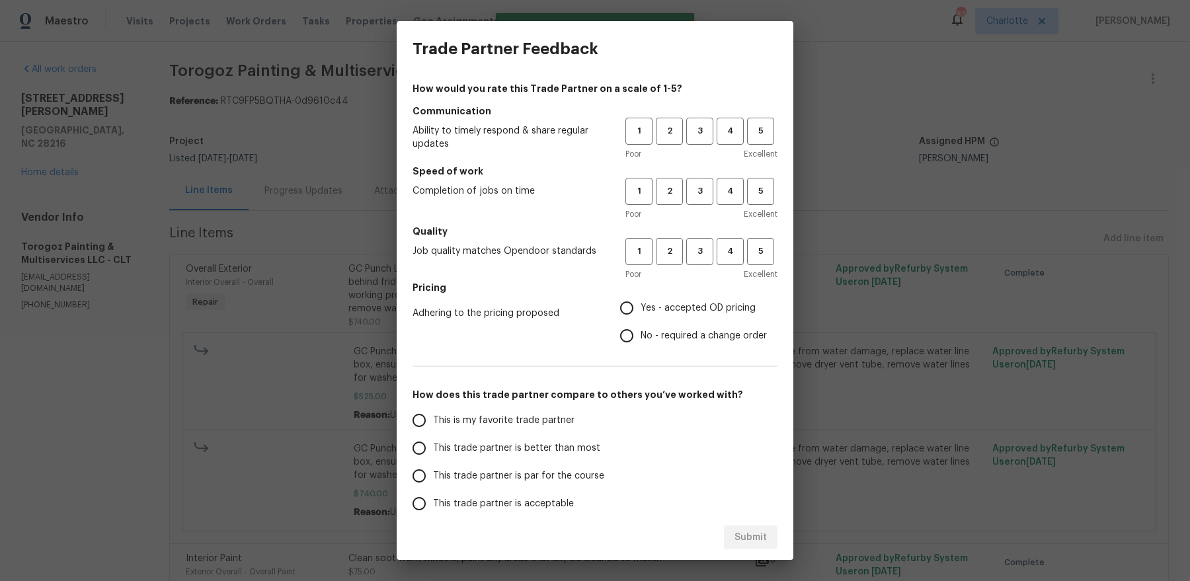
click at [65, 147] on div "Trade Partner Feedback How would you rate this Trade Partner on a scale of 1-5?…" at bounding box center [595, 290] width 1190 height 581
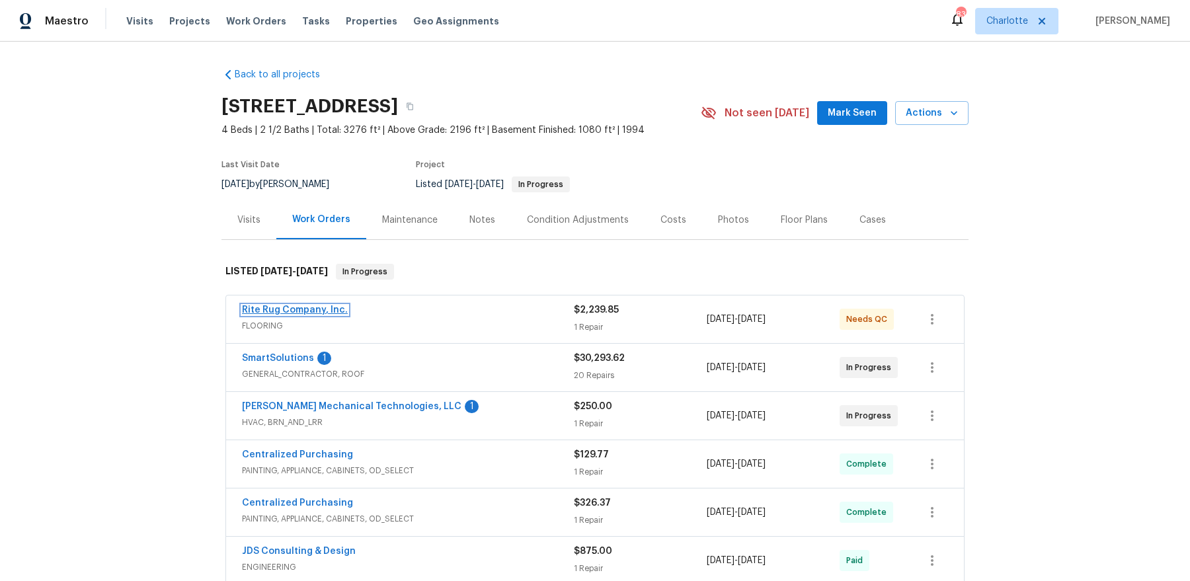
click at [285, 311] on link "Rite Rug Company, Inc." at bounding box center [295, 309] width 106 height 9
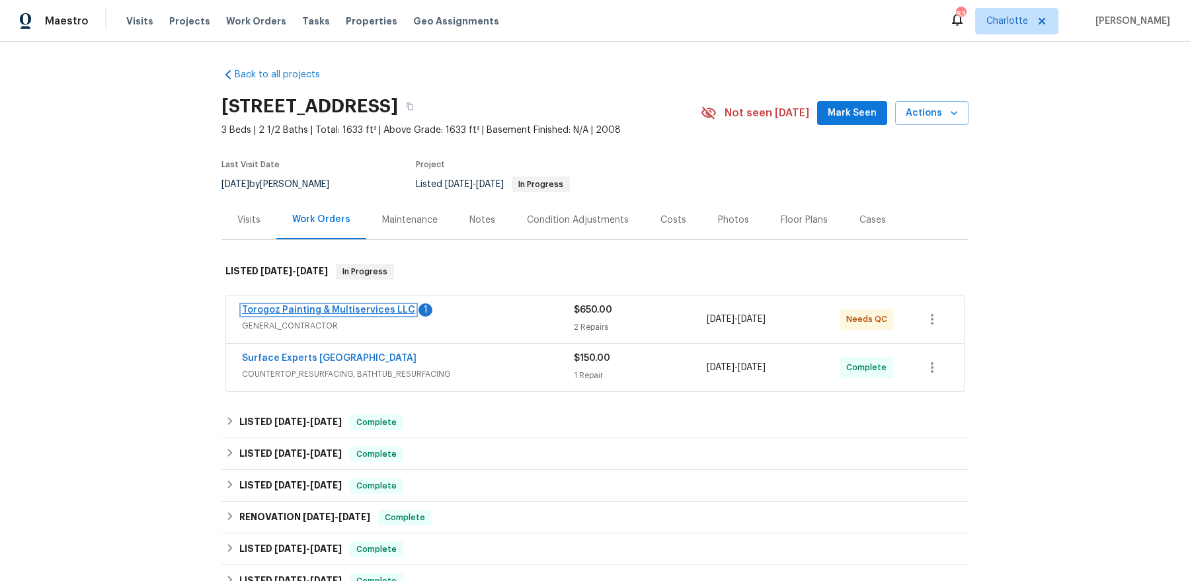
click at [358, 311] on link "Torogoz Painting & Multiservices LLC" at bounding box center [328, 309] width 173 height 9
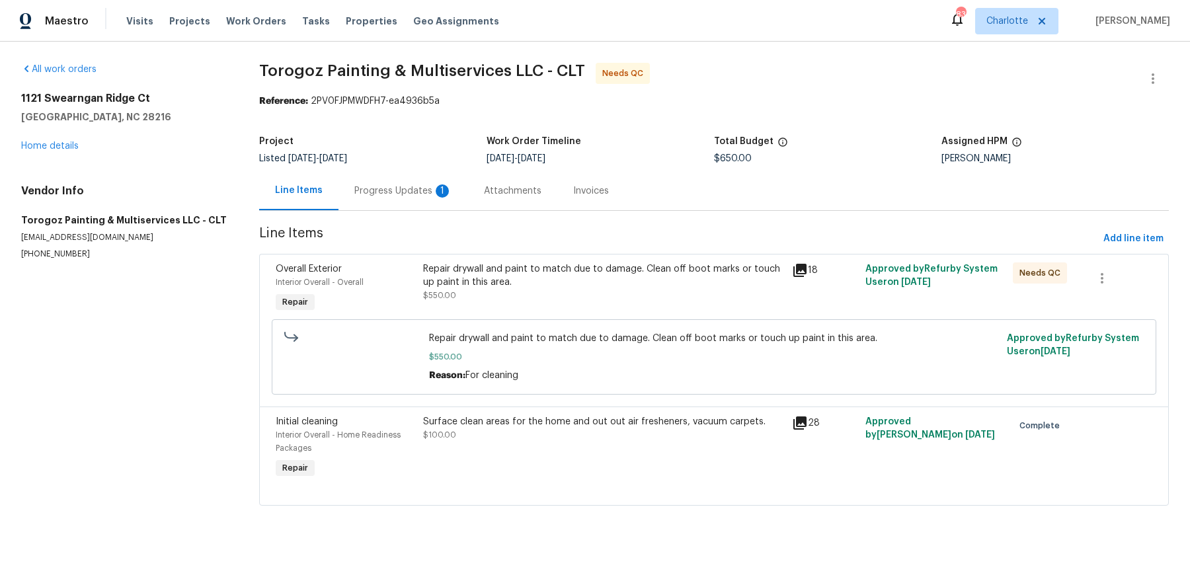
click at [401, 203] on div "Progress Updates 1" at bounding box center [404, 190] width 130 height 39
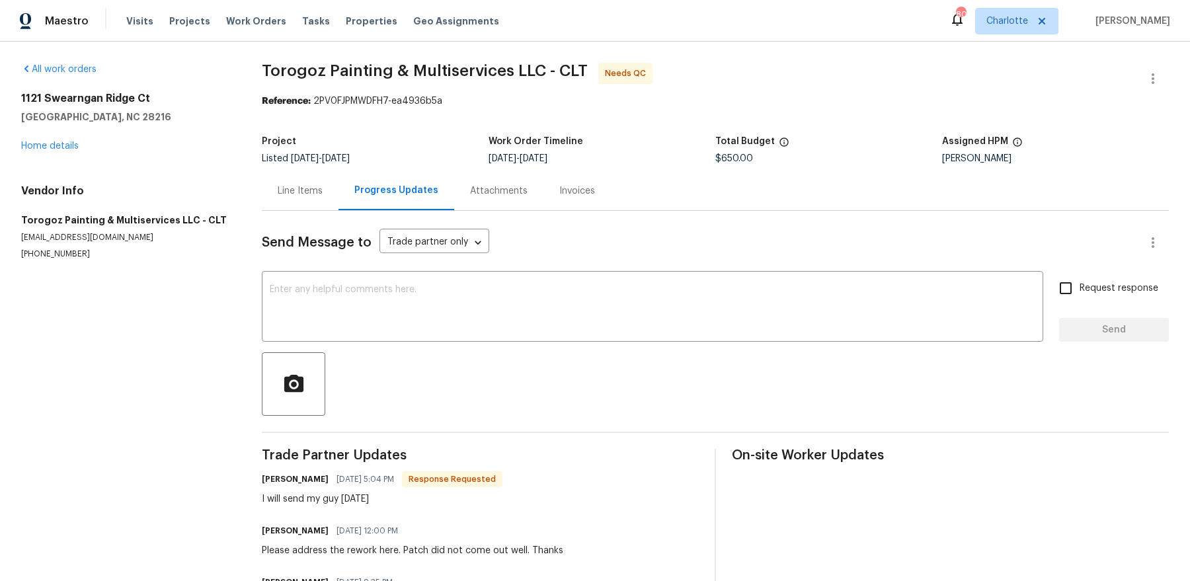
click at [292, 196] on div "Line Items" at bounding box center [300, 190] width 45 height 13
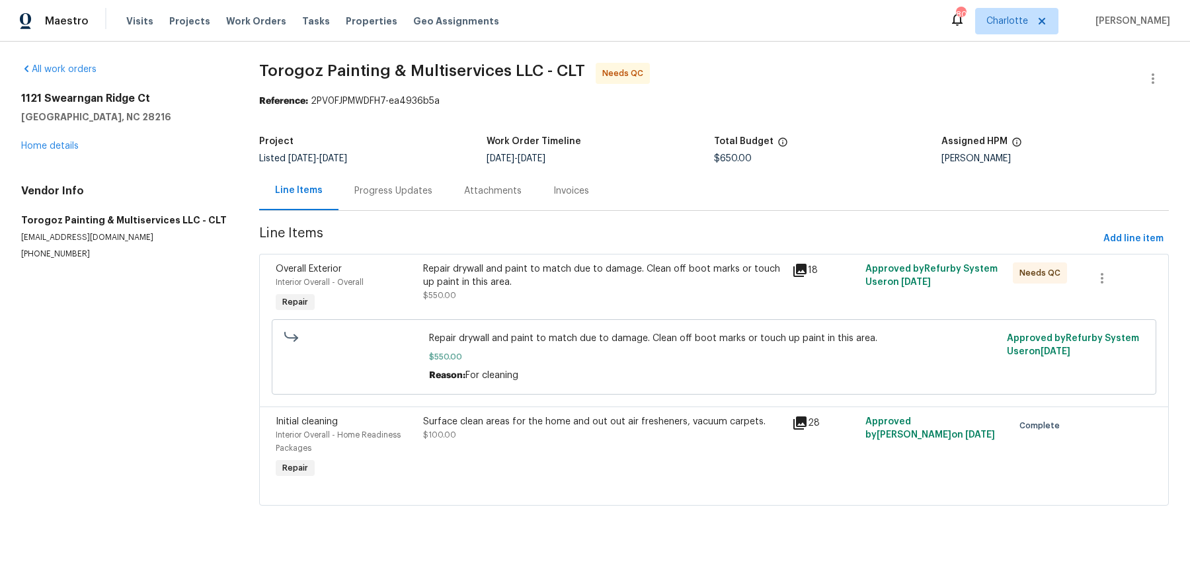
click at [796, 270] on icon at bounding box center [800, 270] width 16 height 16
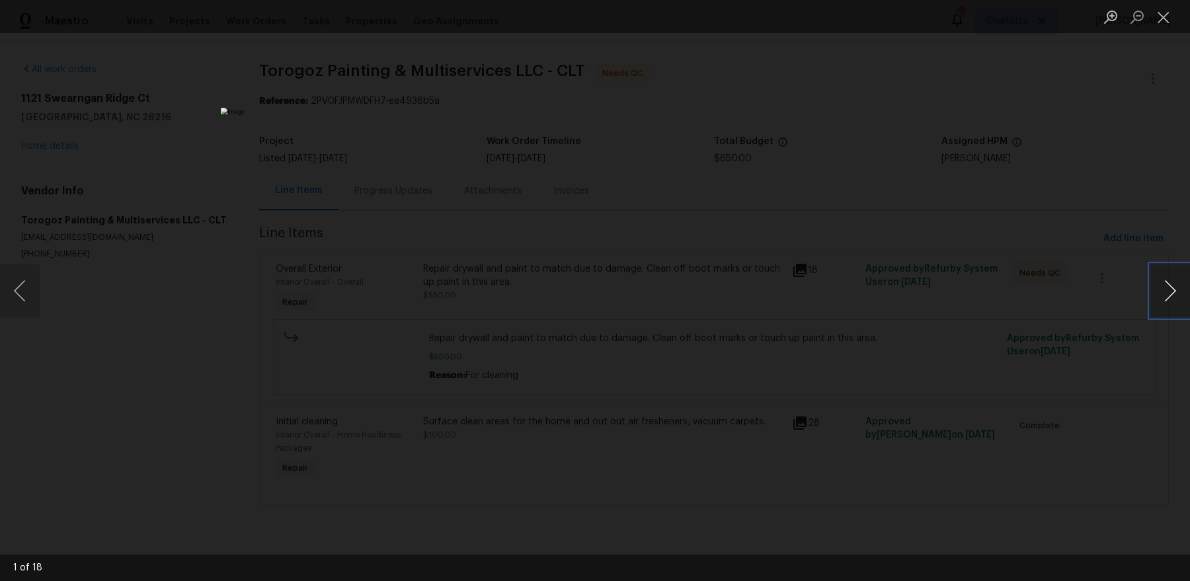
click at [951, 293] on button "Next image" at bounding box center [1171, 290] width 40 height 53
click at [905, 188] on div "Lightbox" at bounding box center [595, 290] width 1190 height 581
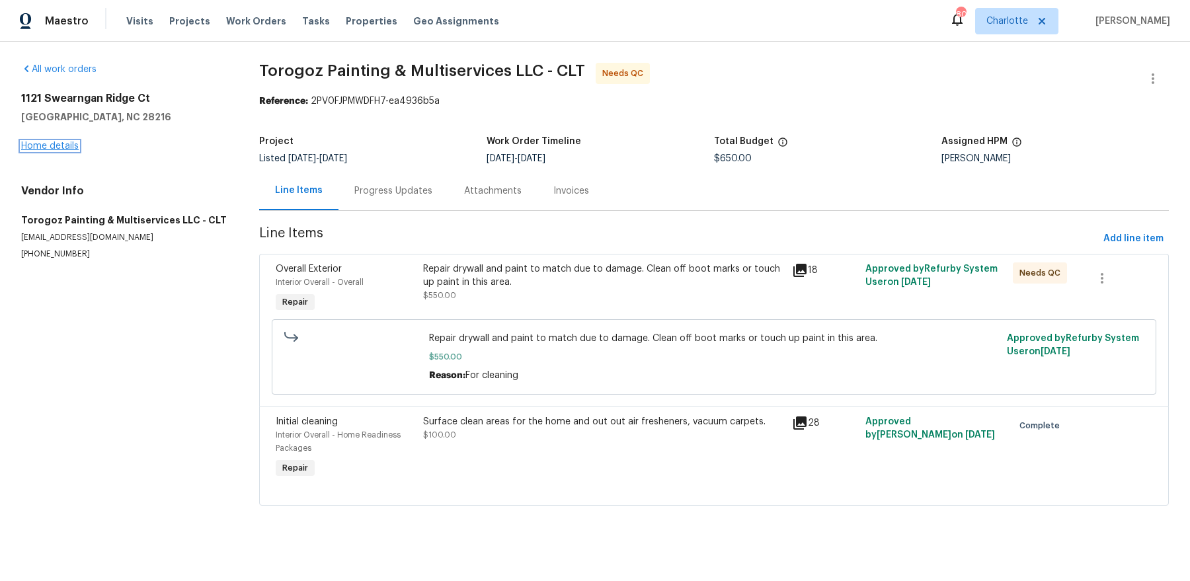
click at [44, 146] on link "Home details" at bounding box center [50, 145] width 58 height 9
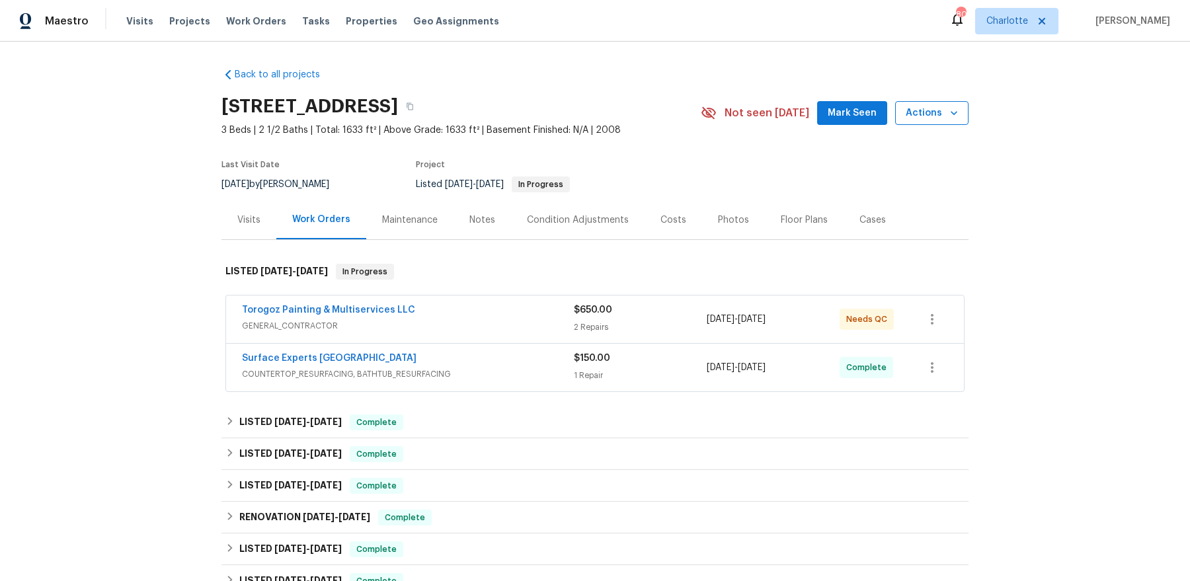
click at [909, 120] on span "Actions" at bounding box center [932, 113] width 52 height 17
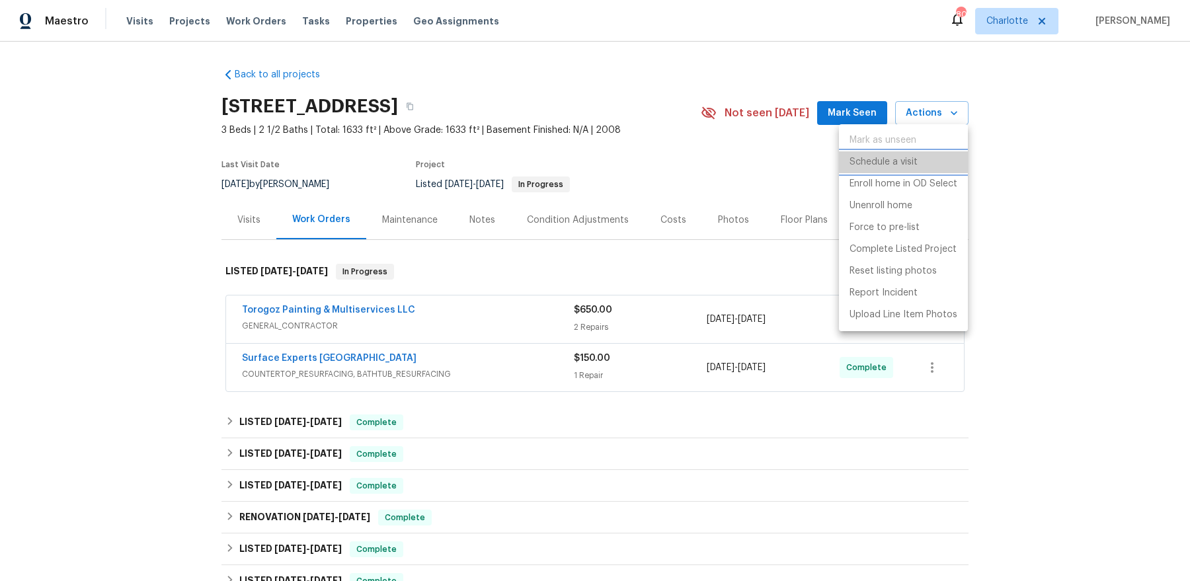
click at [911, 164] on p "Schedule a visit" at bounding box center [884, 162] width 68 height 14
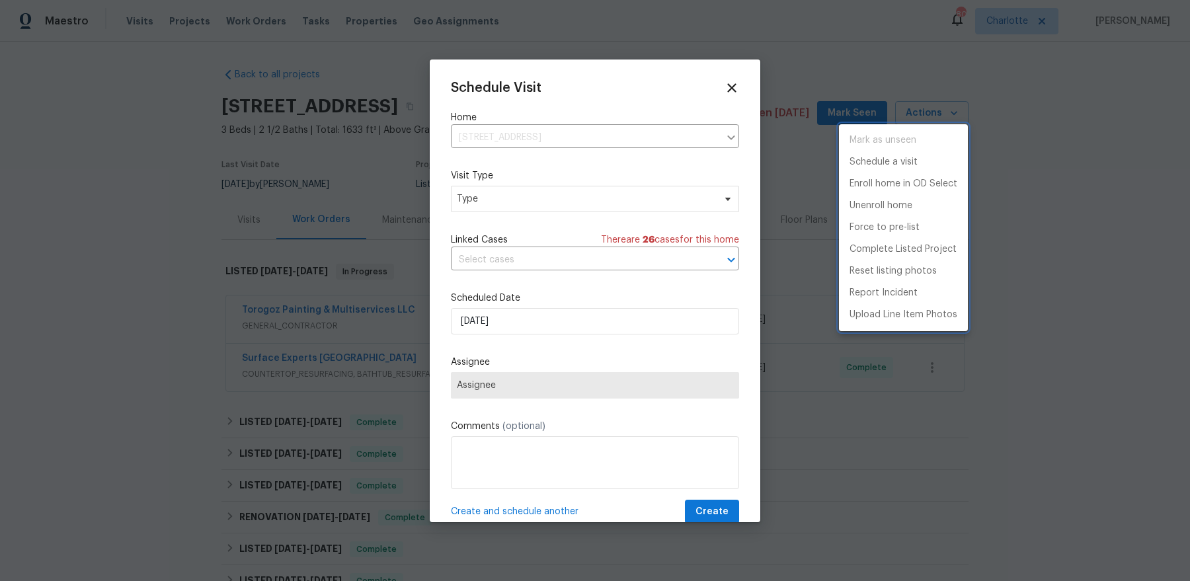
click at [513, 204] on div at bounding box center [595, 290] width 1190 height 581
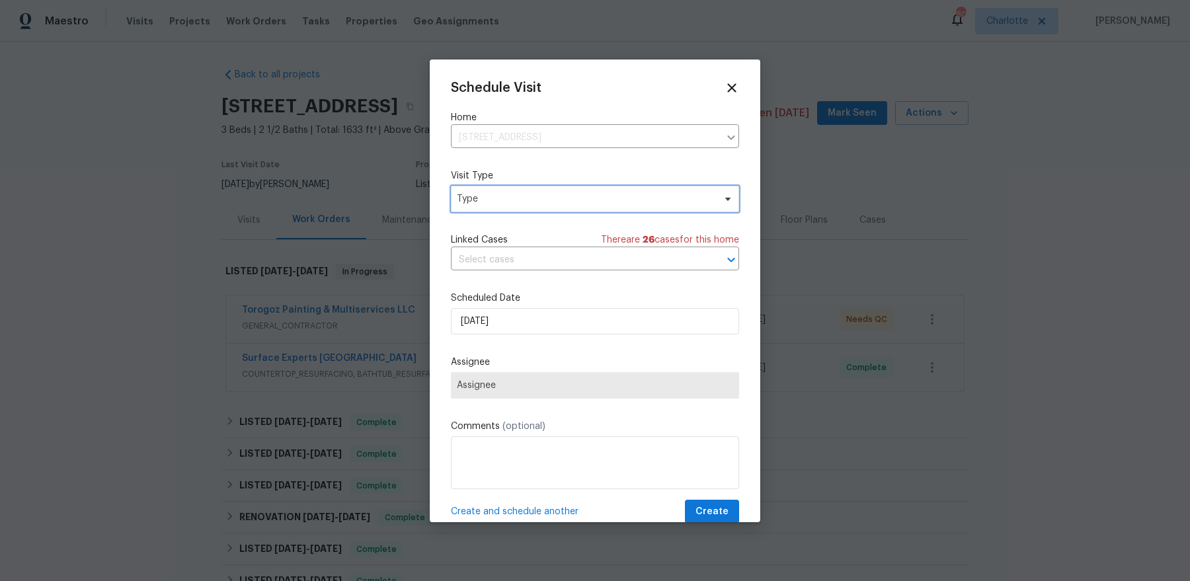
click at [520, 194] on span "Type" at bounding box center [585, 198] width 257 height 13
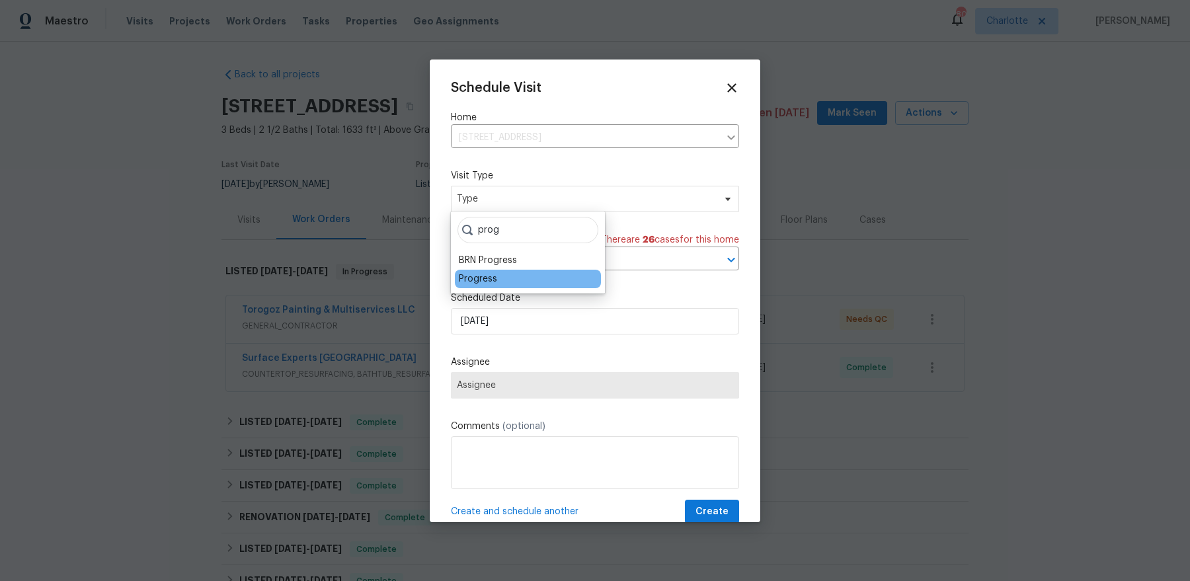
type input "prog"
click at [468, 281] on div "Progress" at bounding box center [478, 278] width 38 height 13
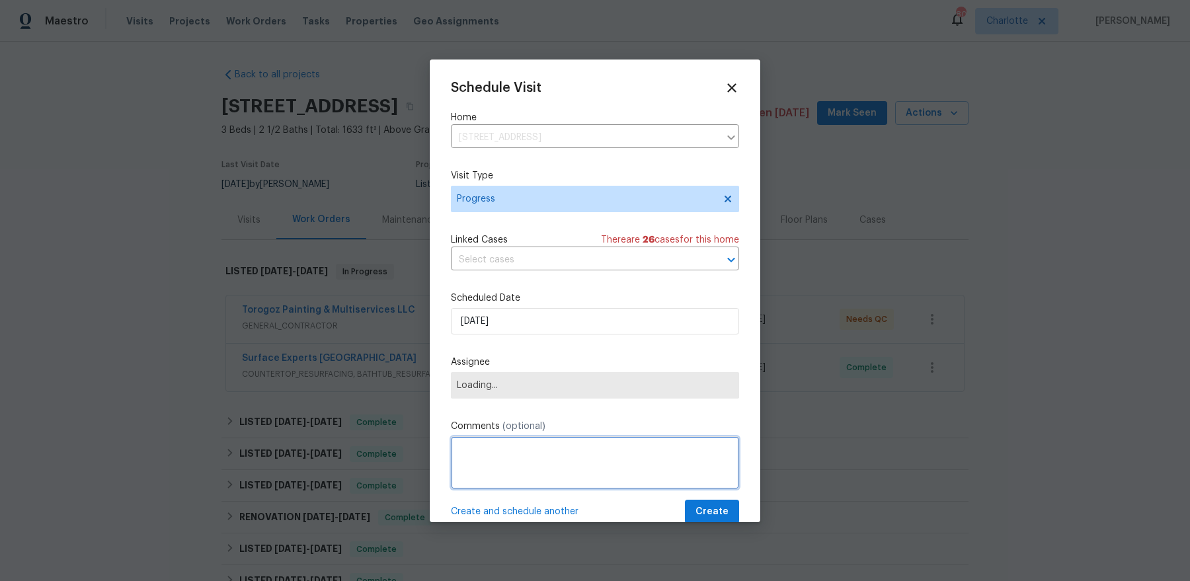
click at [485, 464] on textarea at bounding box center [595, 462] width 288 height 53
type textarea "QC Torogoz"
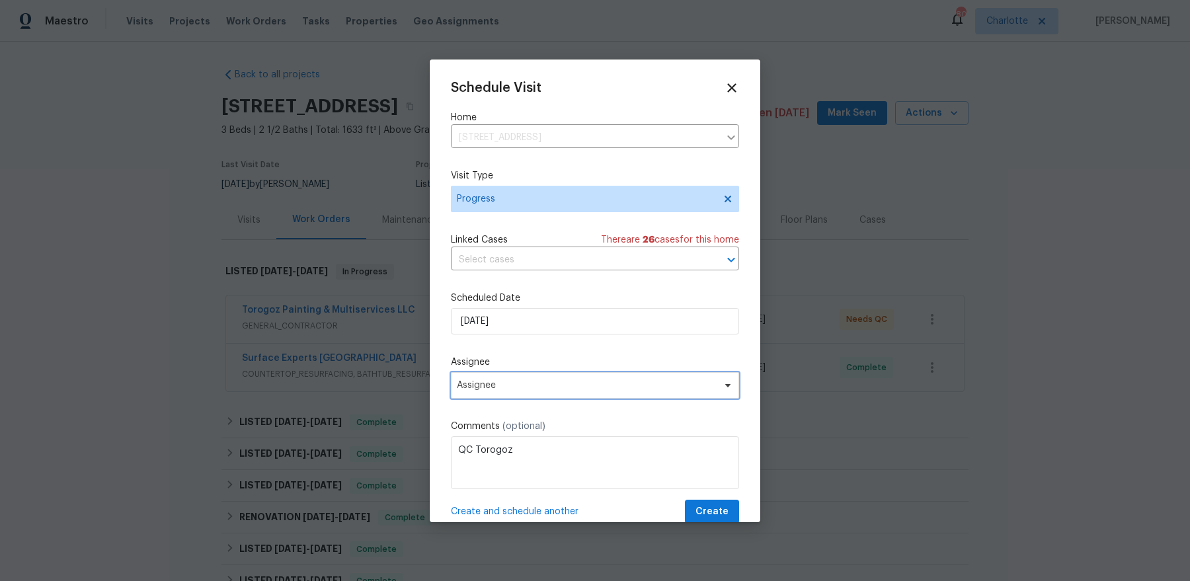
click at [514, 389] on span "Assignee" at bounding box center [586, 385] width 259 height 11
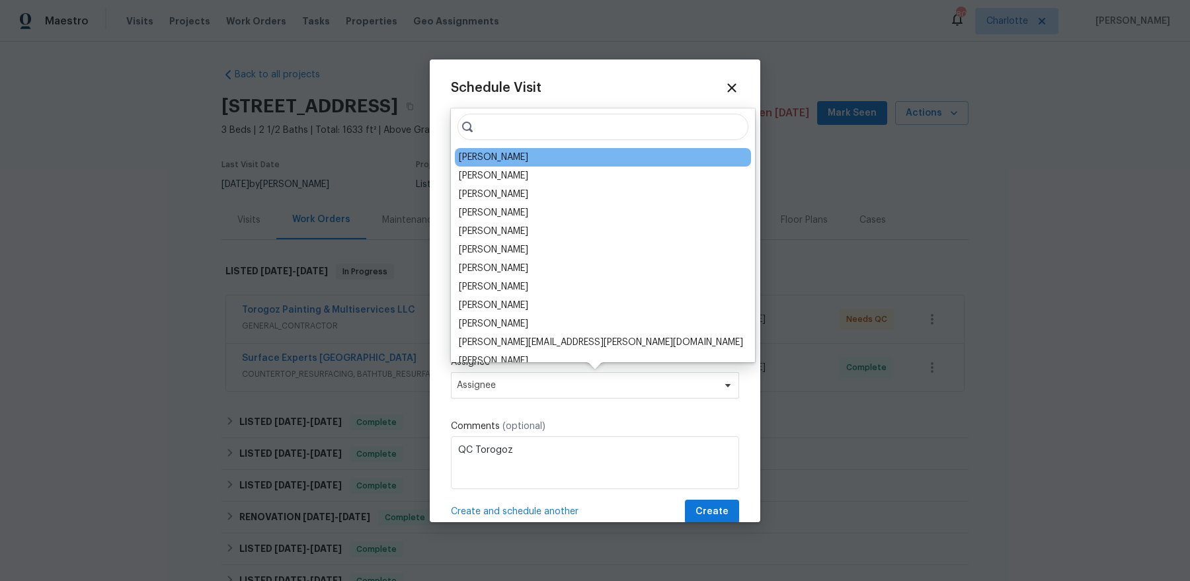
click at [477, 161] on div "[PERSON_NAME]" at bounding box center [493, 157] width 69 height 13
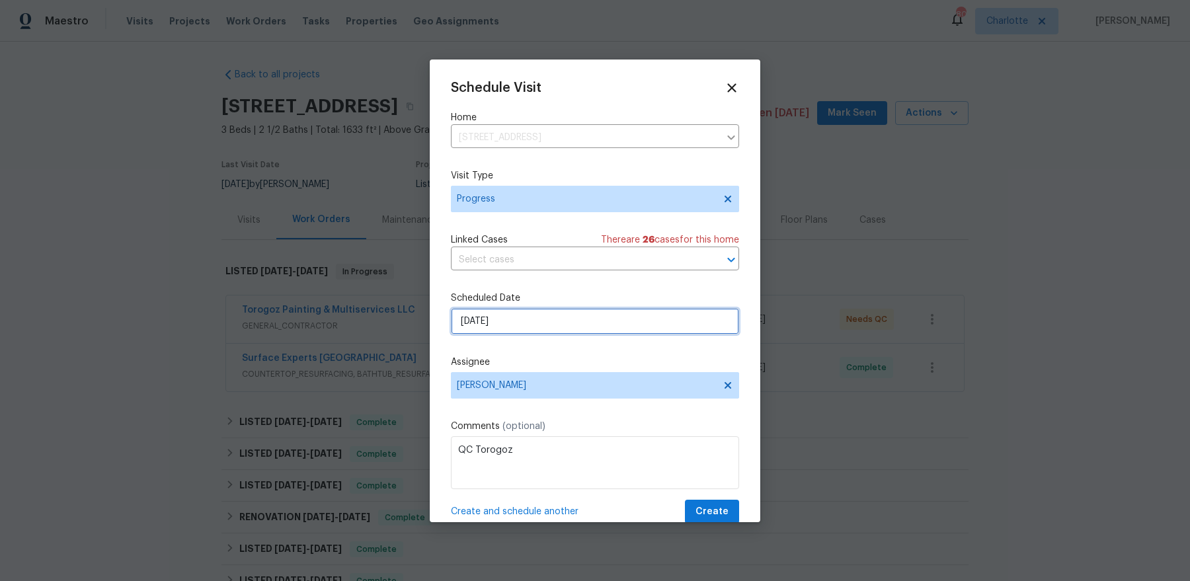
click at [528, 313] on input "8/12/2025" at bounding box center [595, 321] width 288 height 26
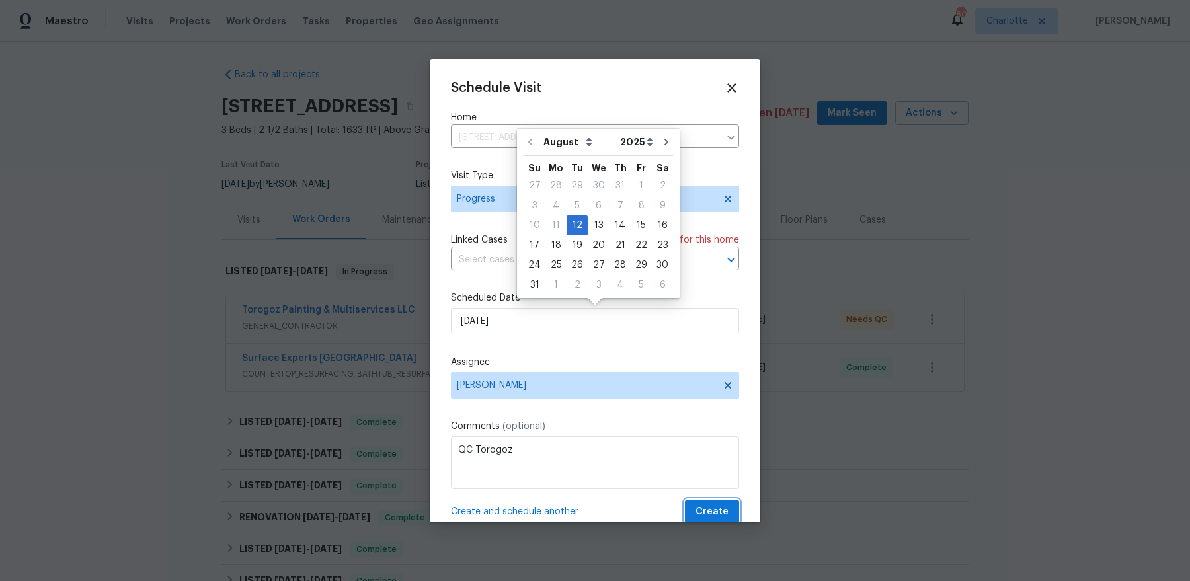
click at [719, 464] on span "Create" at bounding box center [712, 512] width 33 height 17
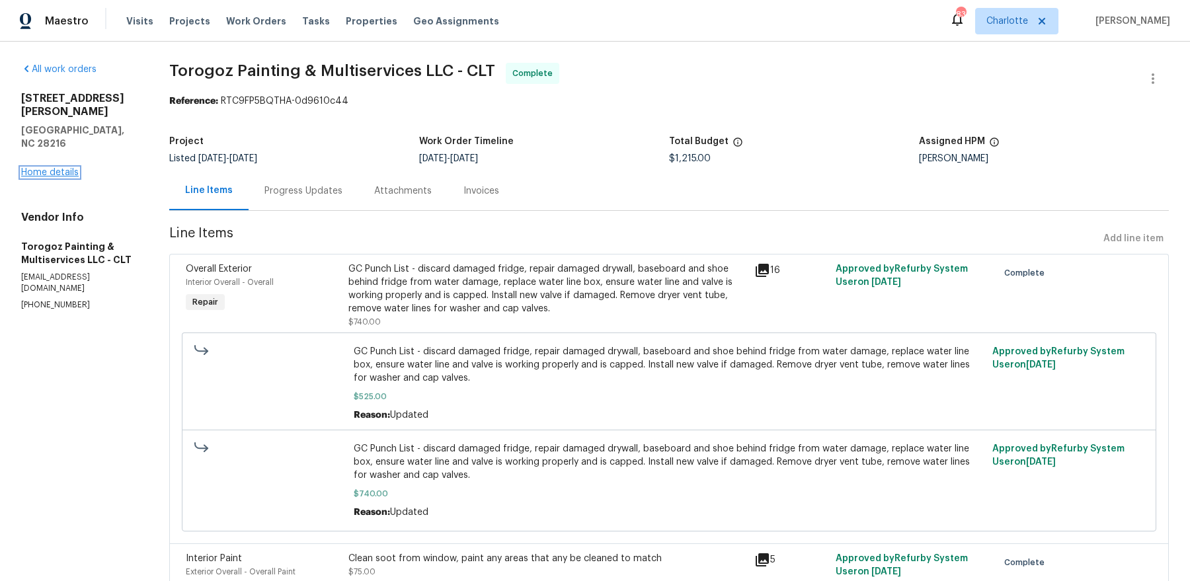
click at [47, 168] on link "Home details" at bounding box center [50, 172] width 58 height 9
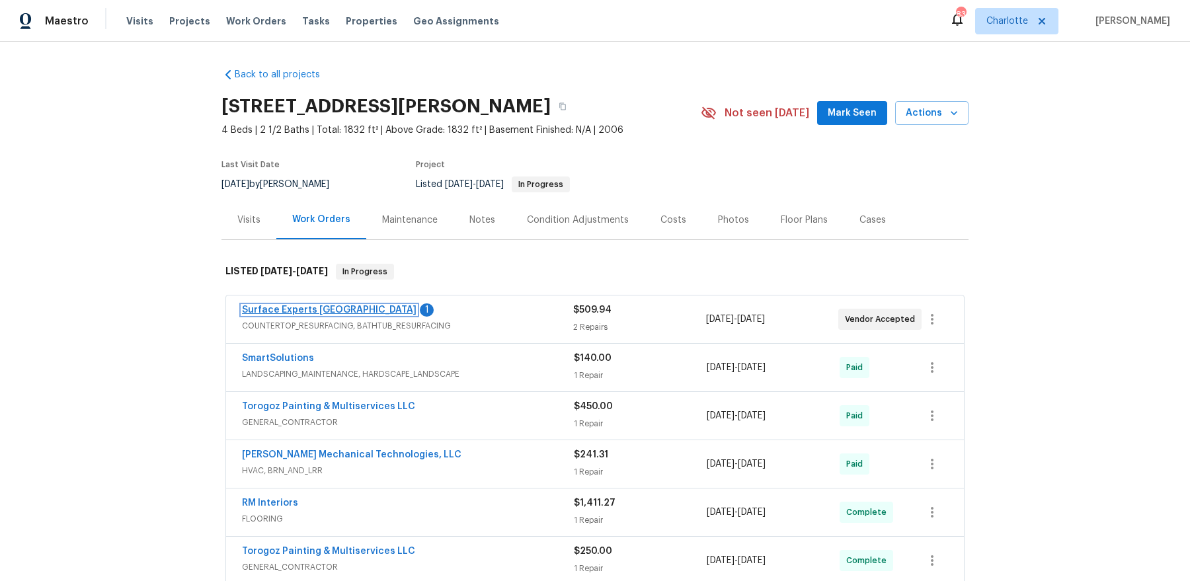
click at [335, 309] on link "Surface Experts [GEOGRAPHIC_DATA]" at bounding box center [329, 309] width 175 height 9
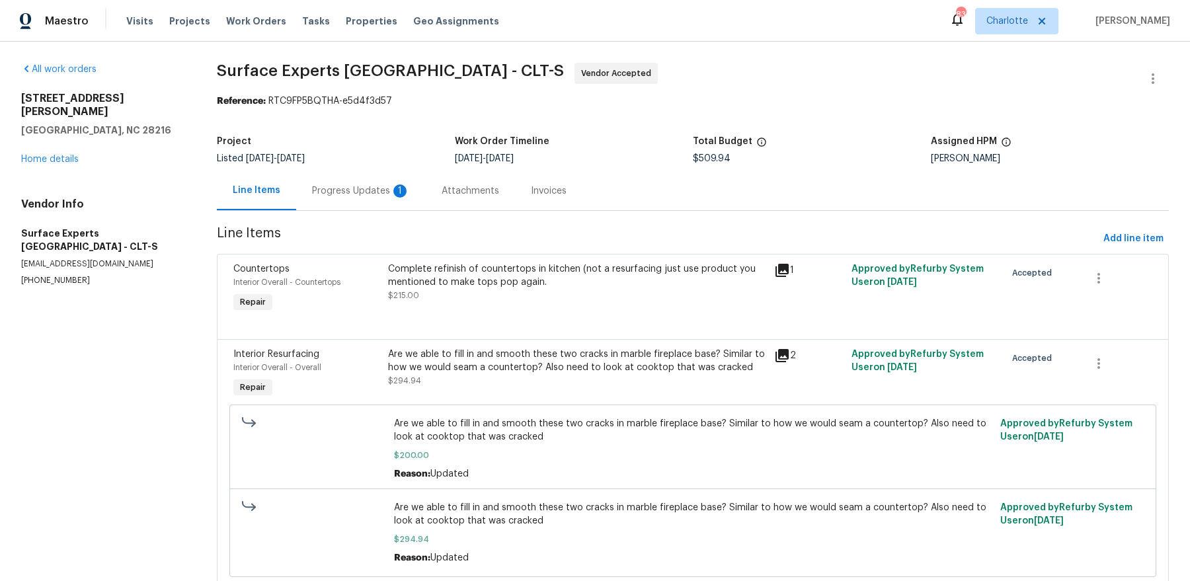
click at [372, 198] on div "Progress Updates 1" at bounding box center [361, 190] width 130 height 39
